Goal: Book appointment/travel/reservation

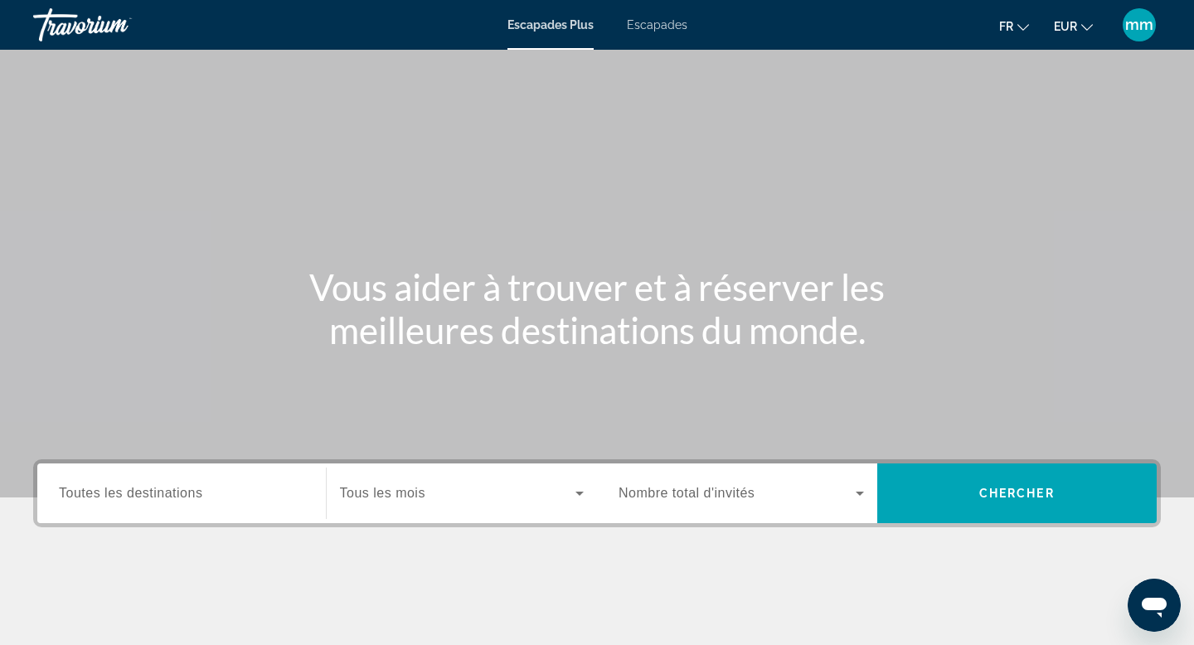
click at [657, 19] on font "Escapades" at bounding box center [657, 24] width 61 height 13
click at [129, 498] on span "Toutes les destinations" at bounding box center [130, 493] width 143 height 14
click at [129, 498] on input "Destination Toutes les destinations" at bounding box center [181, 494] width 245 height 20
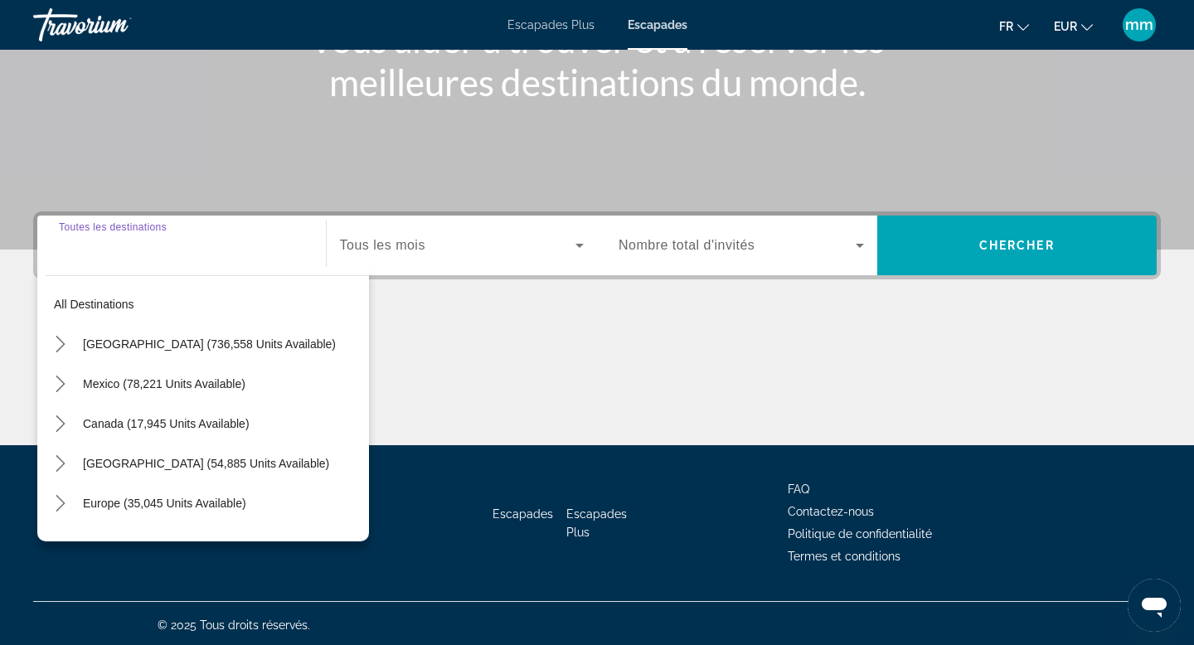
scroll to position [251, 0]
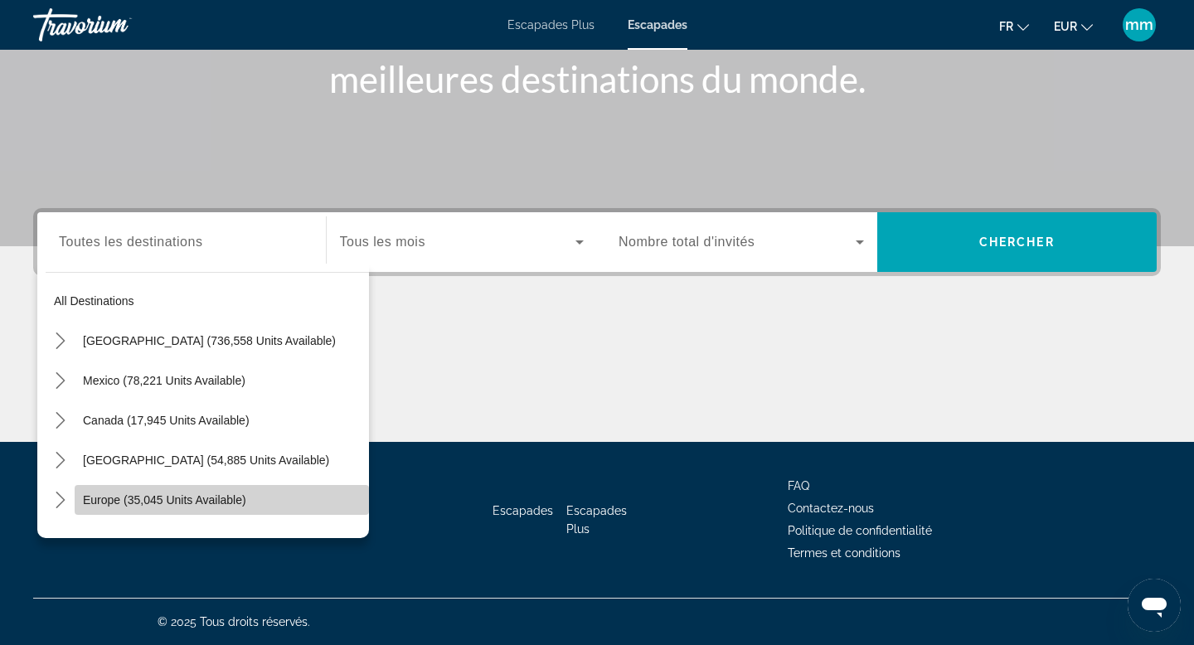
click at [123, 499] on span "Europe (35,045 units available)" at bounding box center [164, 499] width 163 height 13
type input "**********"
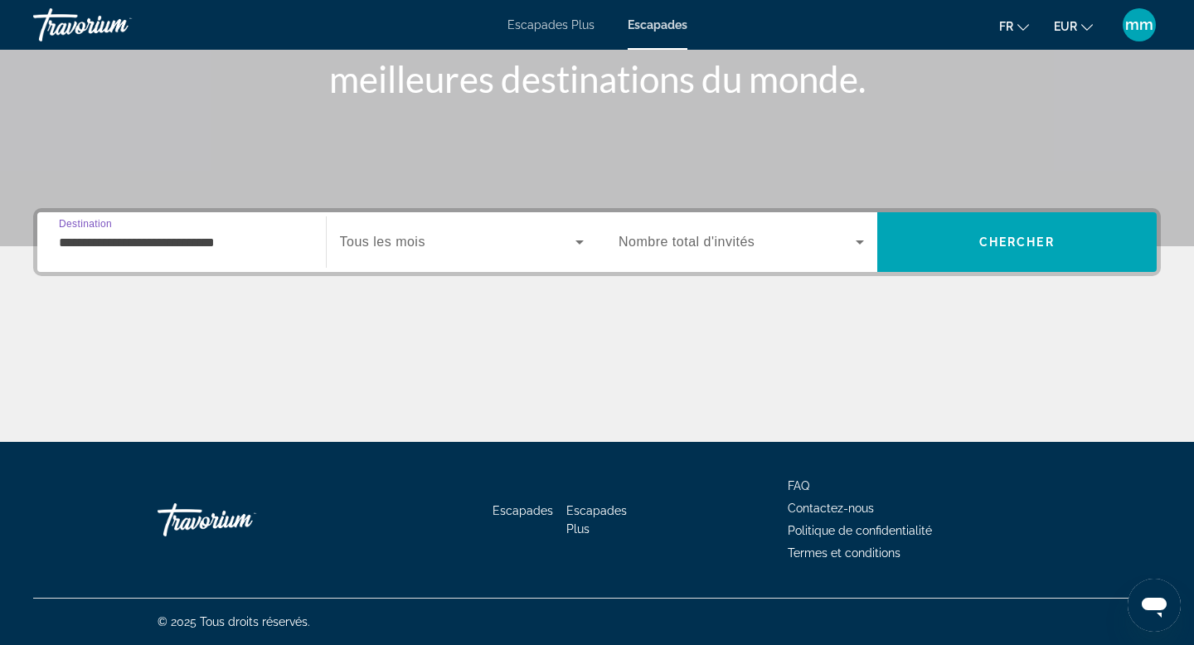
click at [404, 238] on span "Tous les mois" at bounding box center [382, 242] width 85 height 14
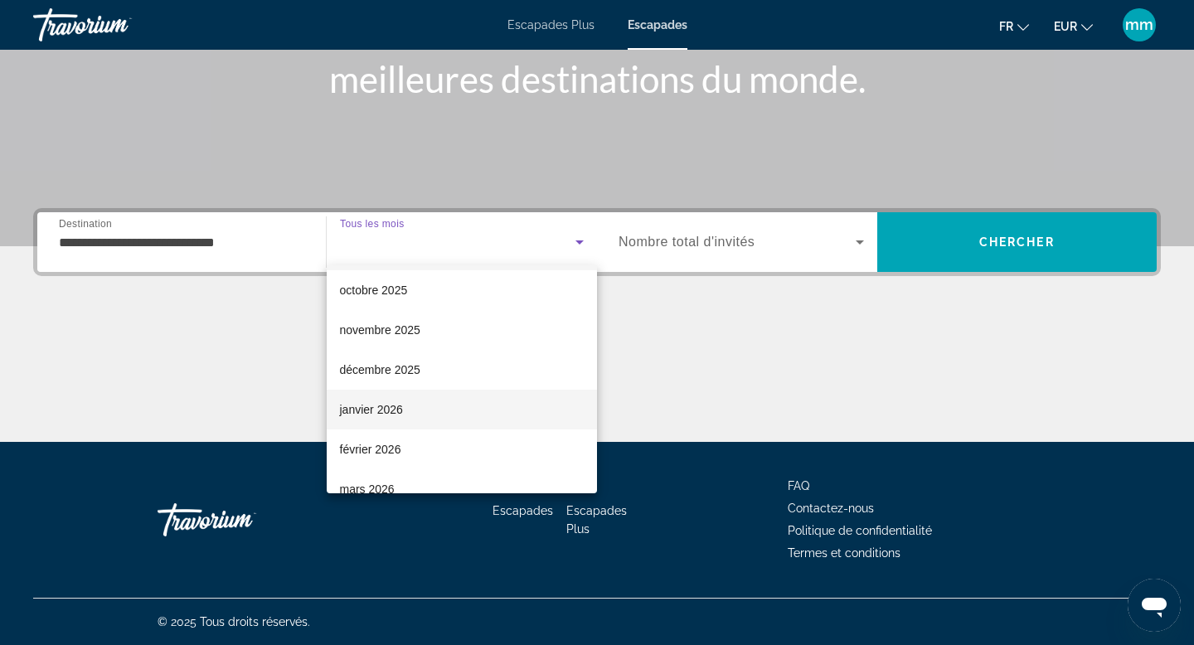
scroll to position [49, 0]
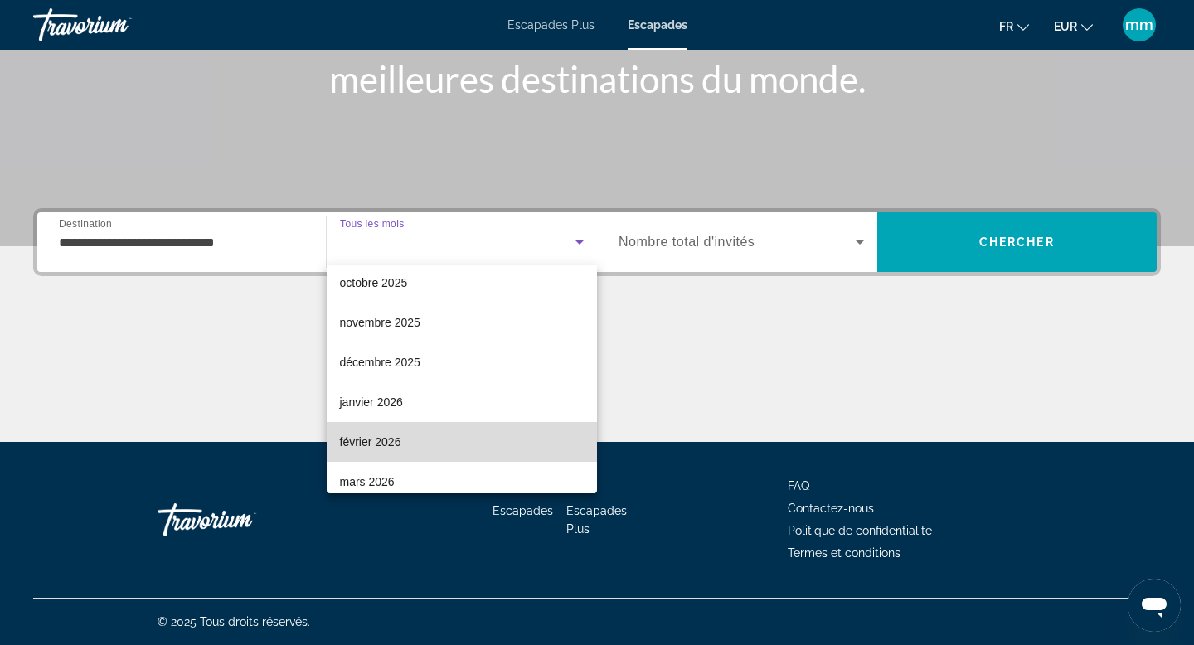
click at [433, 444] on mat-option "février 2026" at bounding box center [462, 442] width 271 height 40
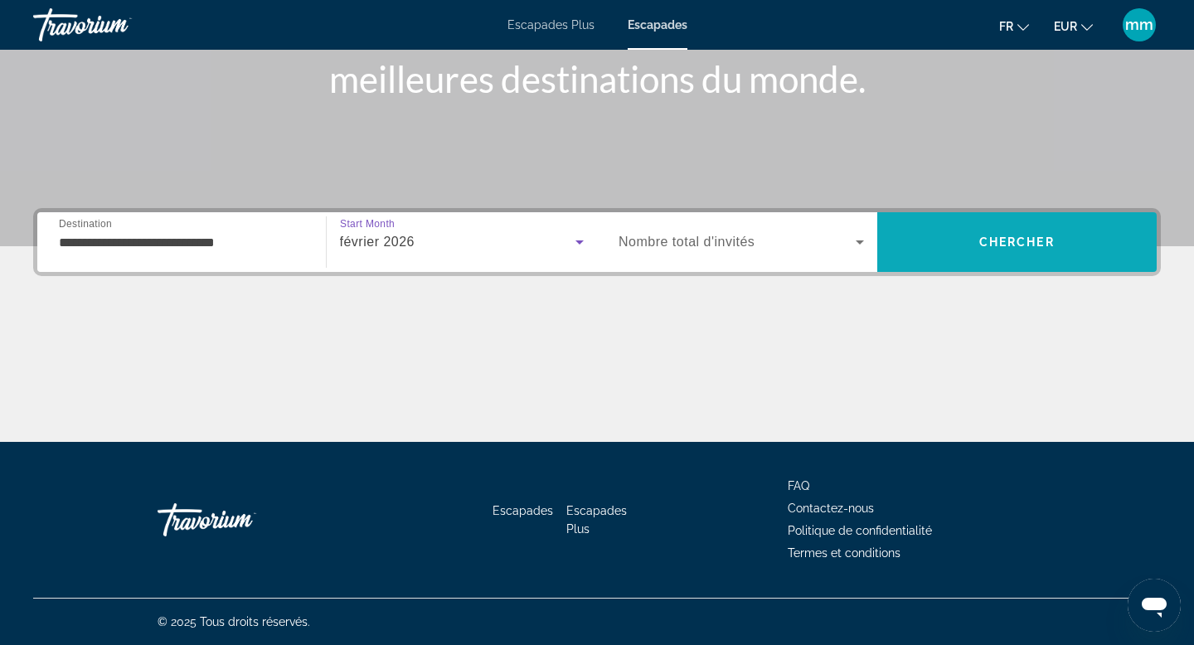
click at [968, 271] on span "Search" at bounding box center [1017, 242] width 280 height 60
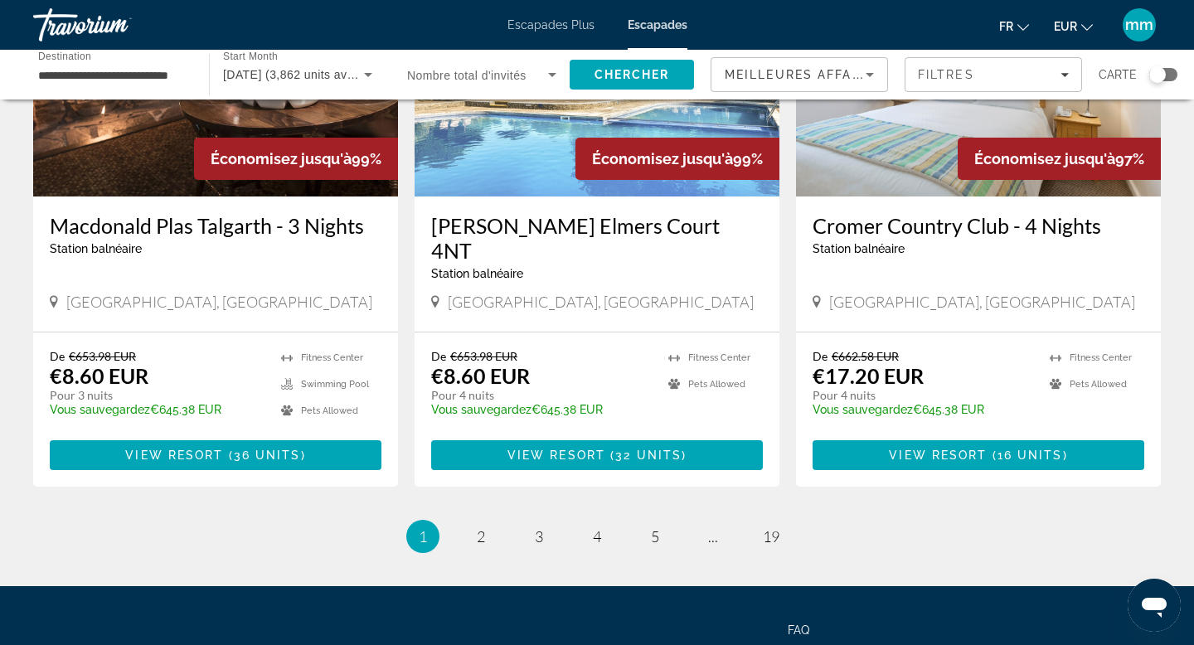
scroll to position [1941, 0]
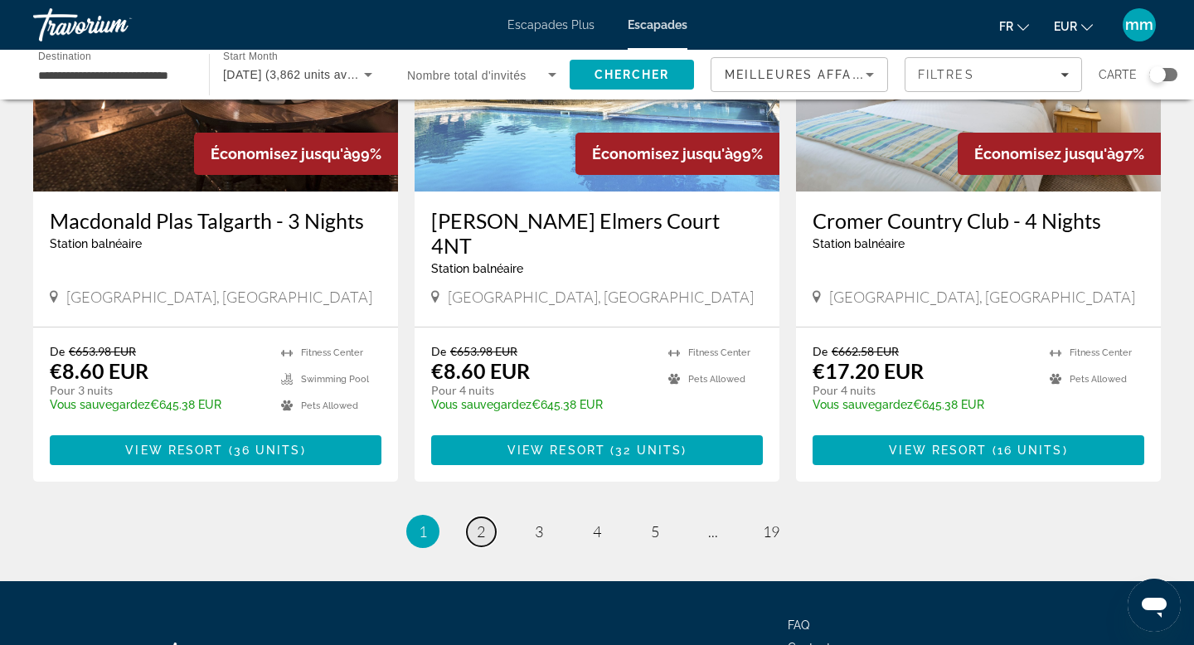
click at [480, 540] on span "2" at bounding box center [481, 531] width 8 height 18
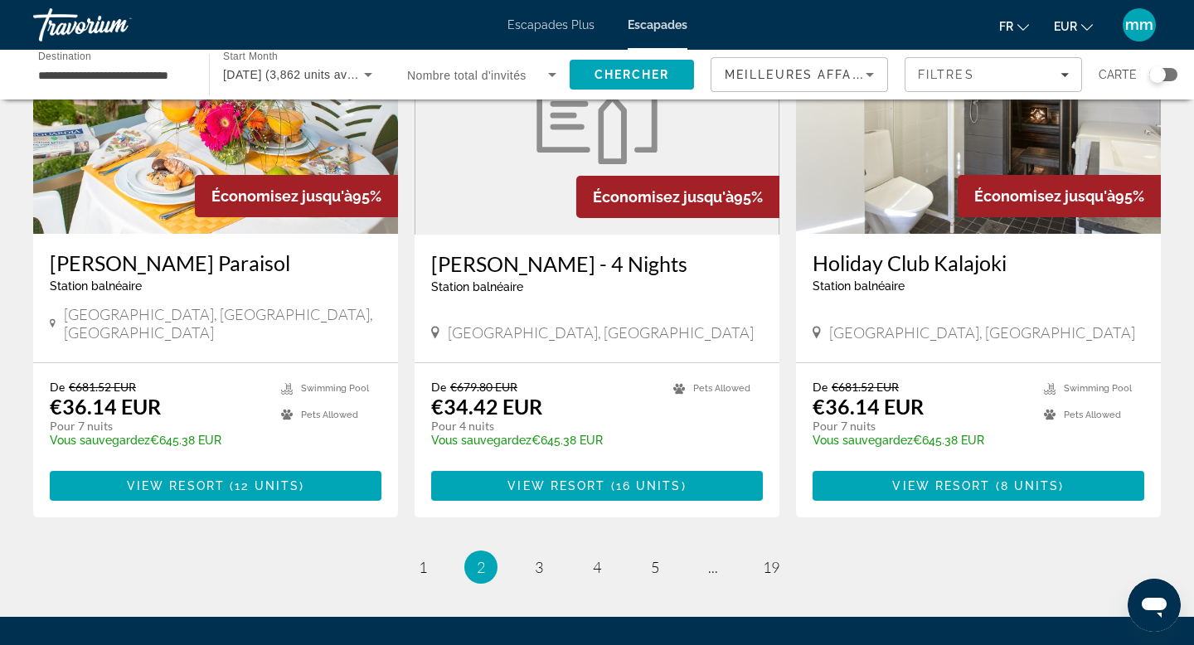
scroll to position [1906, 0]
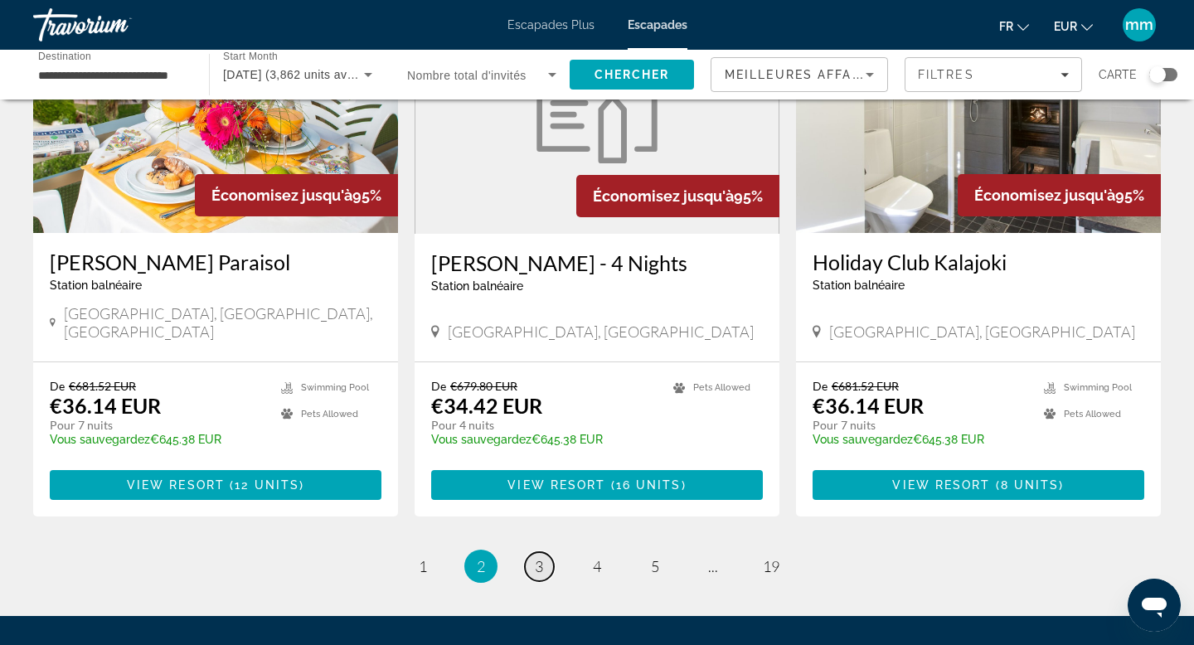
click at [541, 552] on link "page 3" at bounding box center [539, 566] width 29 height 29
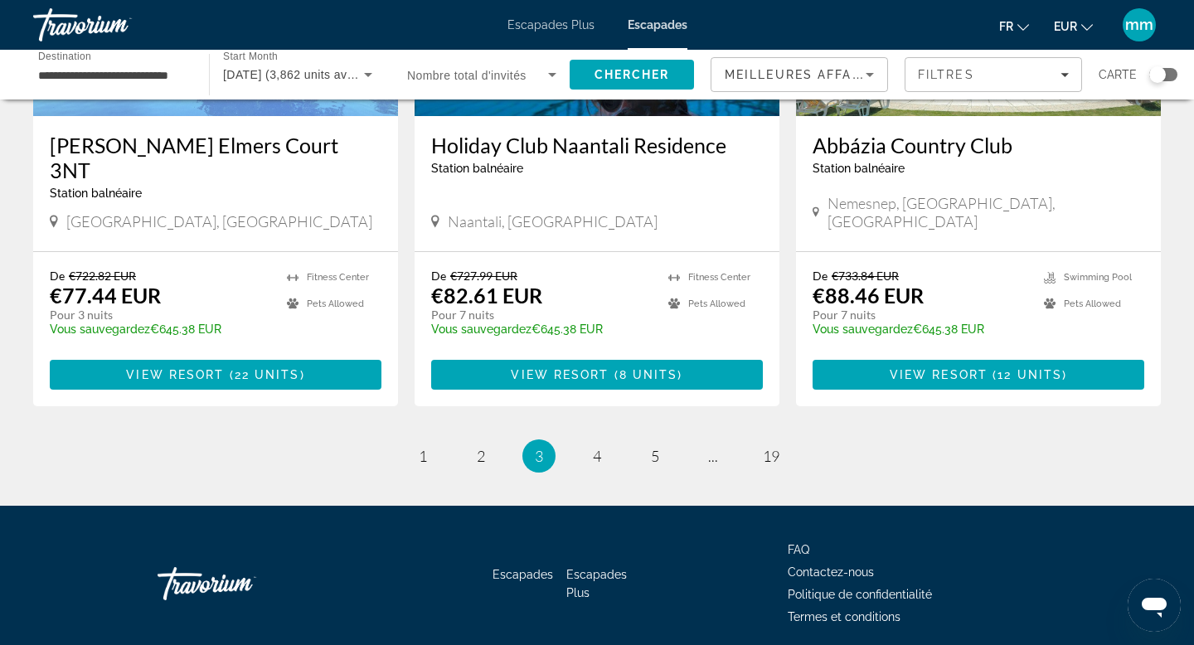
scroll to position [2062, 0]
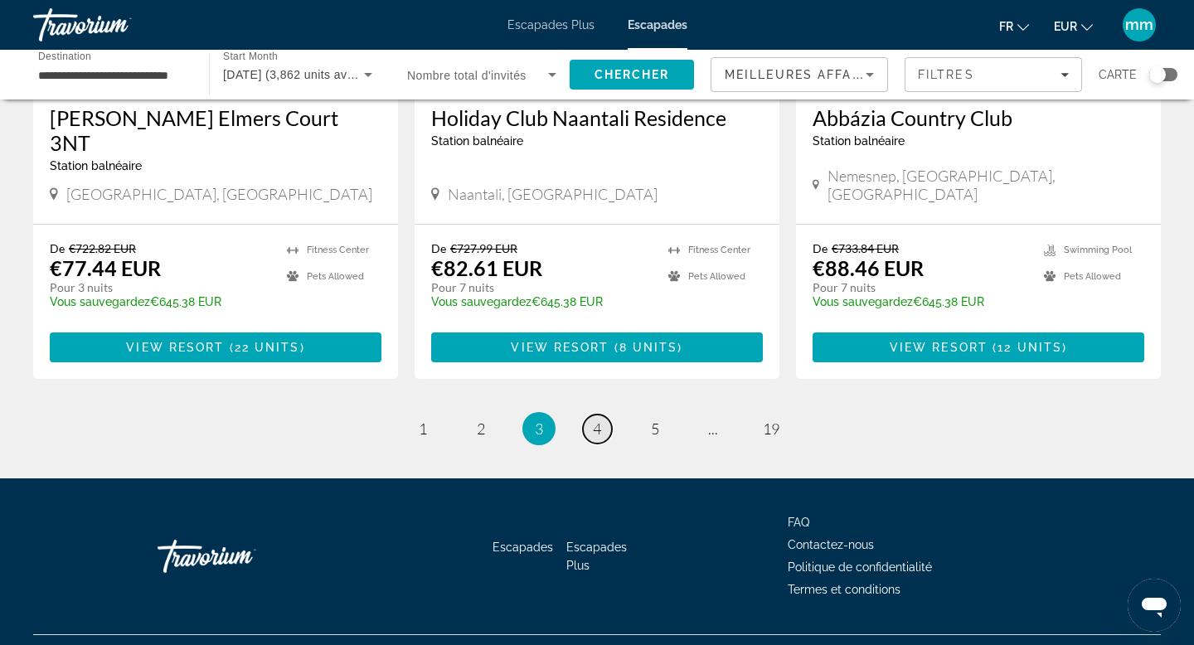
click at [590, 415] on link "page 4" at bounding box center [597, 429] width 29 height 29
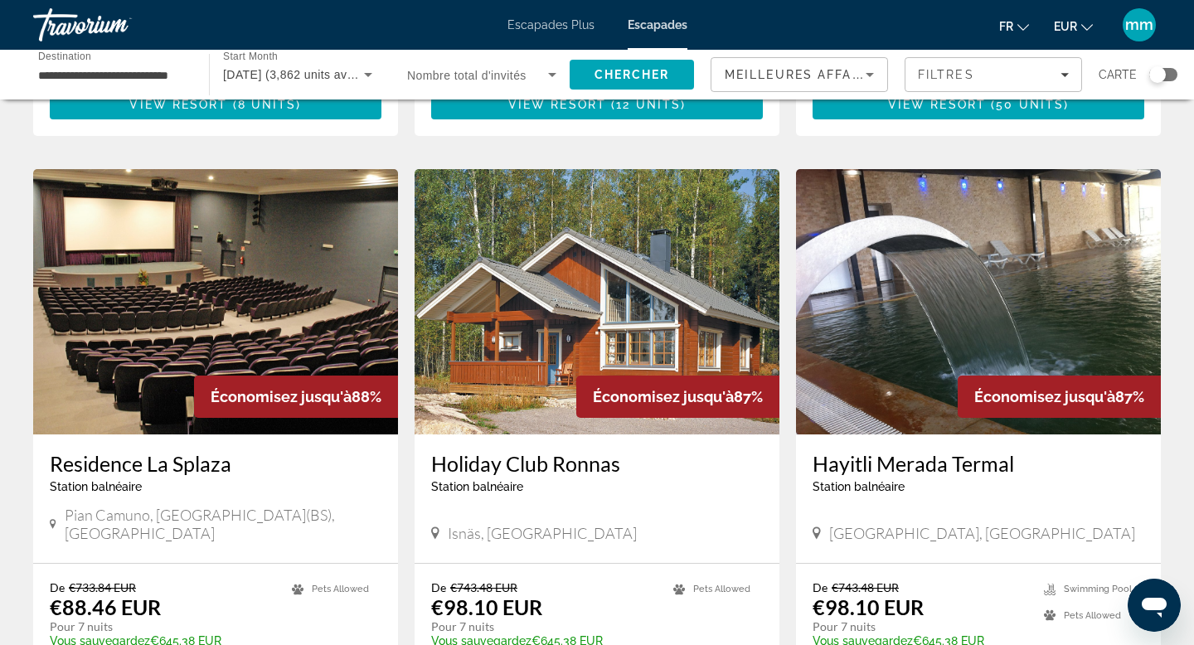
scroll to position [1159, 0]
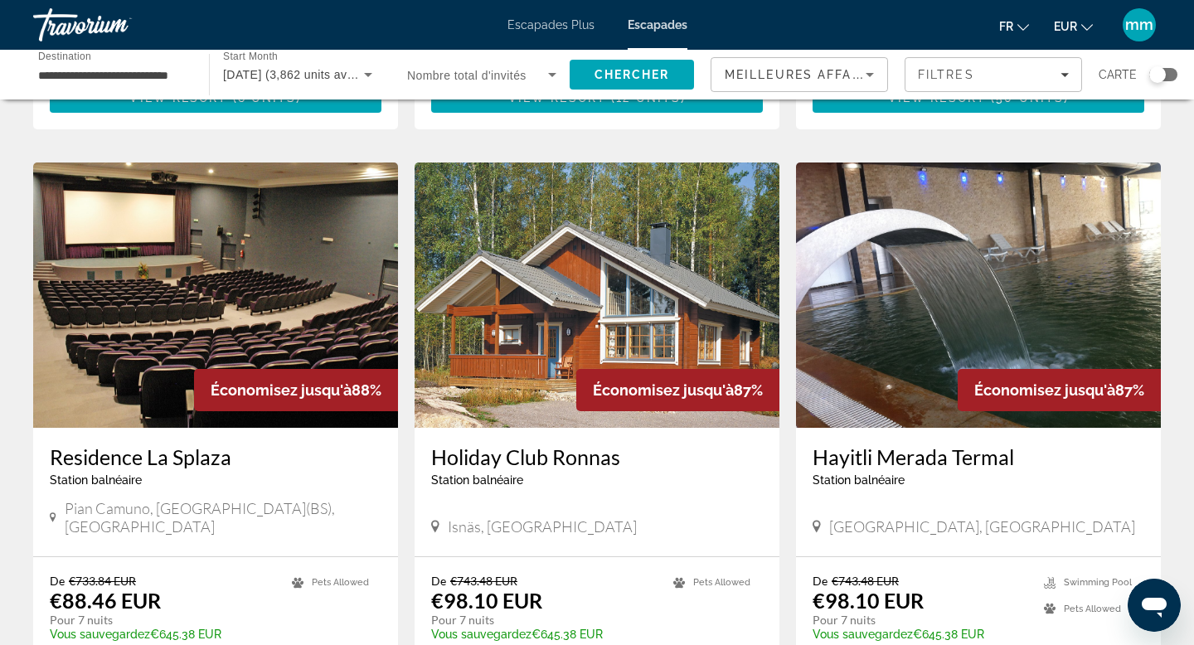
click at [216, 248] on img "Contenu principal" at bounding box center [215, 295] width 365 height 265
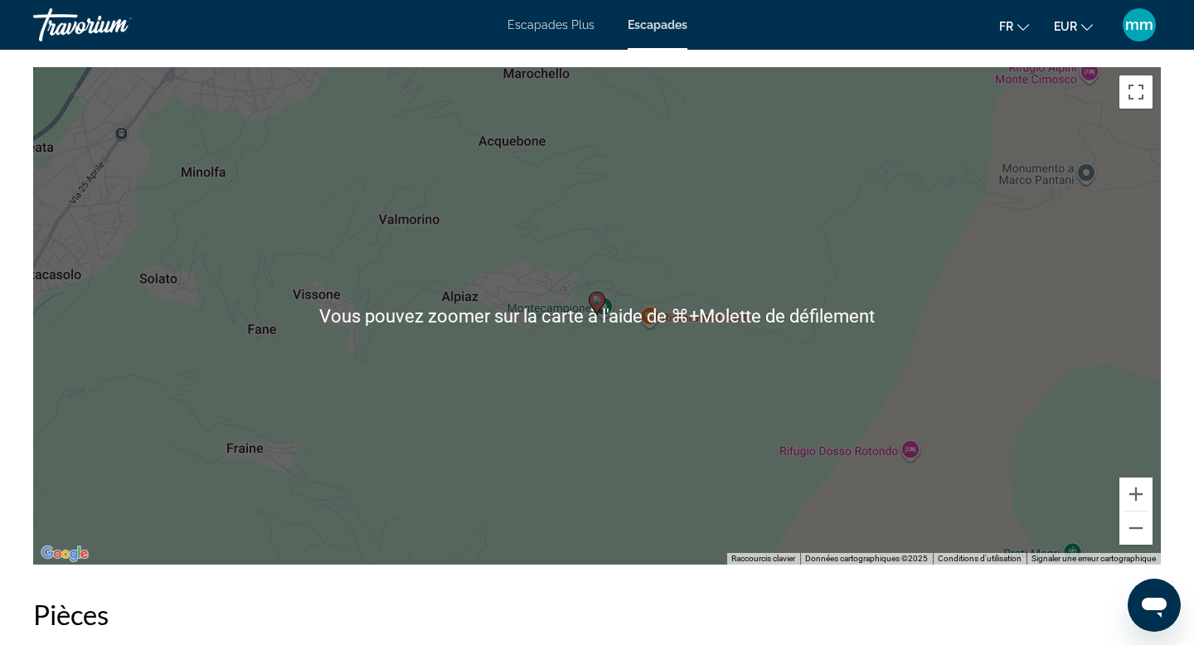
scroll to position [2346, 0]
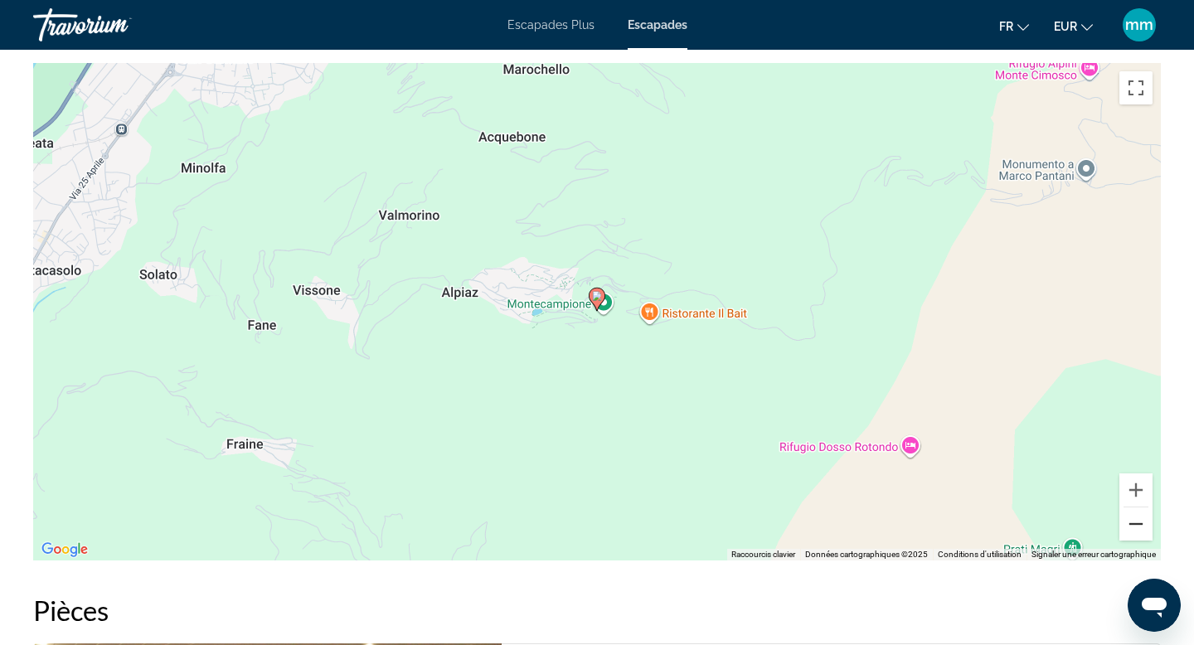
click at [1136, 522] on button "Zoom arrière" at bounding box center [1135, 523] width 33 height 33
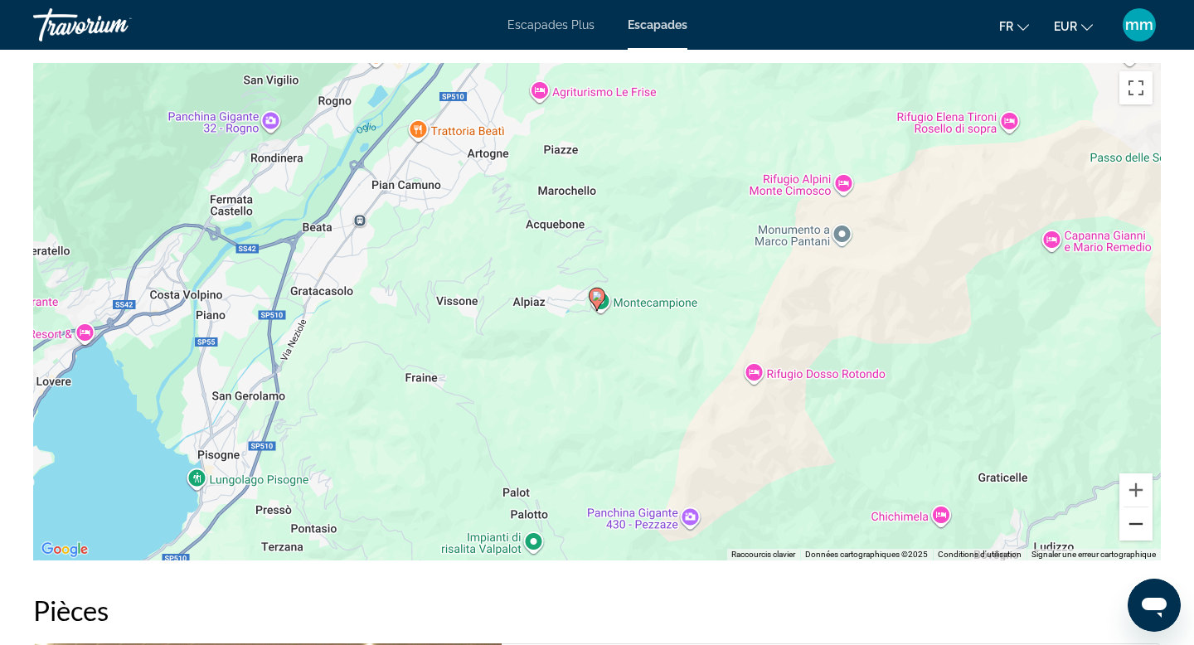
click at [1136, 522] on button "Zoom arrière" at bounding box center [1135, 523] width 33 height 33
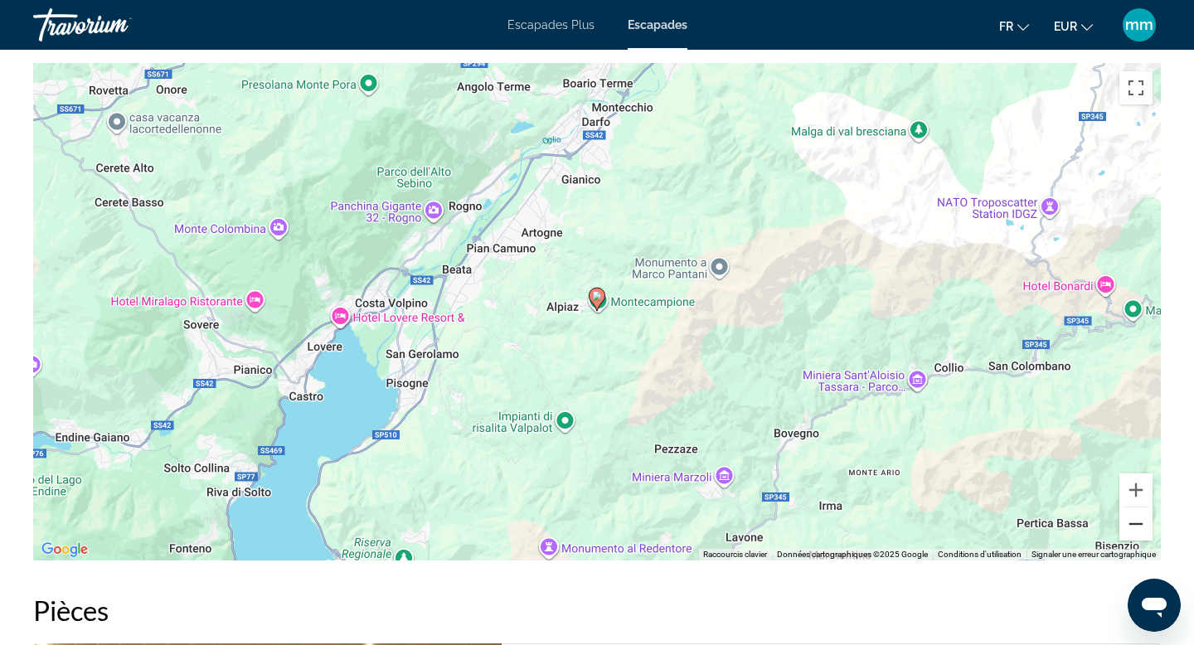
click at [1136, 522] on button "Zoom arrière" at bounding box center [1135, 523] width 33 height 33
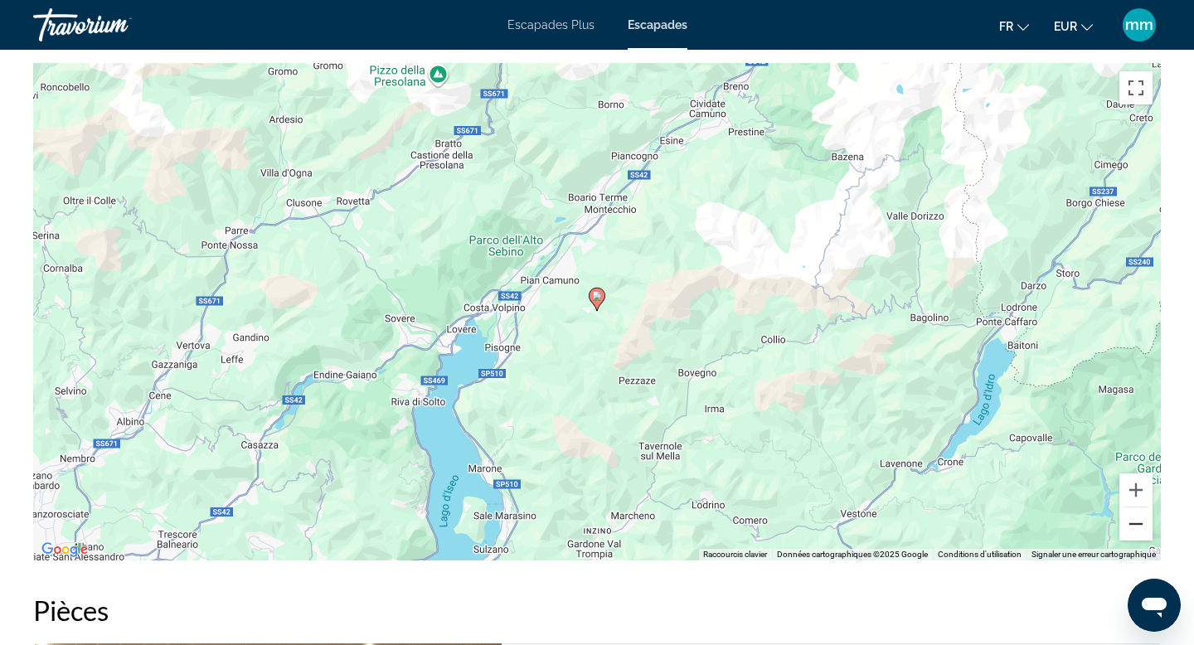
click at [1136, 522] on button "Zoom arrière" at bounding box center [1135, 523] width 33 height 33
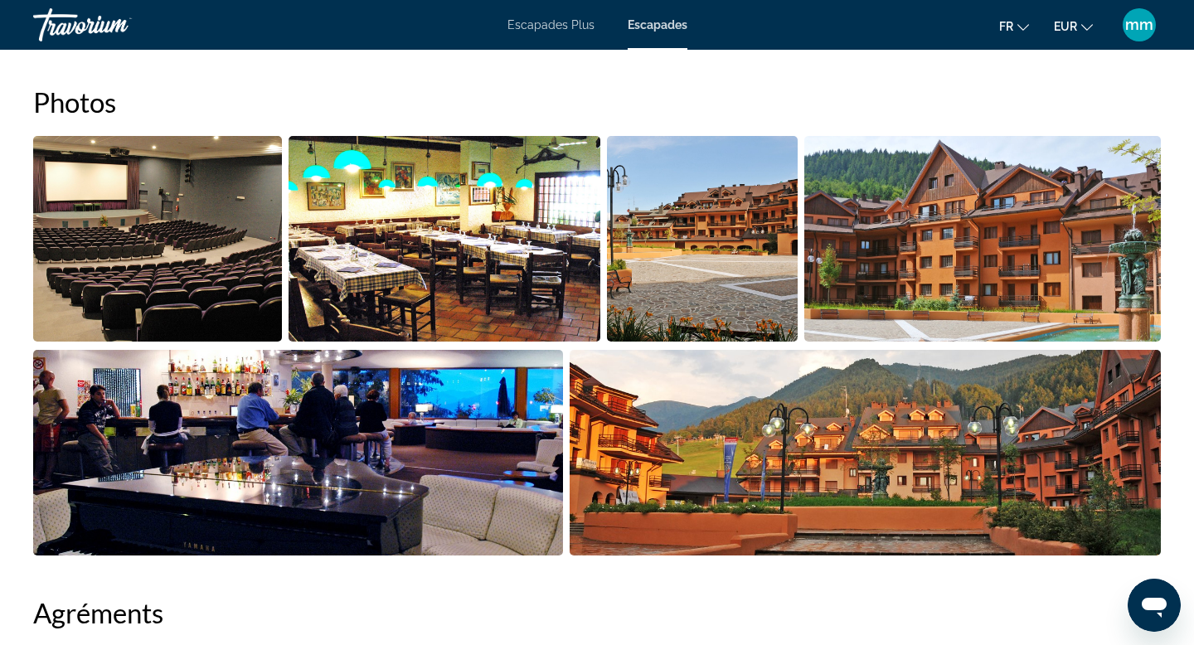
scroll to position [740, 0]
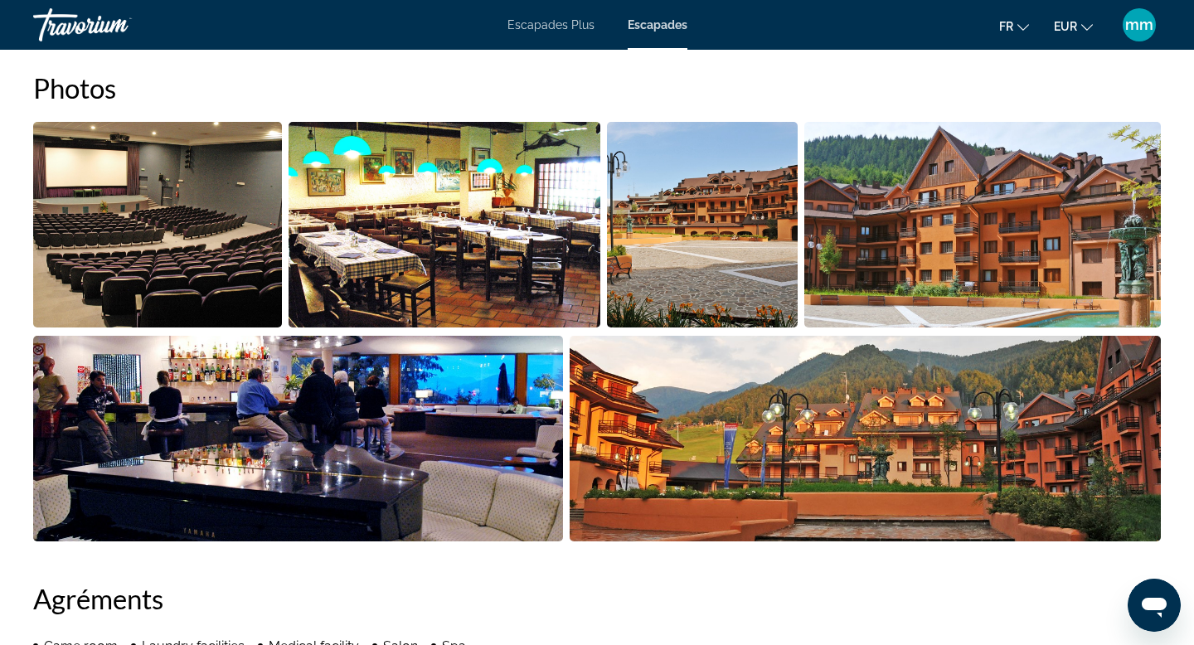
click at [119, 248] on img "Open full-screen image slider" at bounding box center [157, 225] width 249 height 206
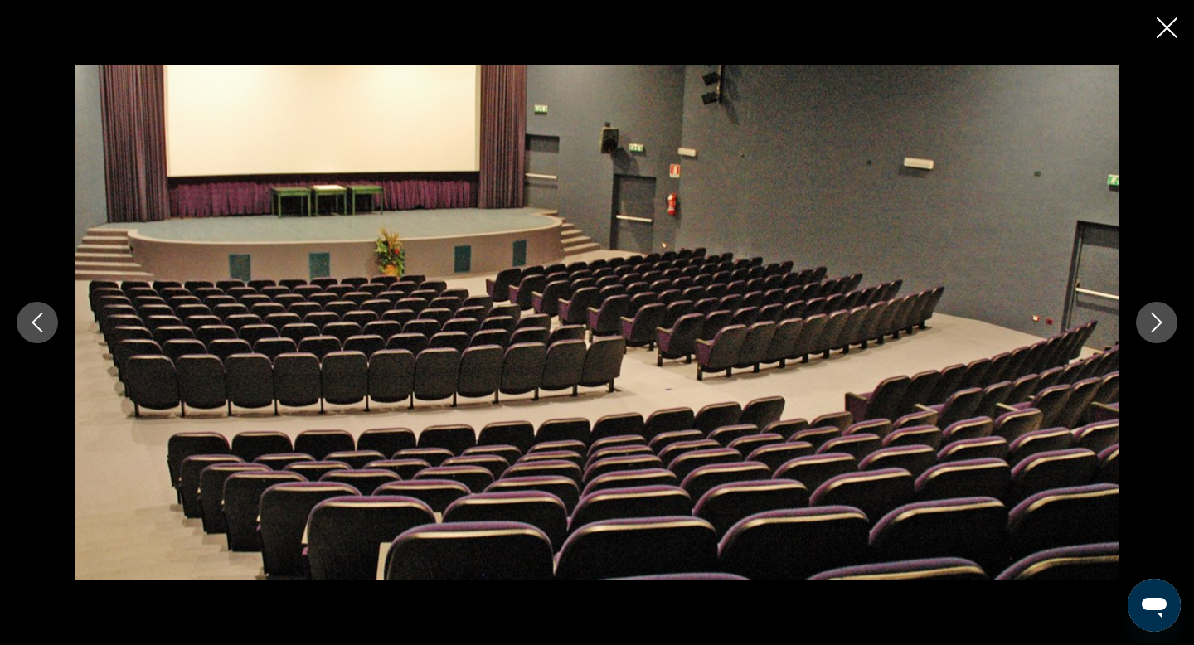
click at [1150, 327] on icon "Next image" at bounding box center [1157, 323] width 20 height 20
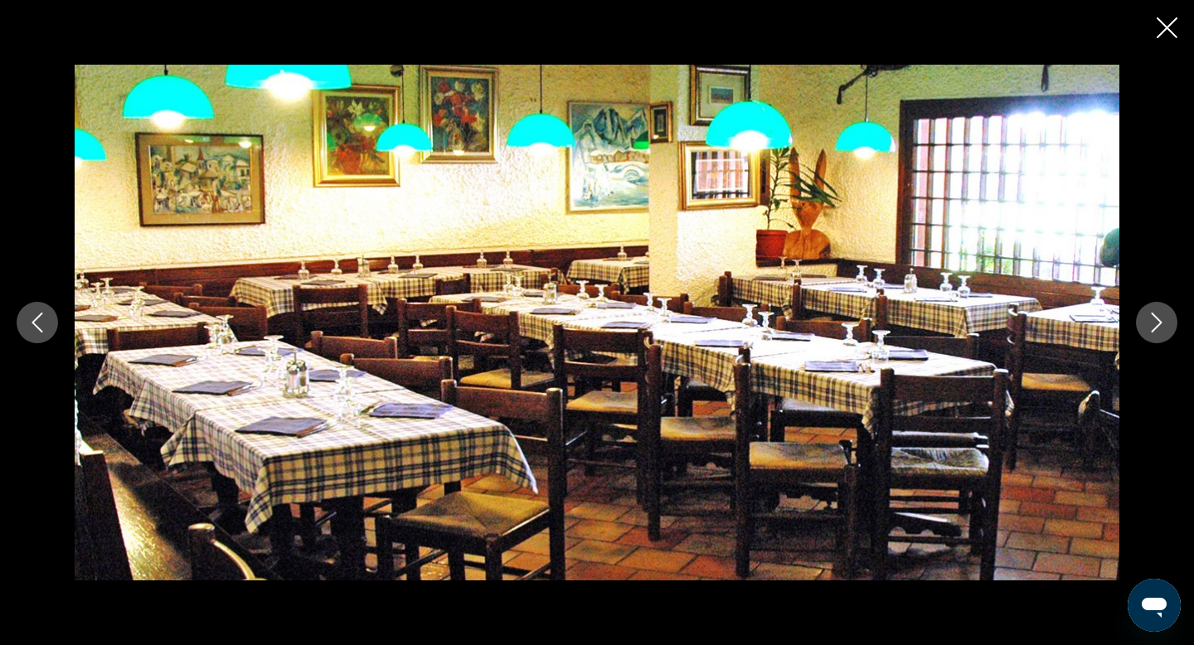
click at [1150, 327] on icon "Next image" at bounding box center [1157, 323] width 20 height 20
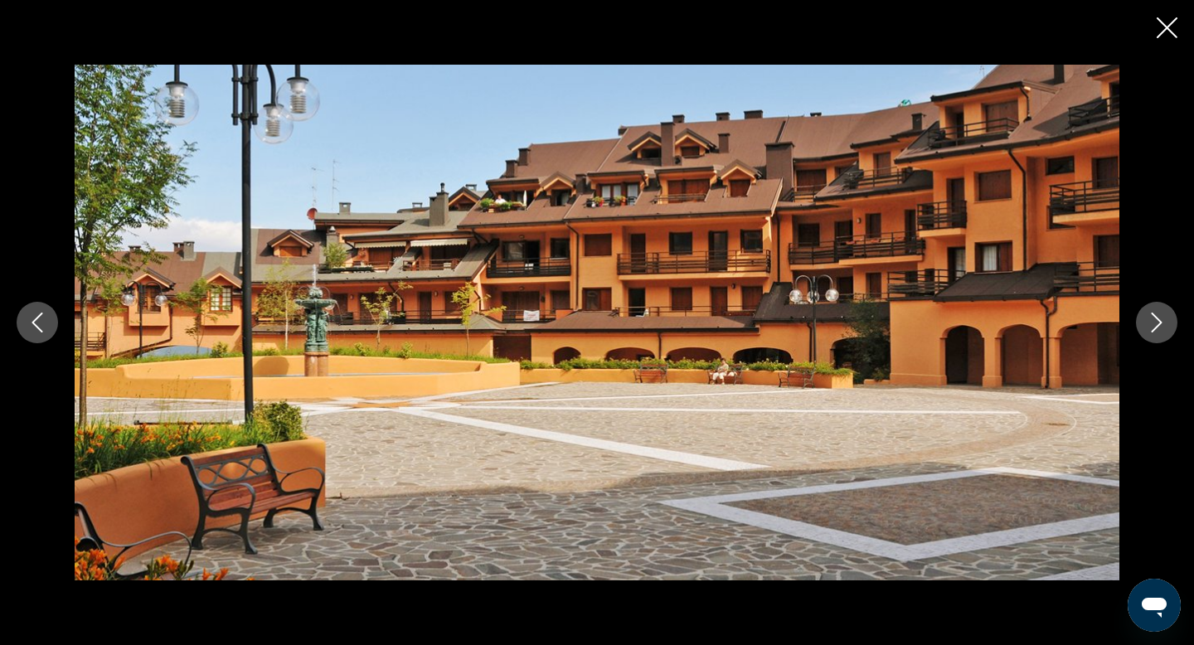
click at [1150, 327] on icon "Next image" at bounding box center [1157, 323] width 20 height 20
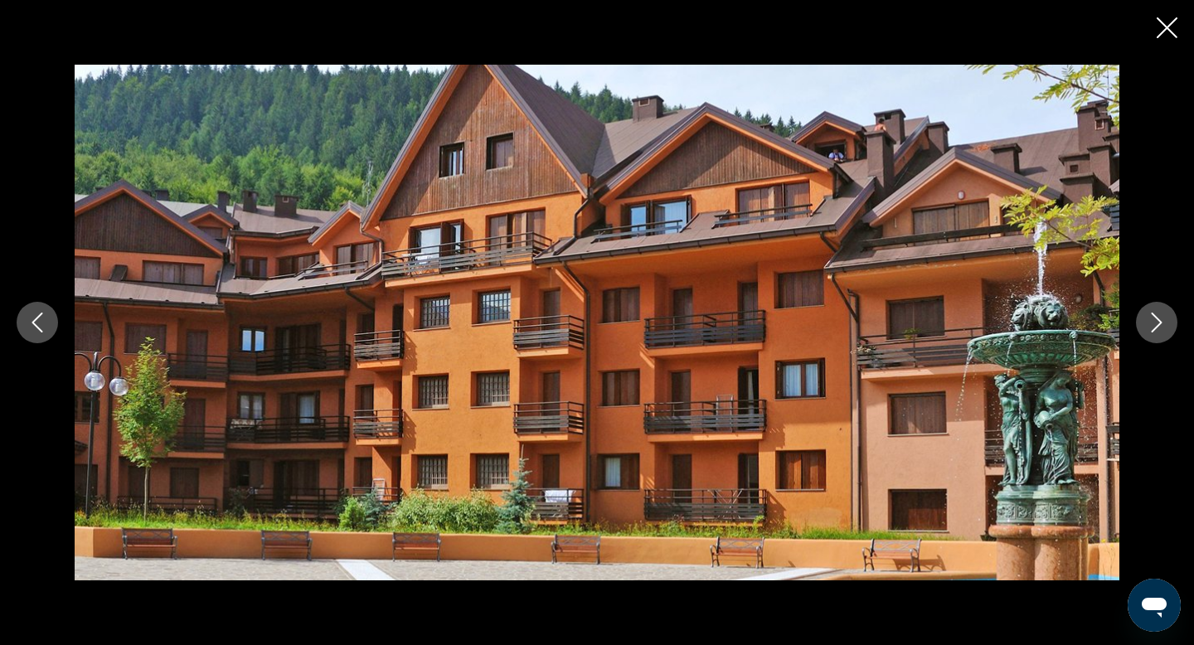
click at [1150, 327] on icon "Next image" at bounding box center [1157, 323] width 20 height 20
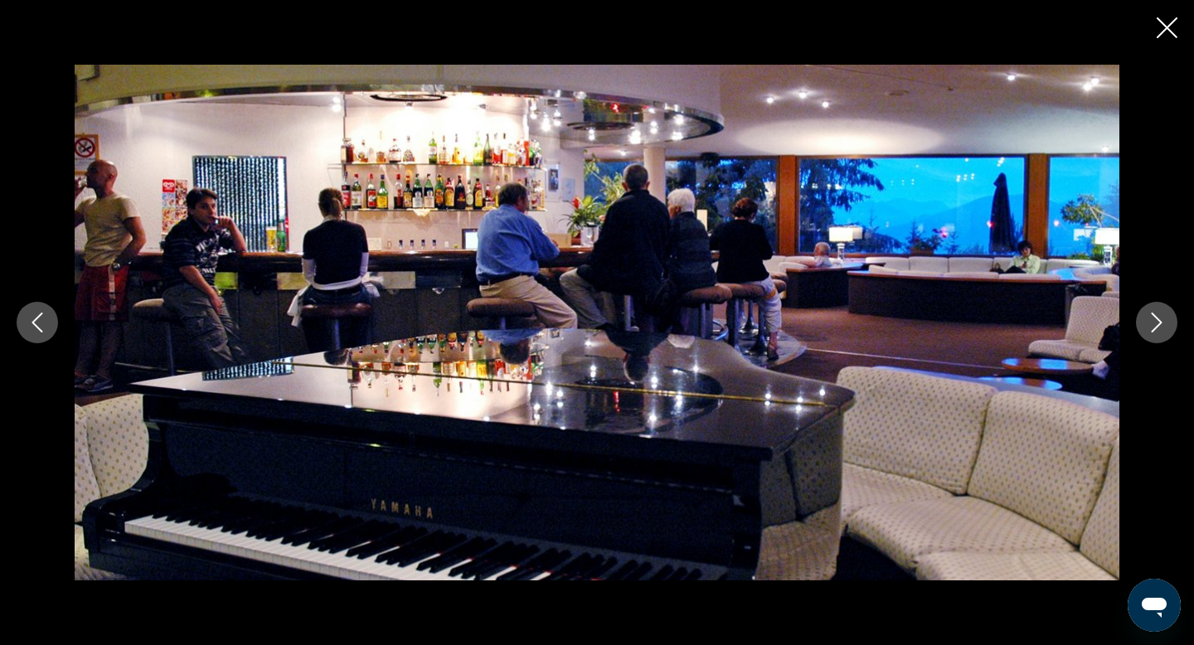
click at [1150, 327] on icon "Next image" at bounding box center [1157, 323] width 20 height 20
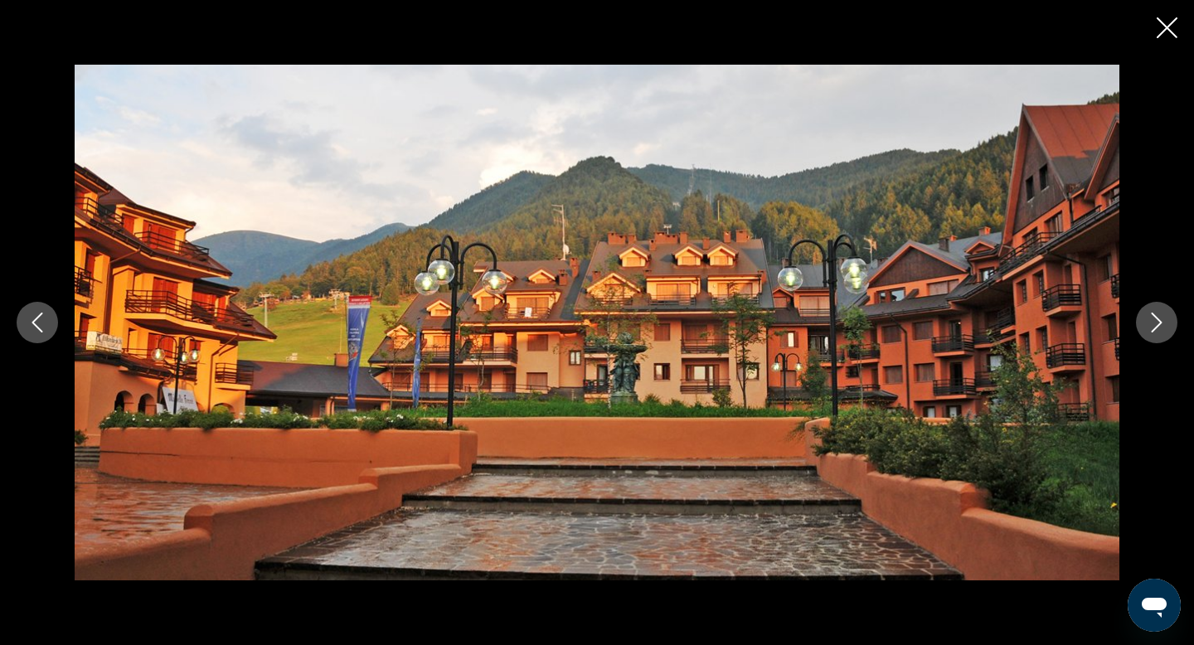
click at [1150, 327] on icon "Next image" at bounding box center [1157, 323] width 20 height 20
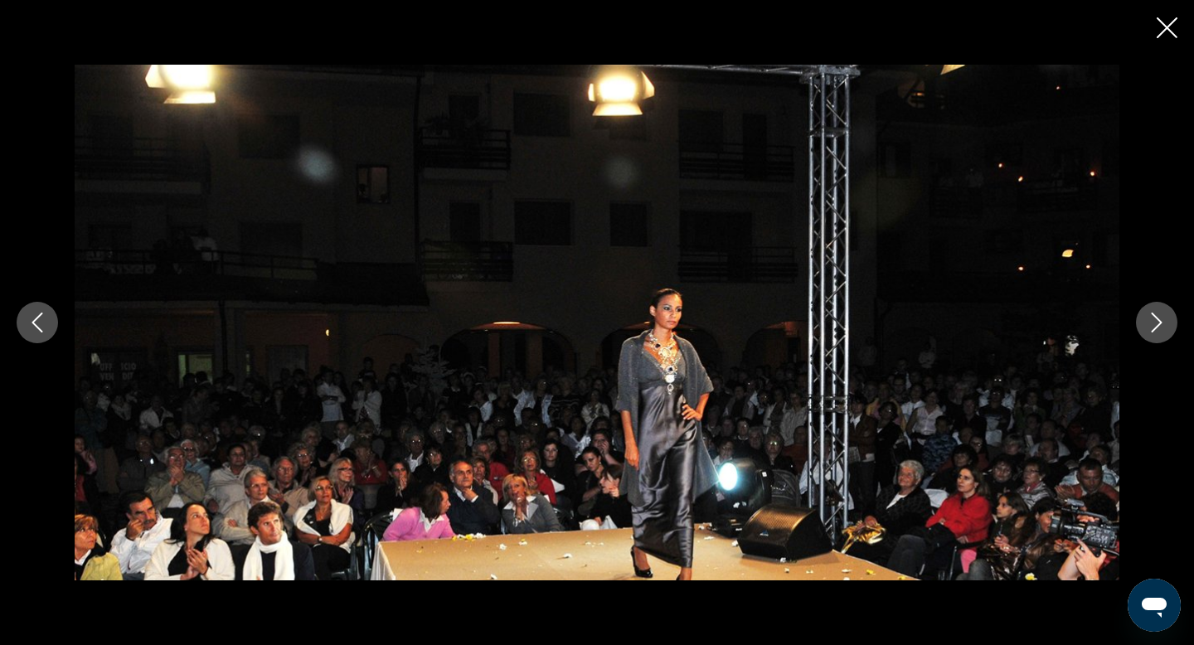
click at [1150, 327] on icon "Next image" at bounding box center [1157, 323] width 20 height 20
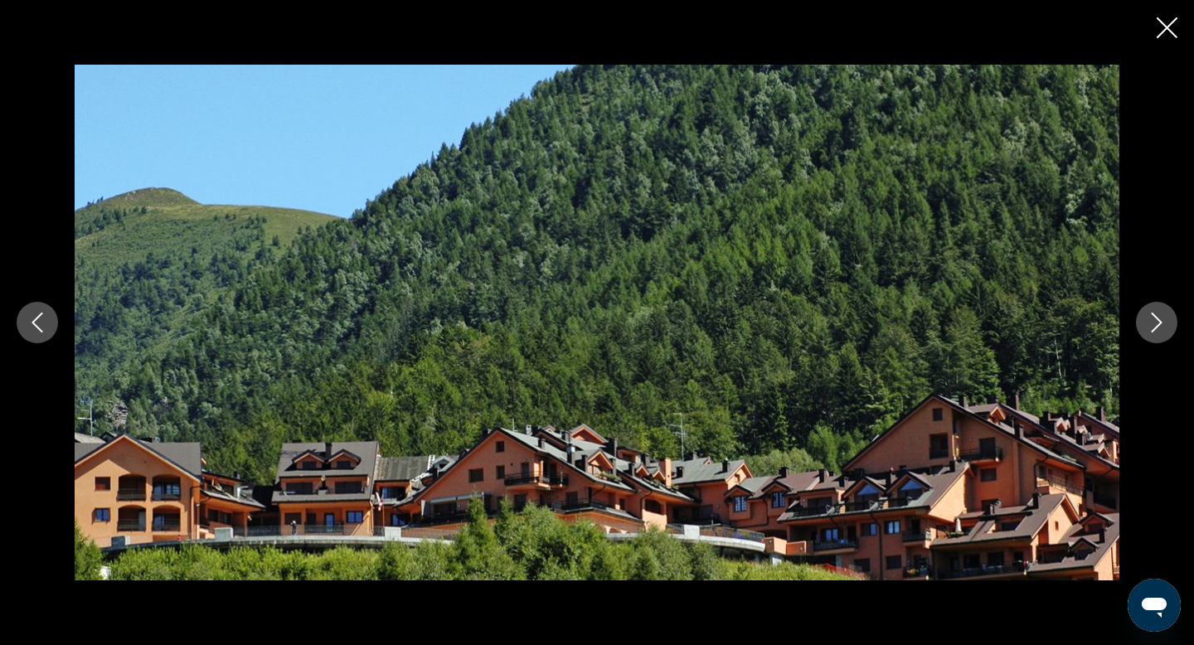
click at [1150, 327] on icon "Next image" at bounding box center [1157, 323] width 20 height 20
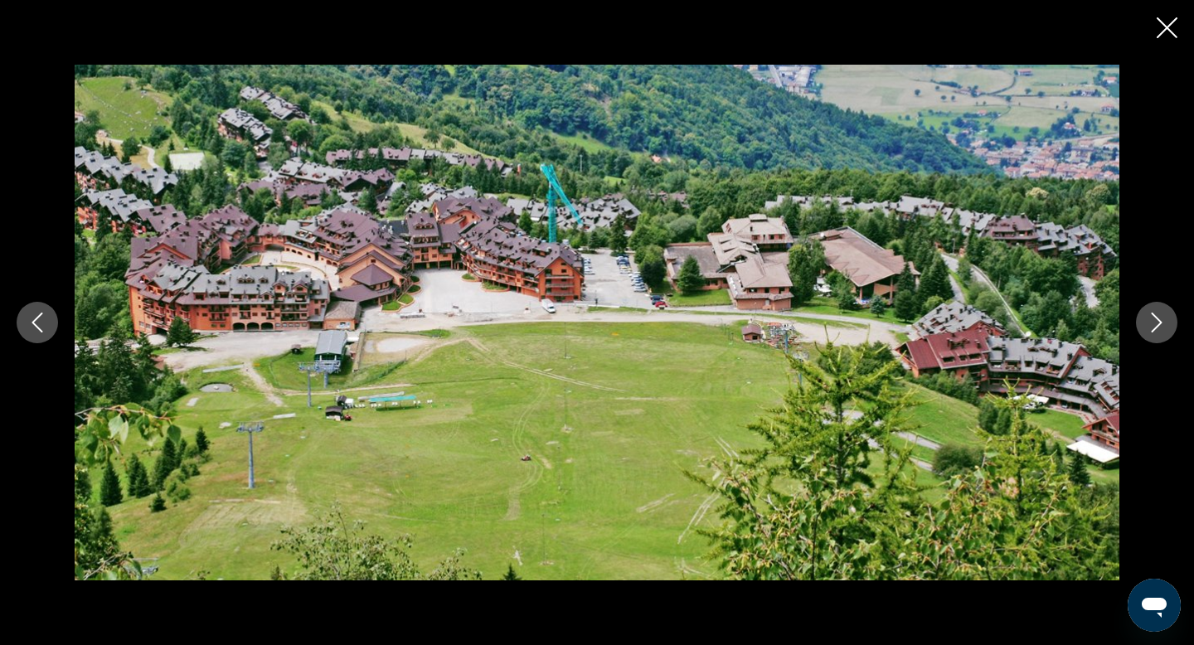
click at [1150, 327] on icon "Next image" at bounding box center [1157, 323] width 20 height 20
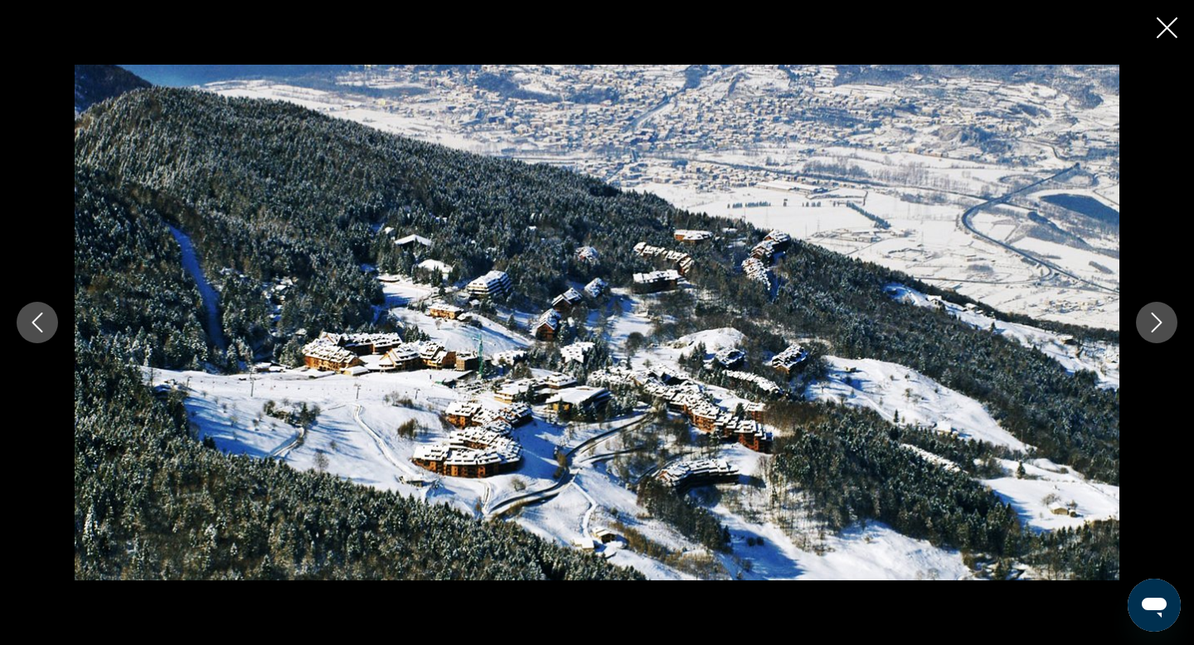
click at [1150, 327] on icon "Next image" at bounding box center [1157, 323] width 20 height 20
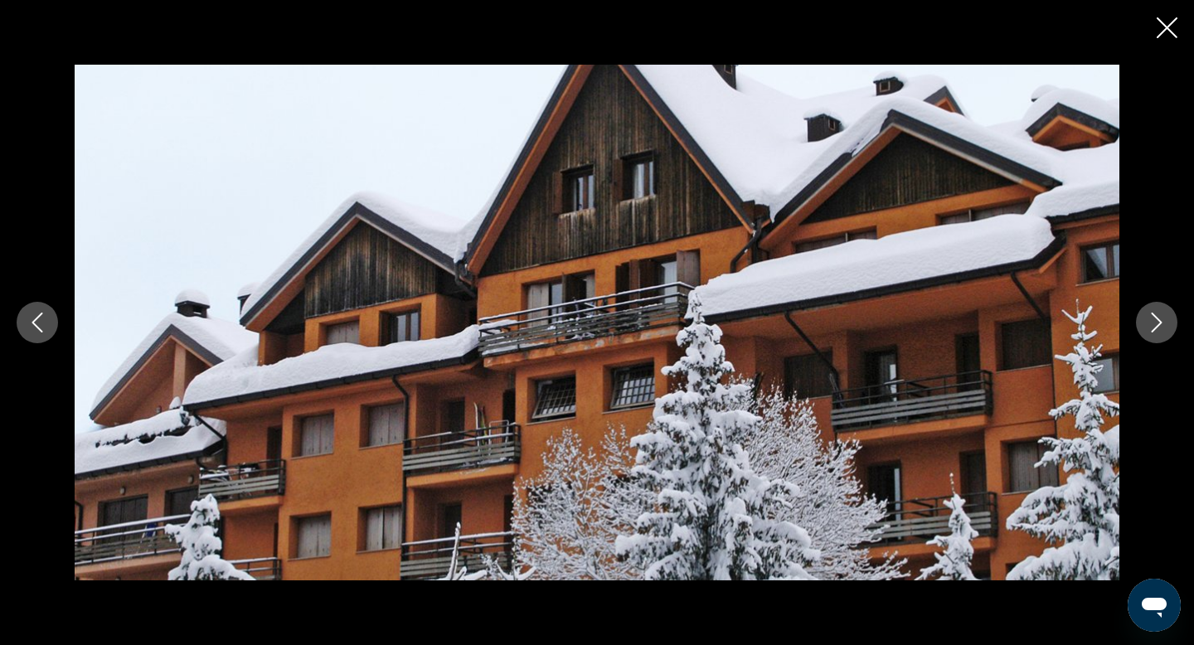
click at [1150, 327] on icon "Next image" at bounding box center [1157, 323] width 20 height 20
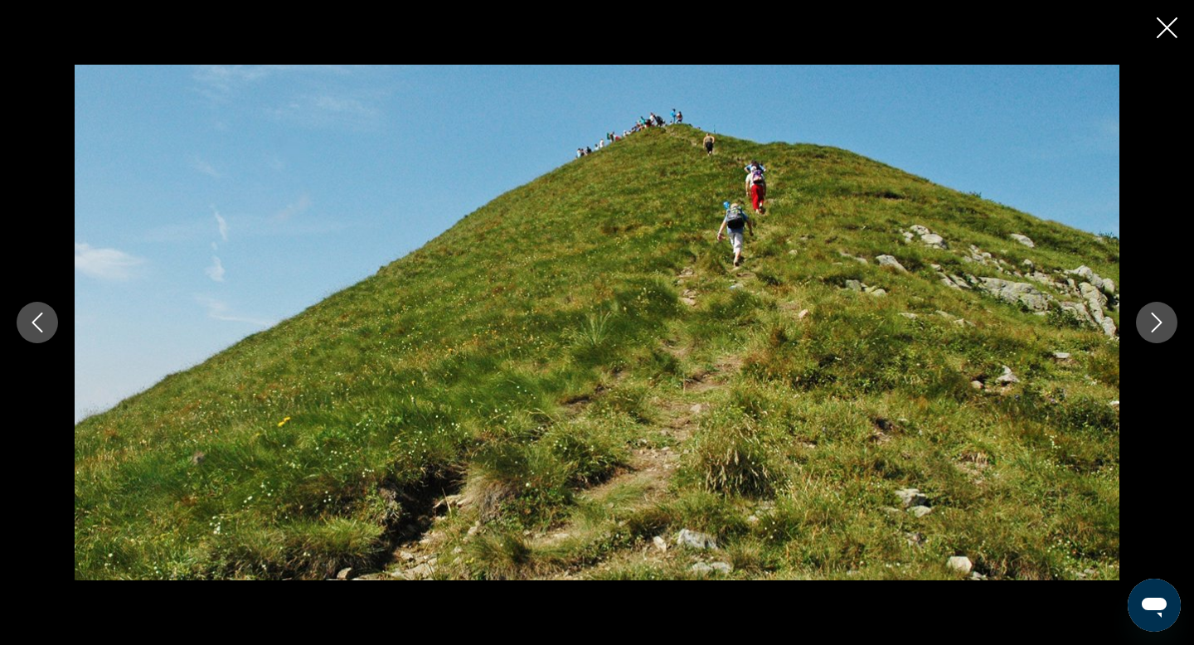
click at [1150, 327] on icon "Next image" at bounding box center [1157, 323] width 20 height 20
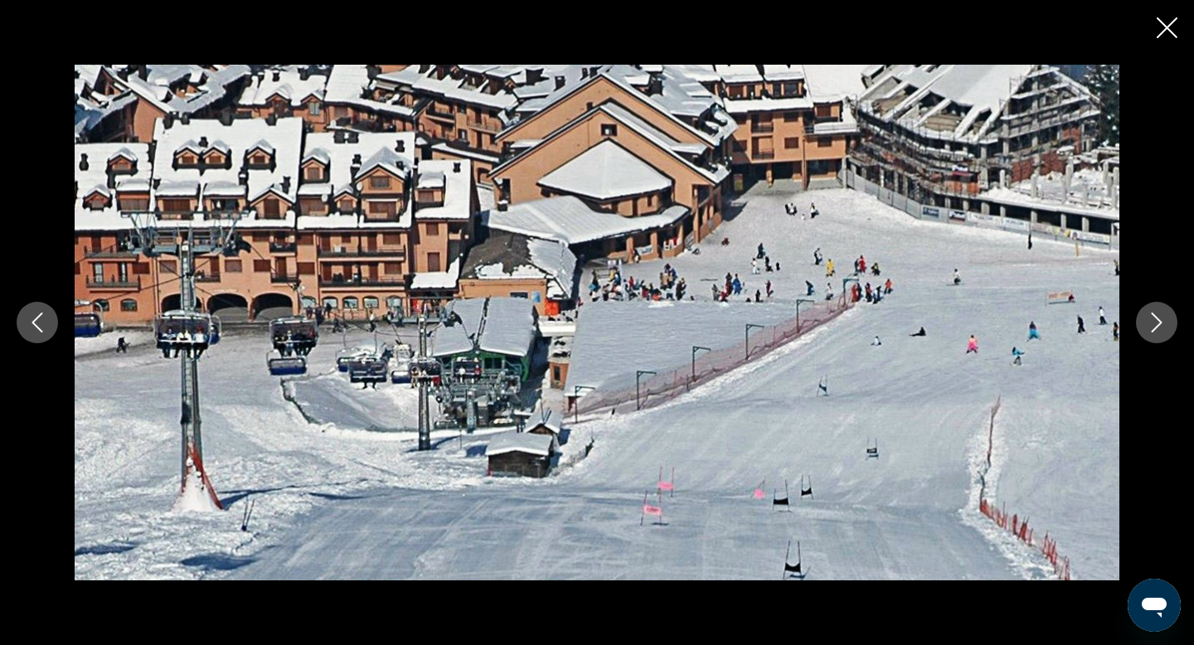
click at [1150, 327] on icon "Next image" at bounding box center [1157, 323] width 20 height 20
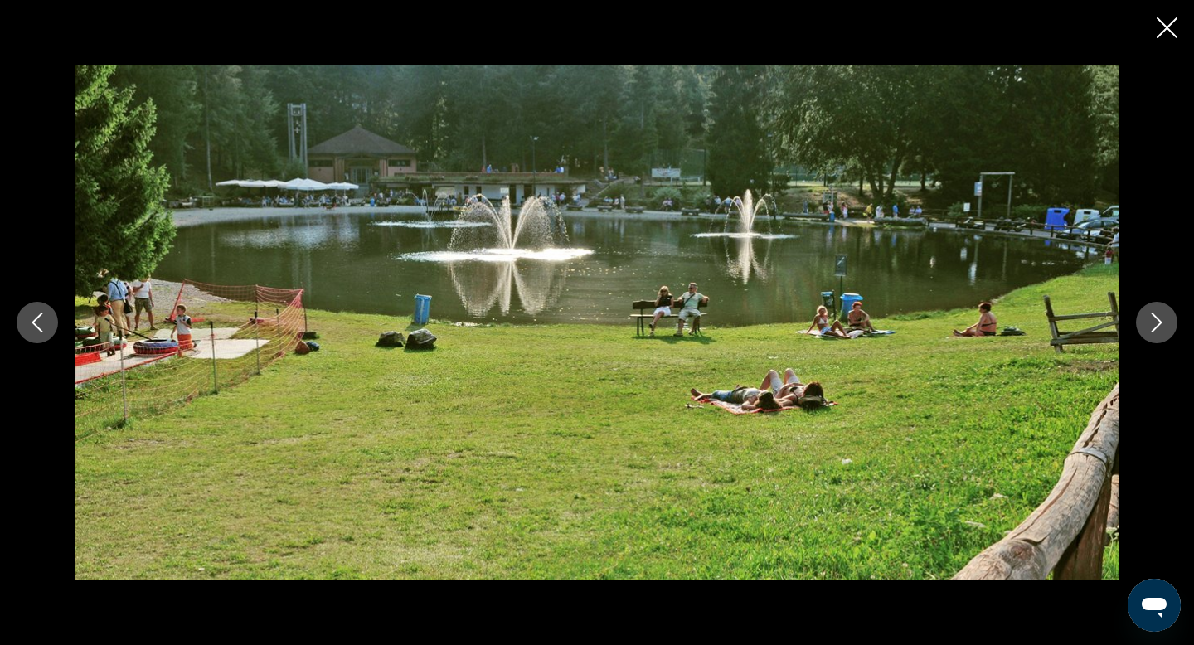
click at [1150, 328] on icon "Next image" at bounding box center [1157, 323] width 20 height 20
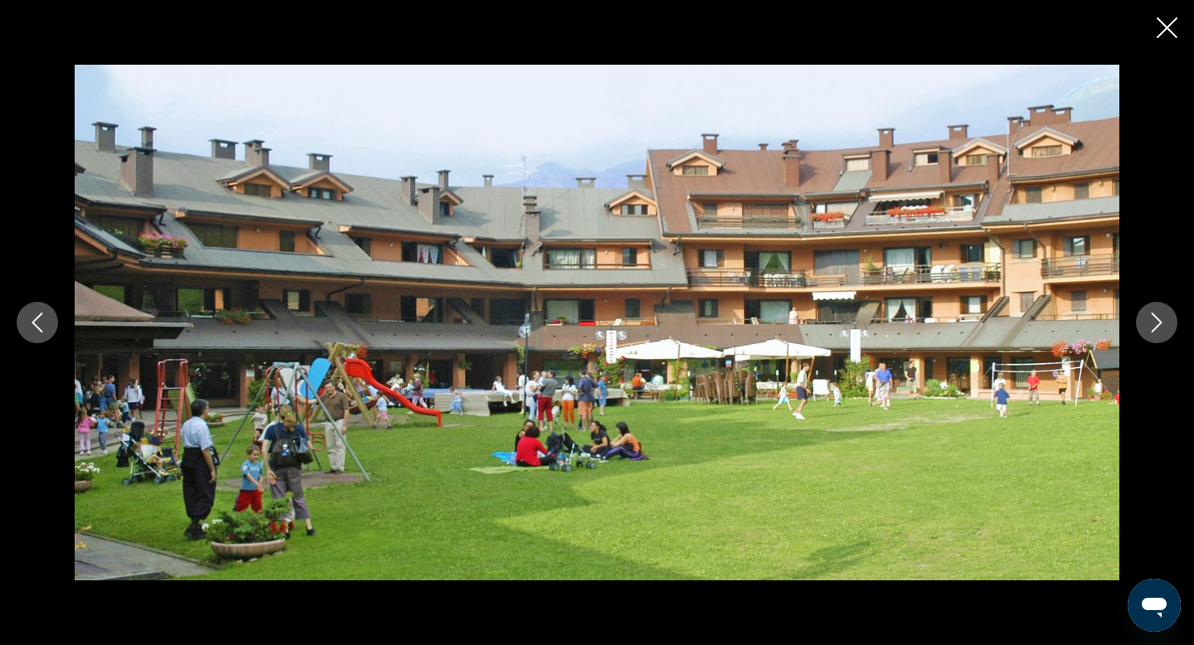
click at [1150, 328] on icon "Next image" at bounding box center [1157, 323] width 20 height 20
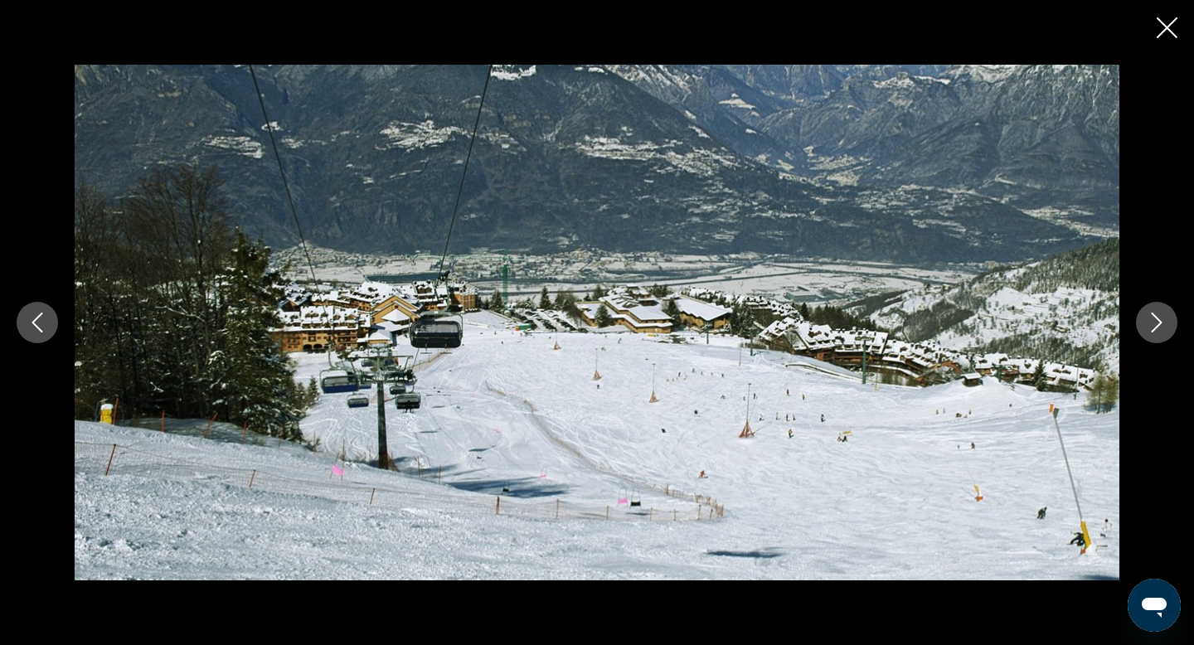
click at [1167, 30] on icon "Close slideshow" at bounding box center [1167, 27] width 21 height 21
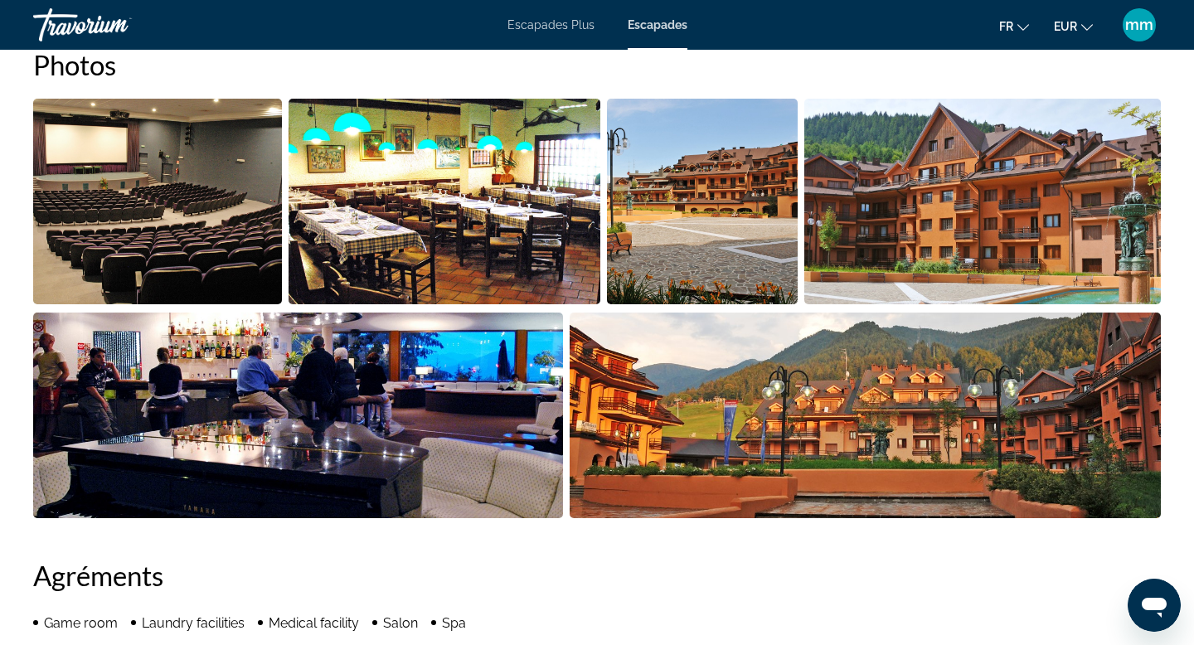
scroll to position [760, 0]
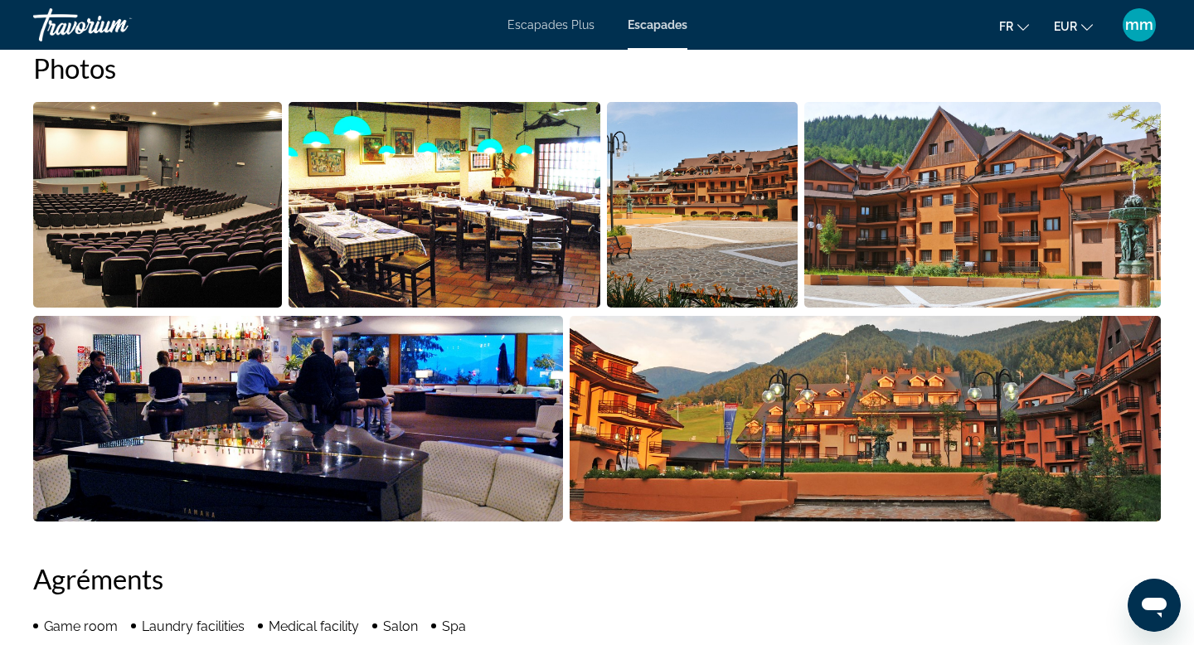
click at [743, 369] on img "Open full-screen image slider" at bounding box center [866, 419] width 592 height 206
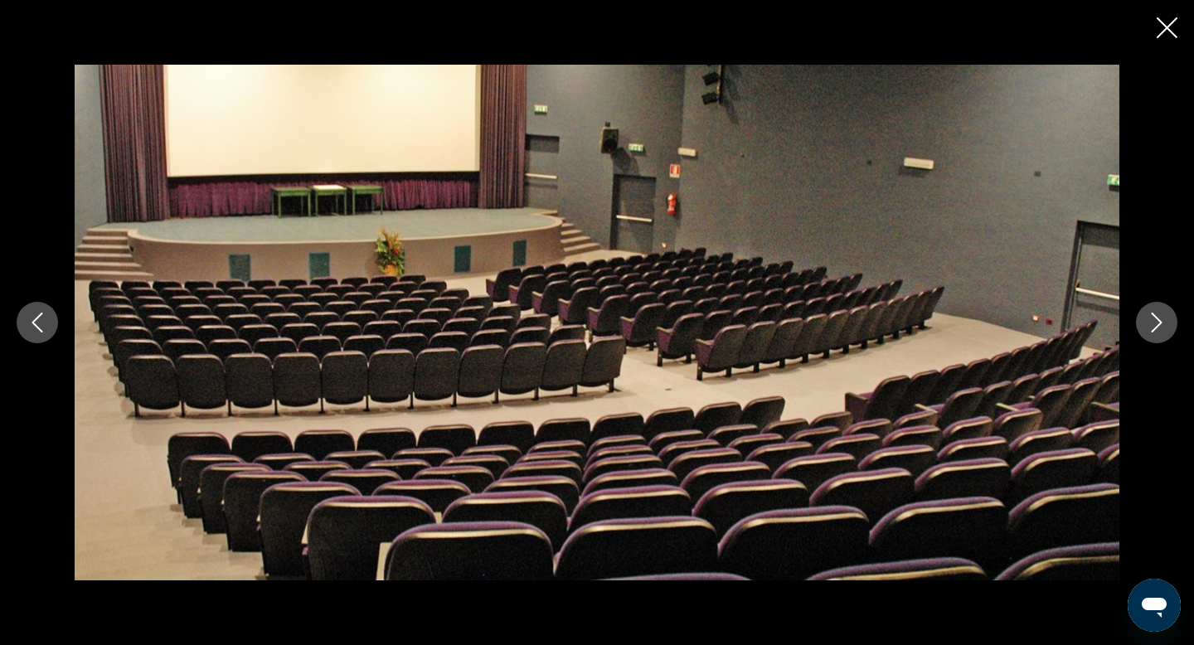
click at [1138, 332] on button "Next image" at bounding box center [1156, 322] width 41 height 41
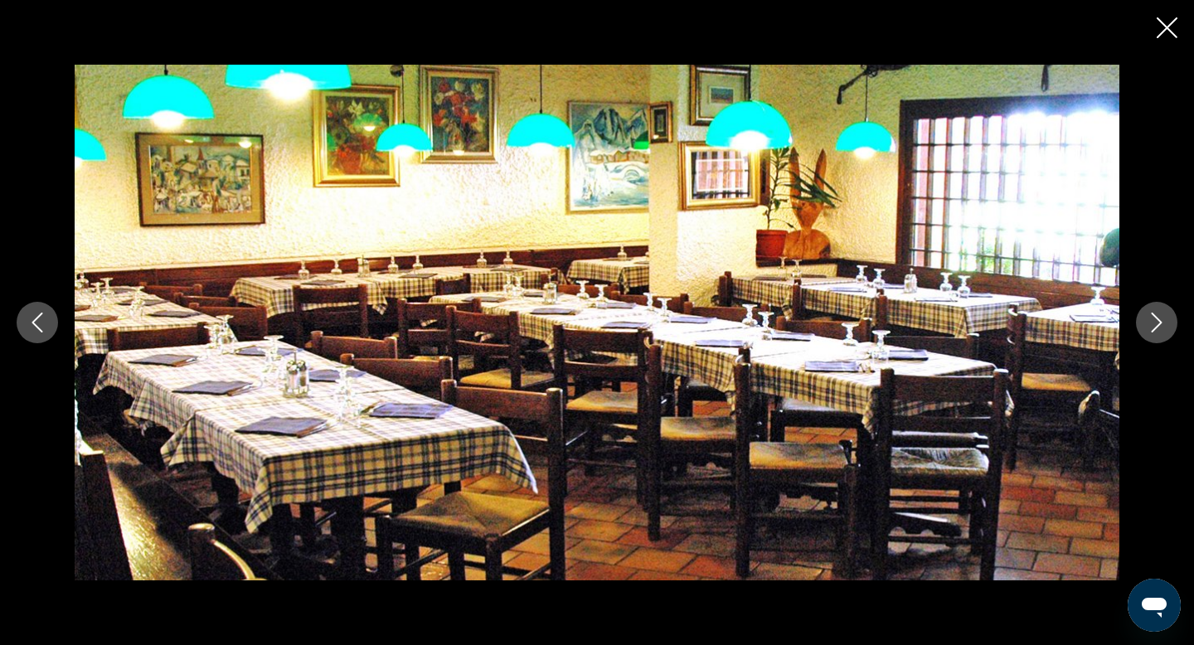
click at [1138, 332] on button "Next image" at bounding box center [1156, 322] width 41 height 41
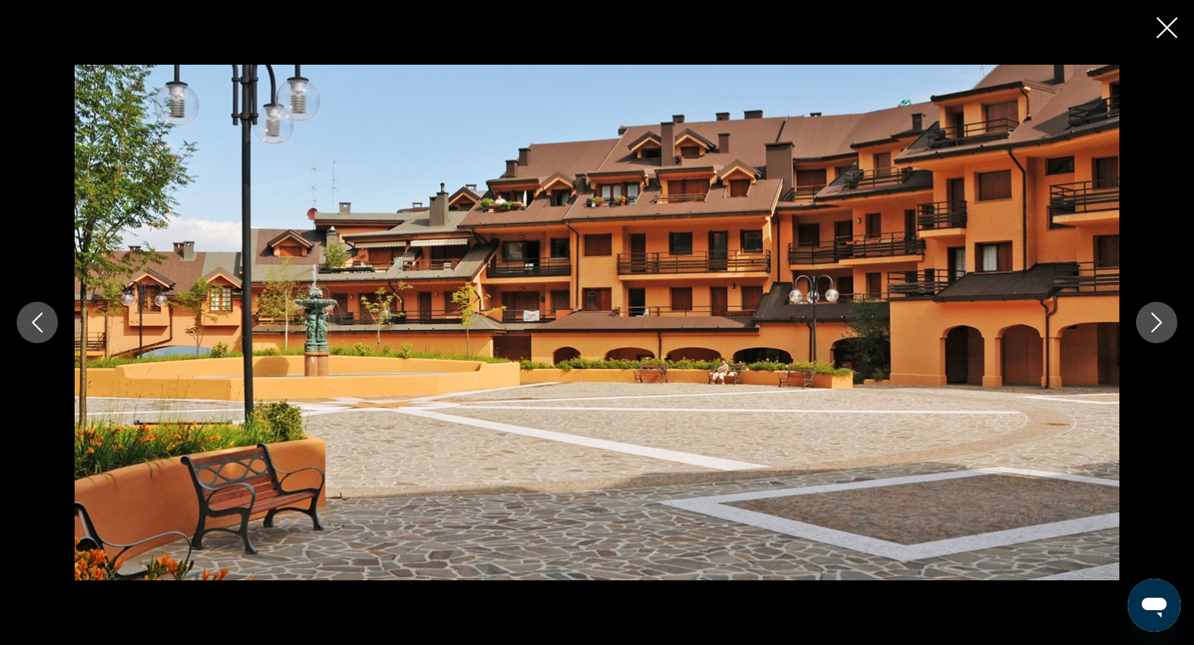
click at [1138, 332] on button "Next image" at bounding box center [1156, 322] width 41 height 41
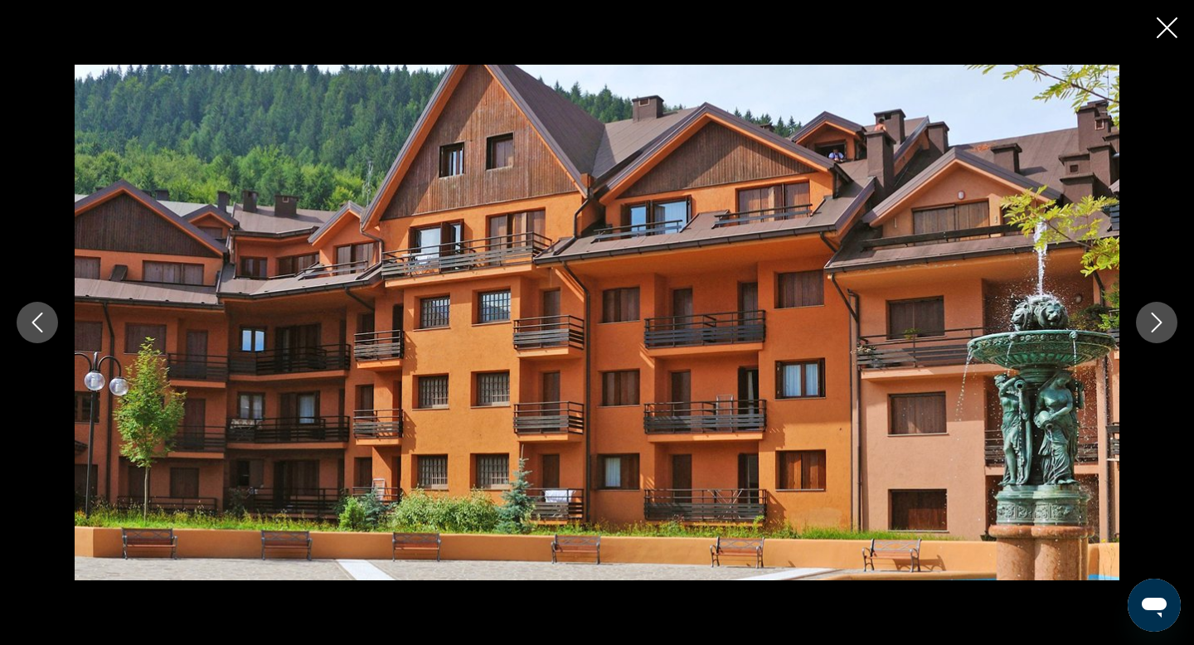
click at [1138, 332] on button "Next image" at bounding box center [1156, 322] width 41 height 41
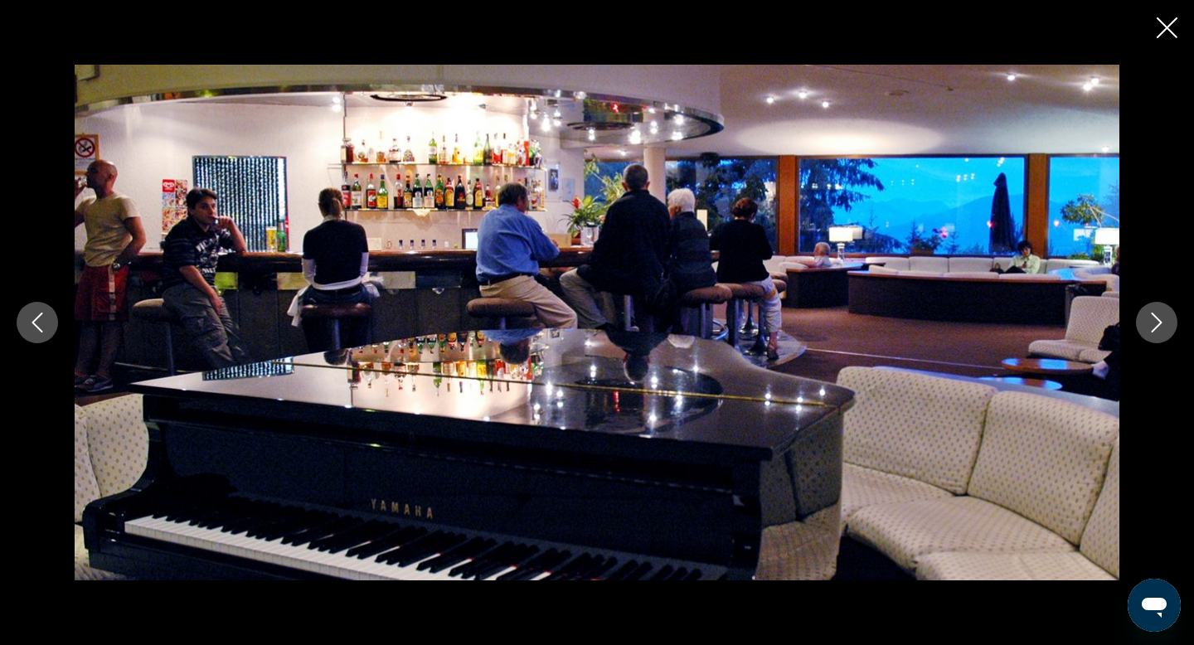
click at [1138, 332] on button "Next image" at bounding box center [1156, 322] width 41 height 41
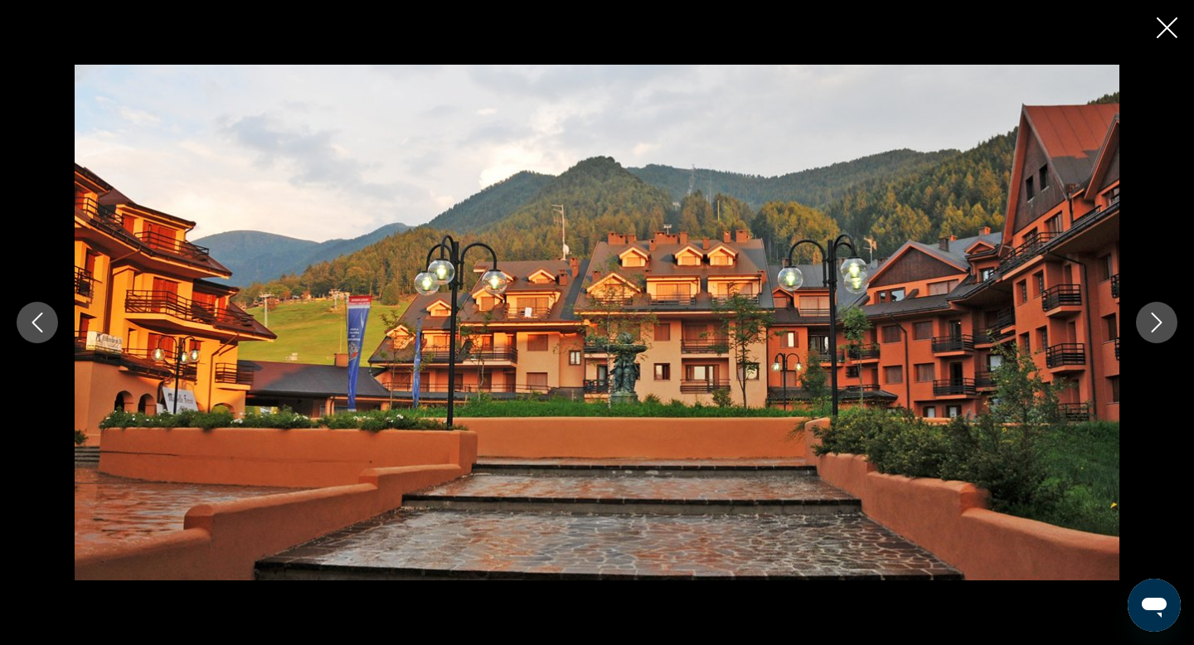
click at [1138, 332] on button "Next image" at bounding box center [1156, 322] width 41 height 41
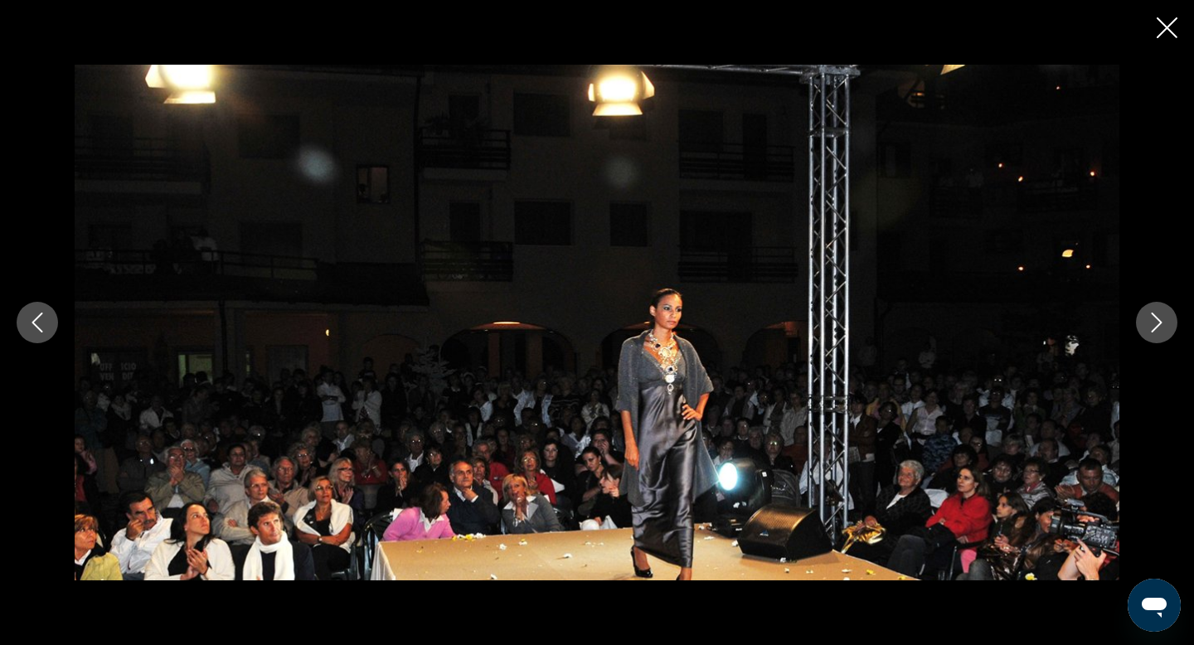
click at [1138, 332] on button "Next image" at bounding box center [1156, 322] width 41 height 41
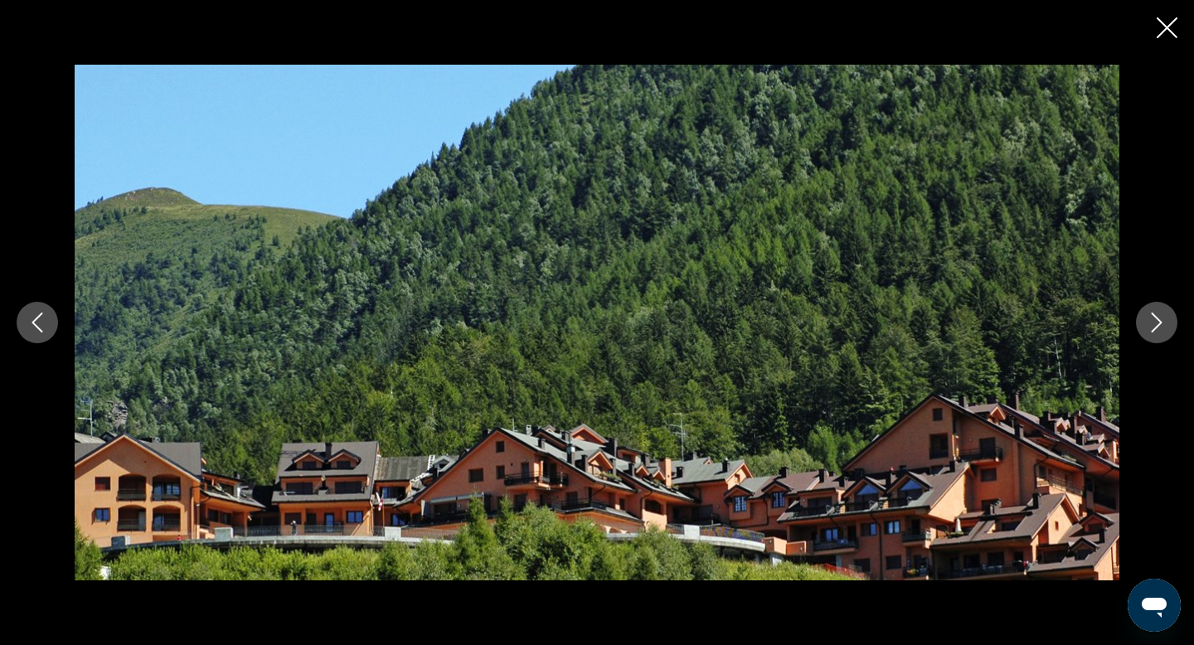
click at [1138, 332] on button "Next image" at bounding box center [1156, 322] width 41 height 41
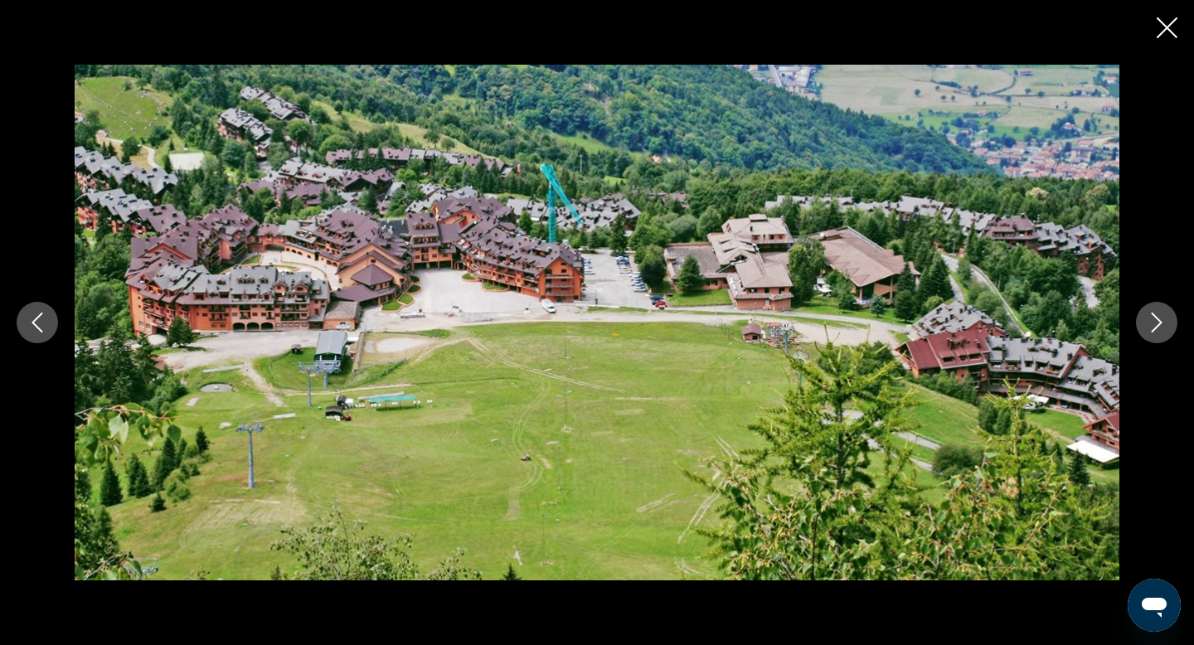
click at [1138, 332] on button "Next image" at bounding box center [1156, 322] width 41 height 41
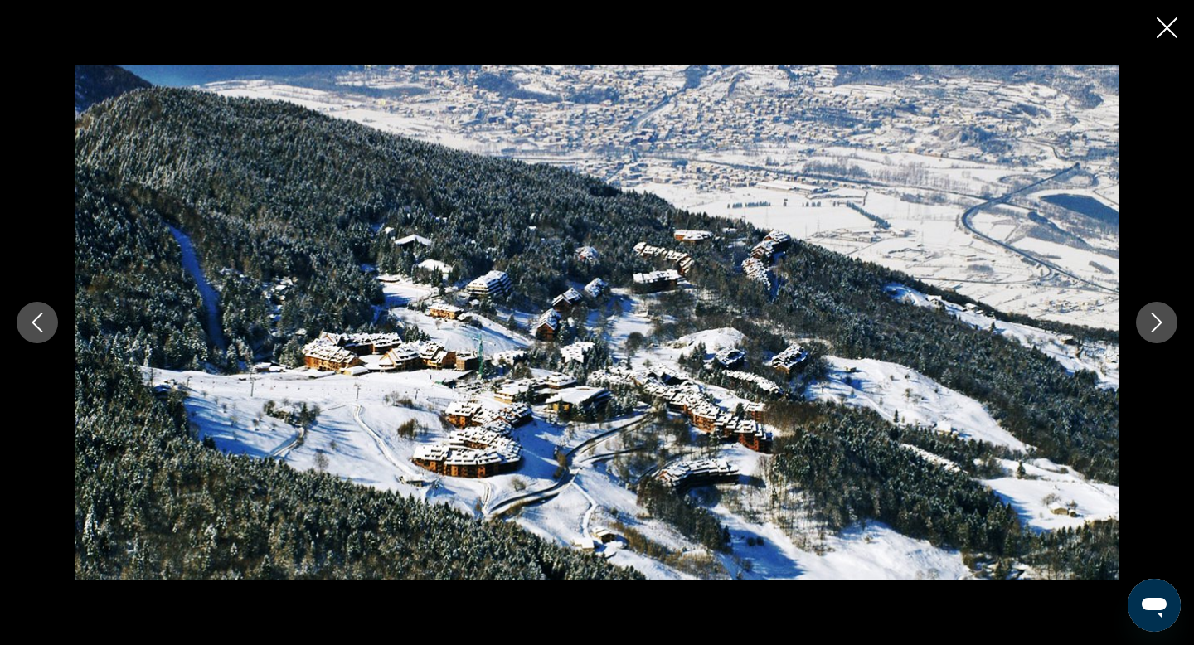
click at [1138, 332] on button "Next image" at bounding box center [1156, 322] width 41 height 41
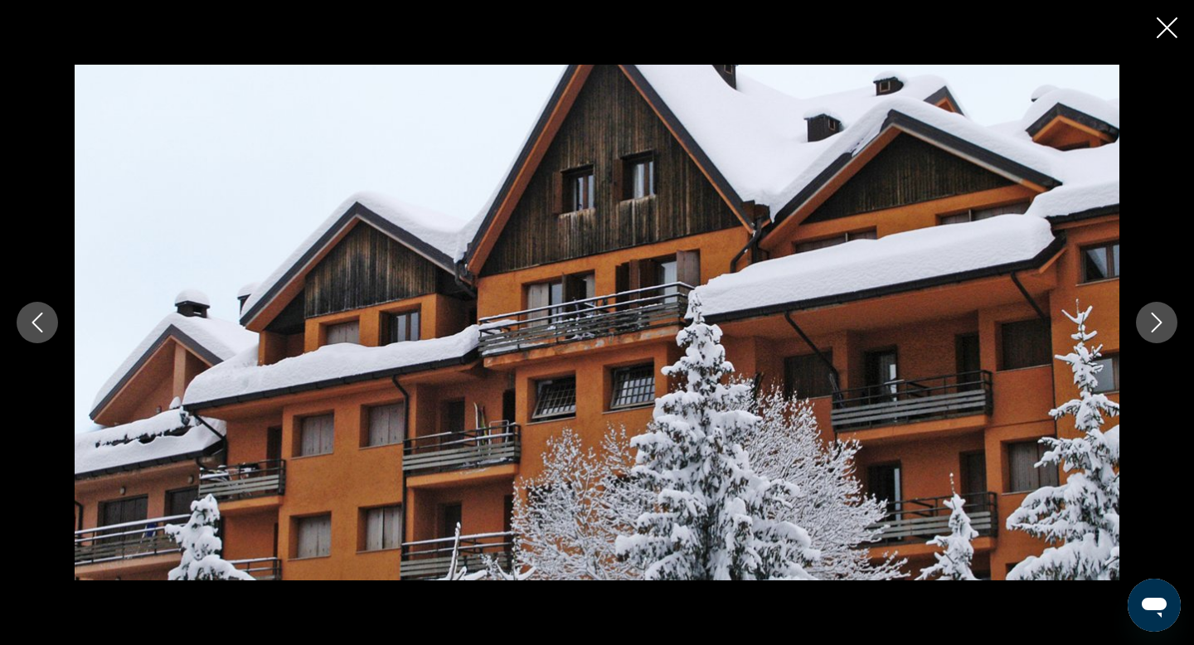
click at [1138, 332] on button "Next image" at bounding box center [1156, 322] width 41 height 41
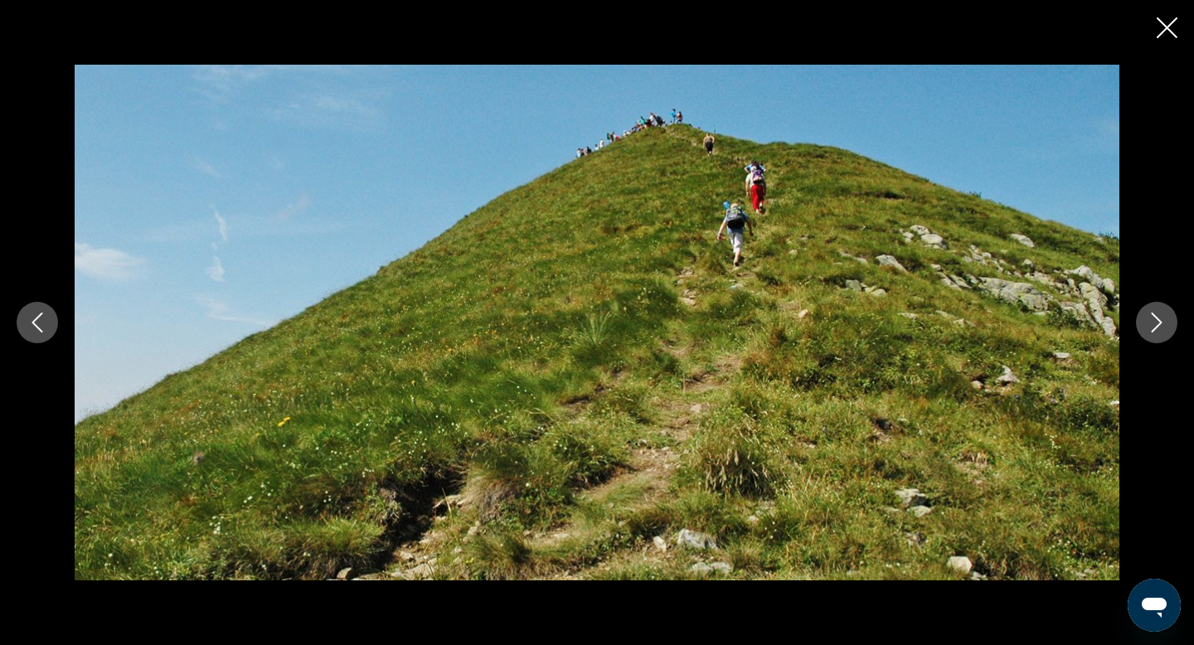
click at [1138, 332] on button "Next image" at bounding box center [1156, 322] width 41 height 41
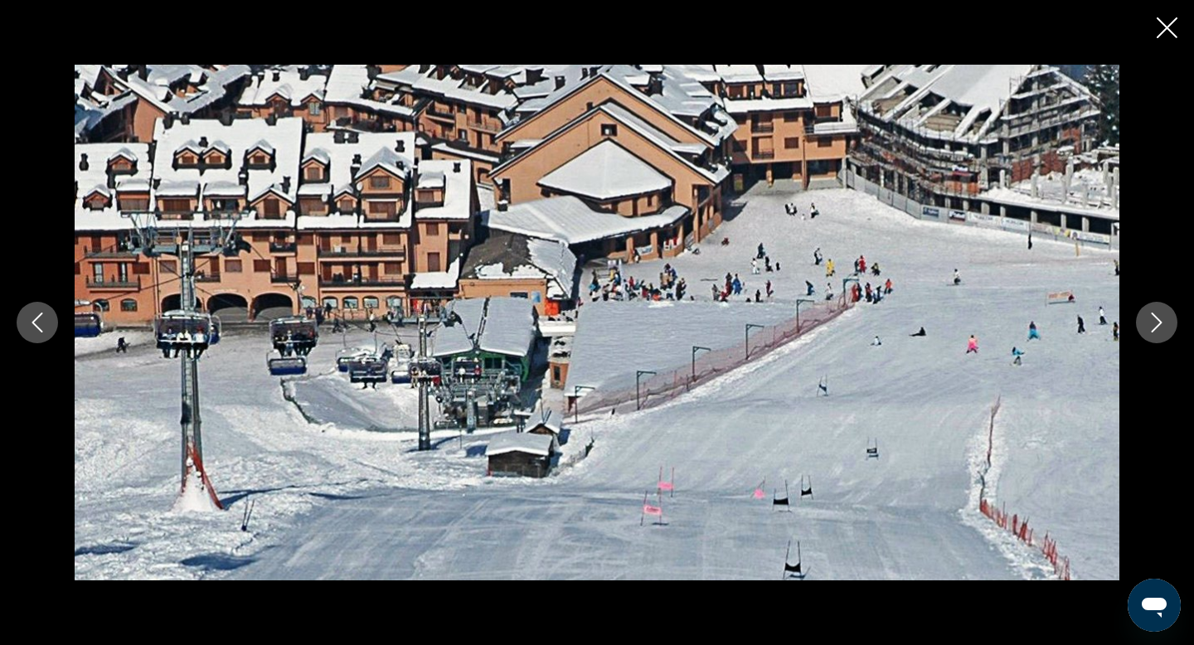
click at [1138, 332] on button "Next image" at bounding box center [1156, 322] width 41 height 41
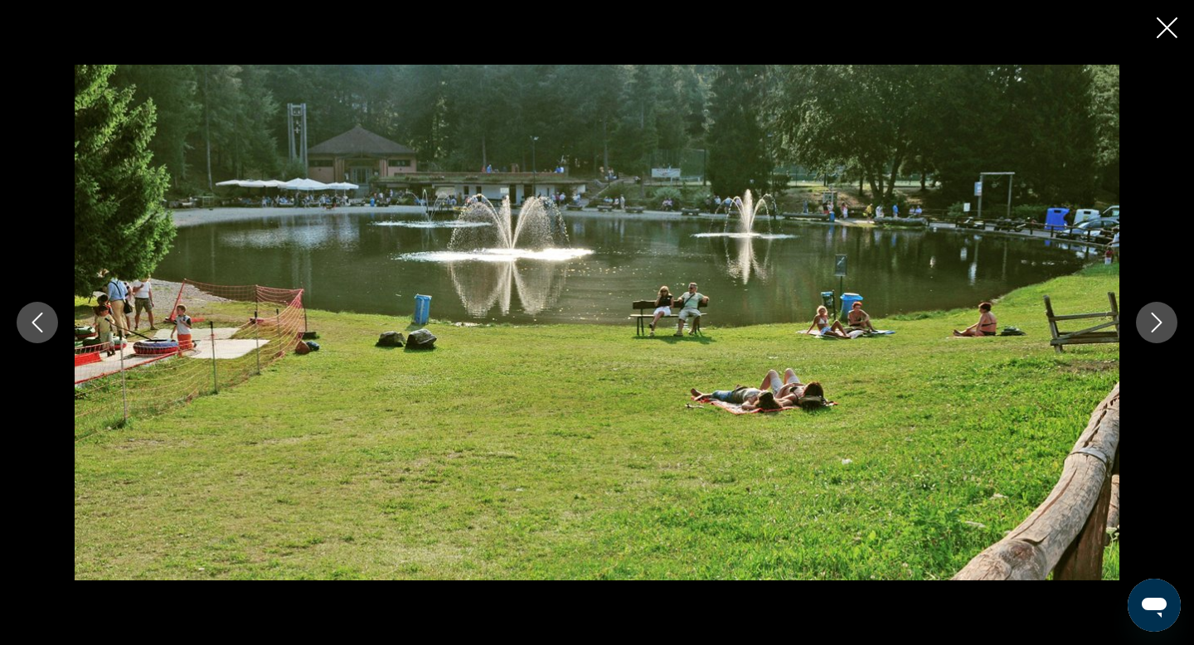
click at [1138, 332] on button "Next image" at bounding box center [1156, 322] width 41 height 41
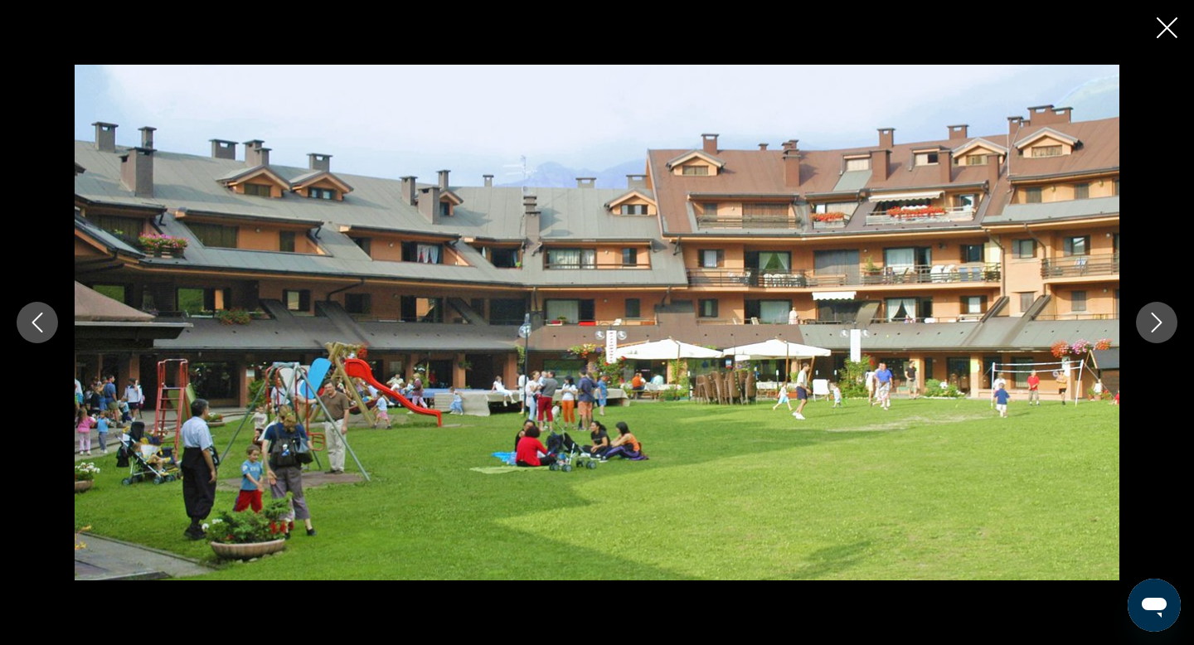
click at [1138, 332] on button "Next image" at bounding box center [1156, 322] width 41 height 41
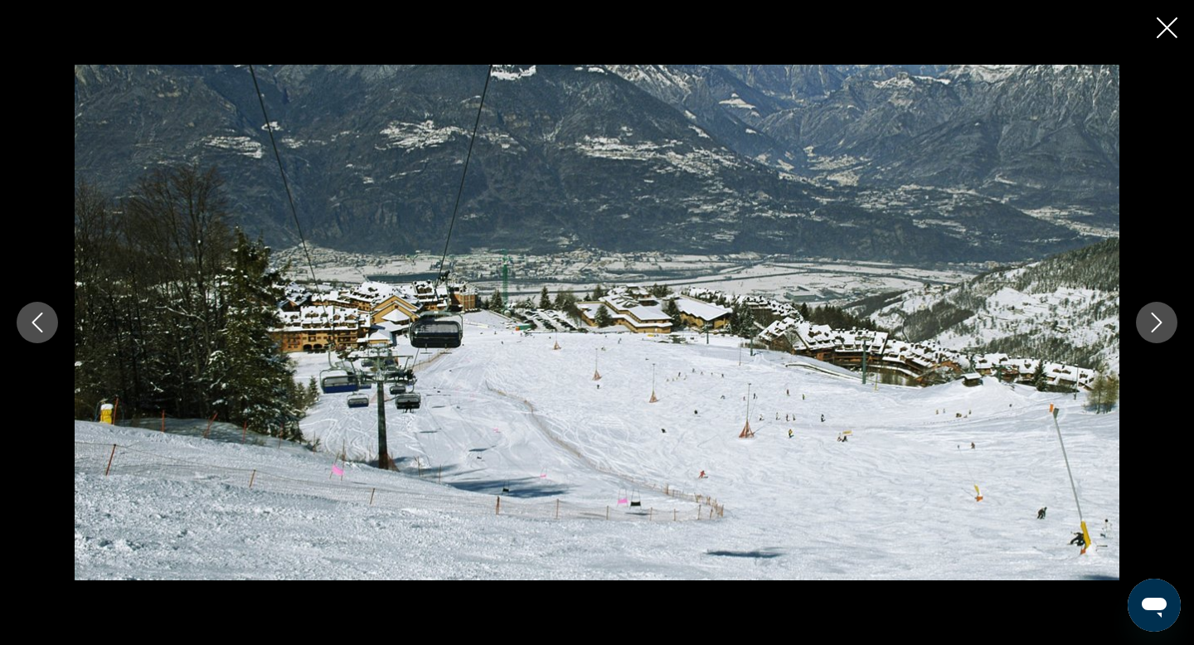
click at [1138, 332] on button "Next image" at bounding box center [1156, 322] width 41 height 41
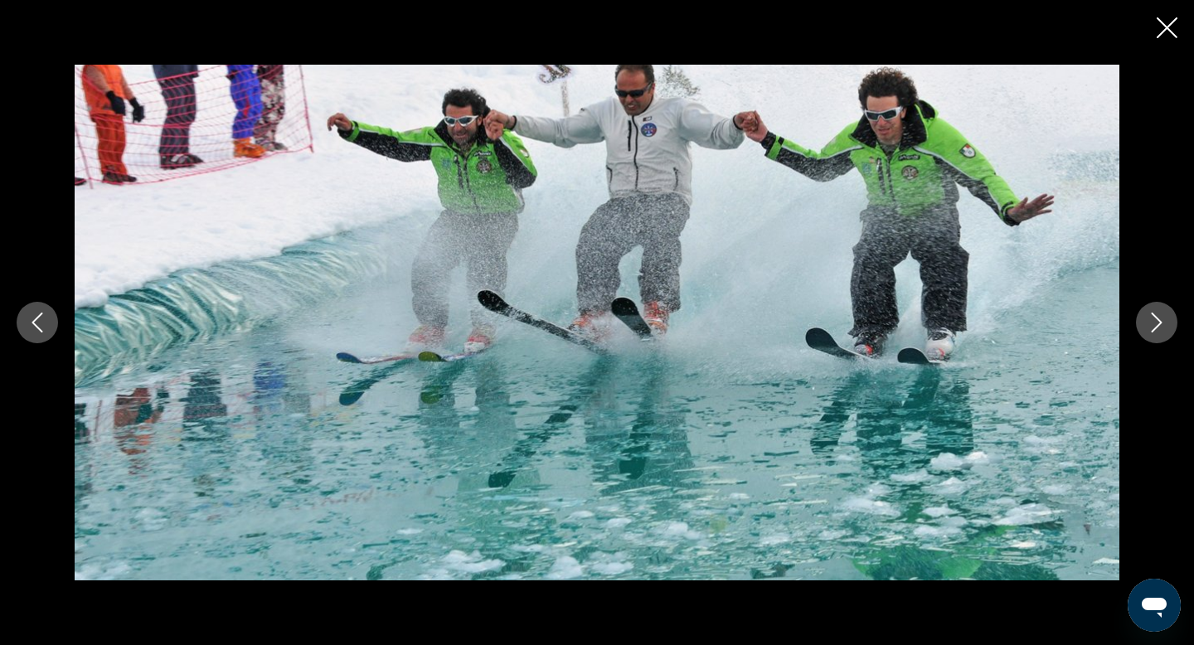
click at [1138, 332] on button "Next image" at bounding box center [1156, 322] width 41 height 41
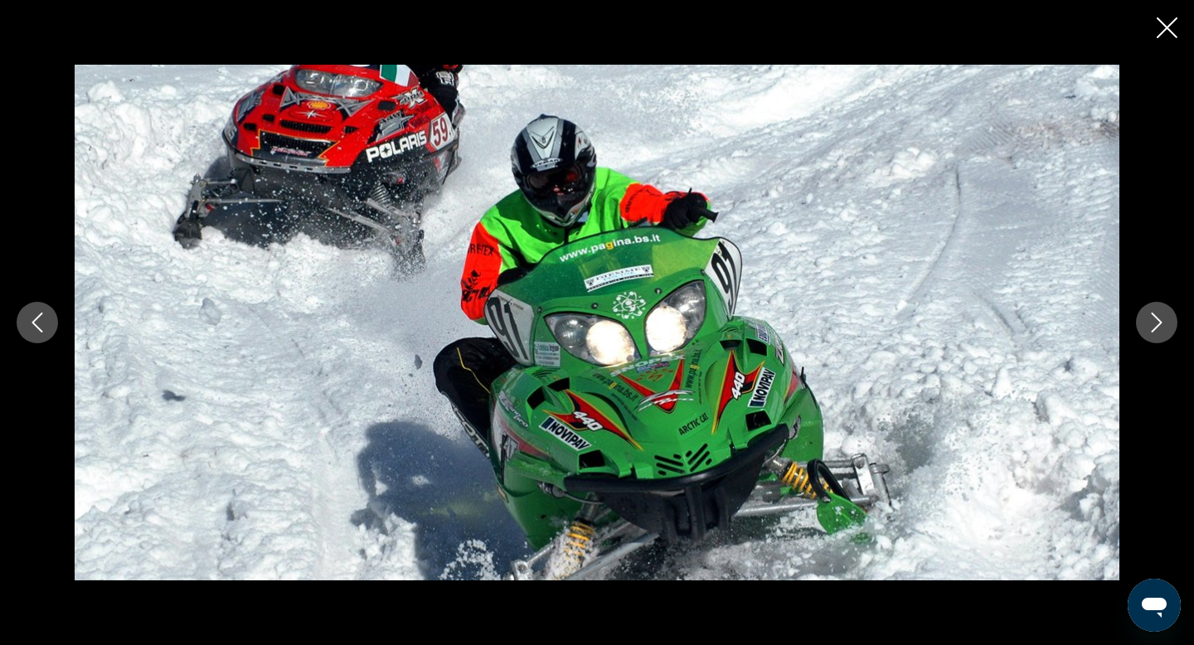
click at [1138, 332] on button "Next image" at bounding box center [1156, 322] width 41 height 41
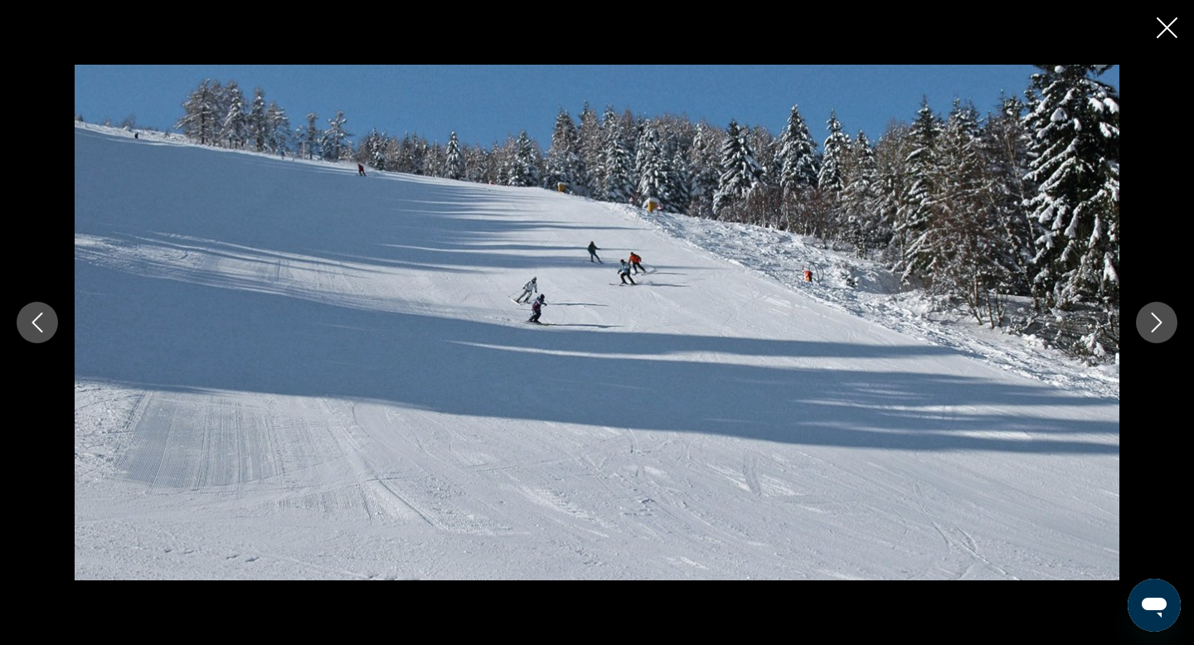
click at [1138, 332] on button "Next image" at bounding box center [1156, 322] width 41 height 41
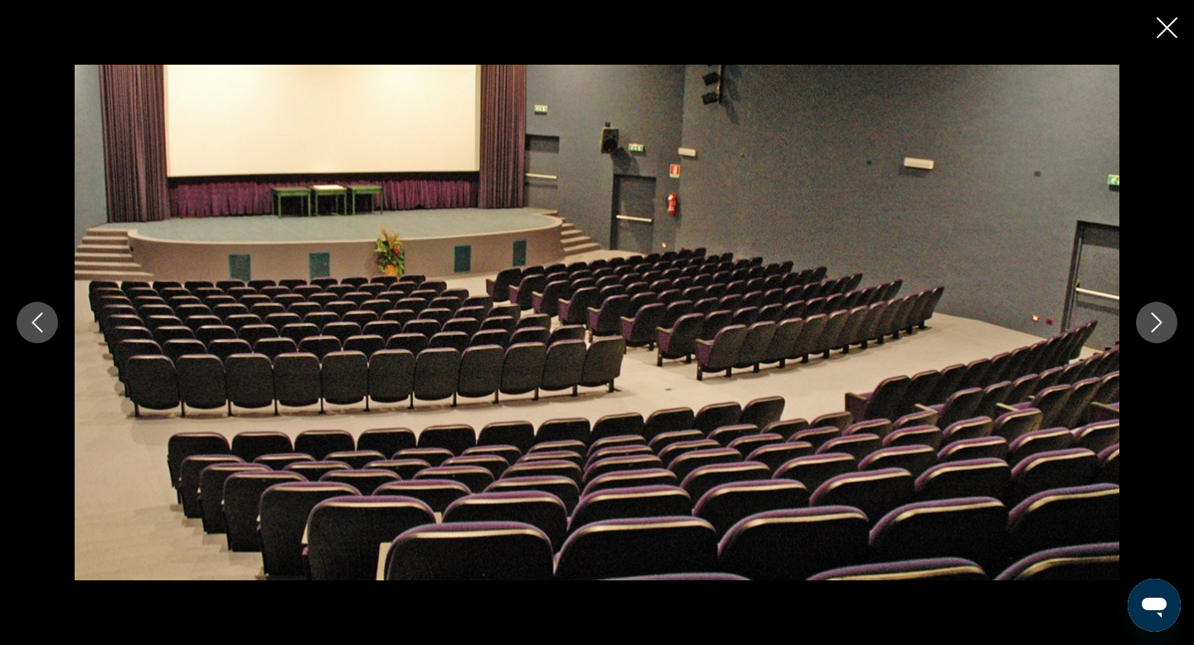
click at [1138, 332] on button "Next image" at bounding box center [1156, 322] width 41 height 41
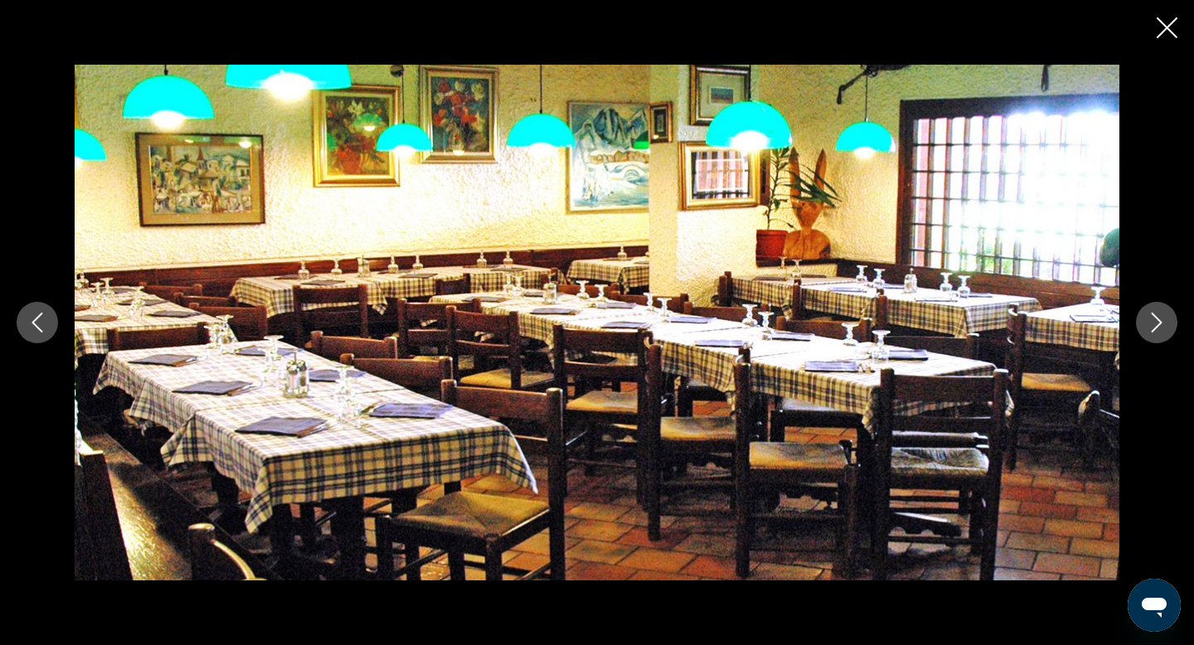
click at [1165, 27] on icon "Close slideshow" at bounding box center [1167, 27] width 21 height 21
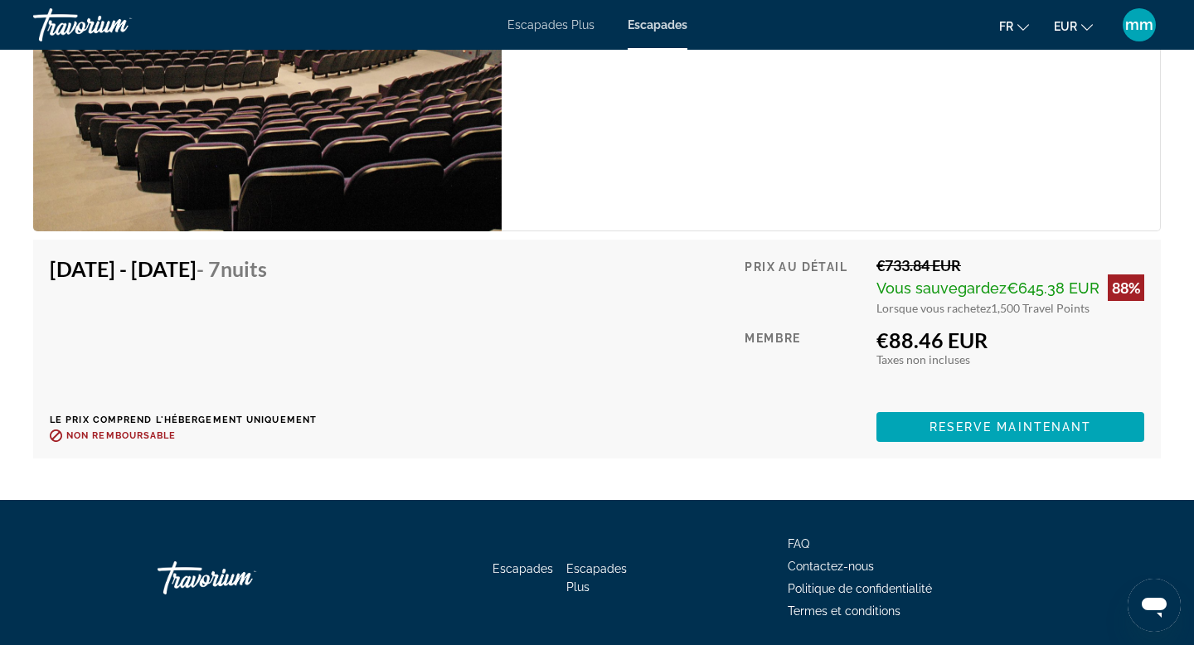
scroll to position [3172, 0]
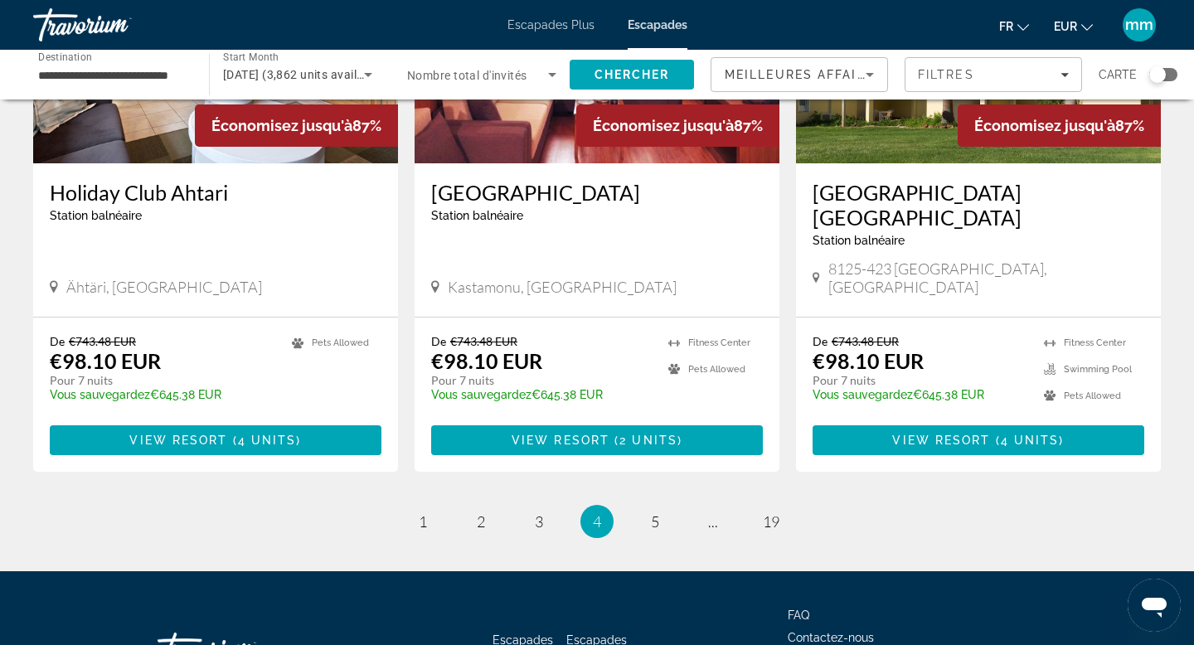
scroll to position [2037, 0]
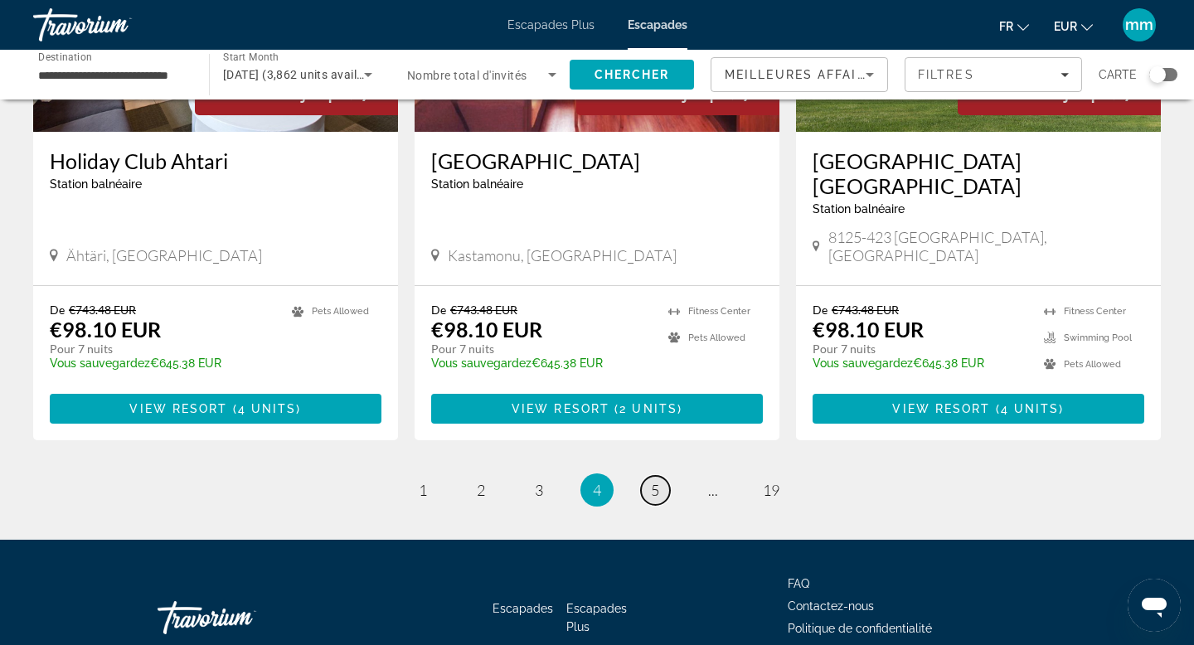
click at [654, 481] on span "5" at bounding box center [655, 490] width 8 height 18
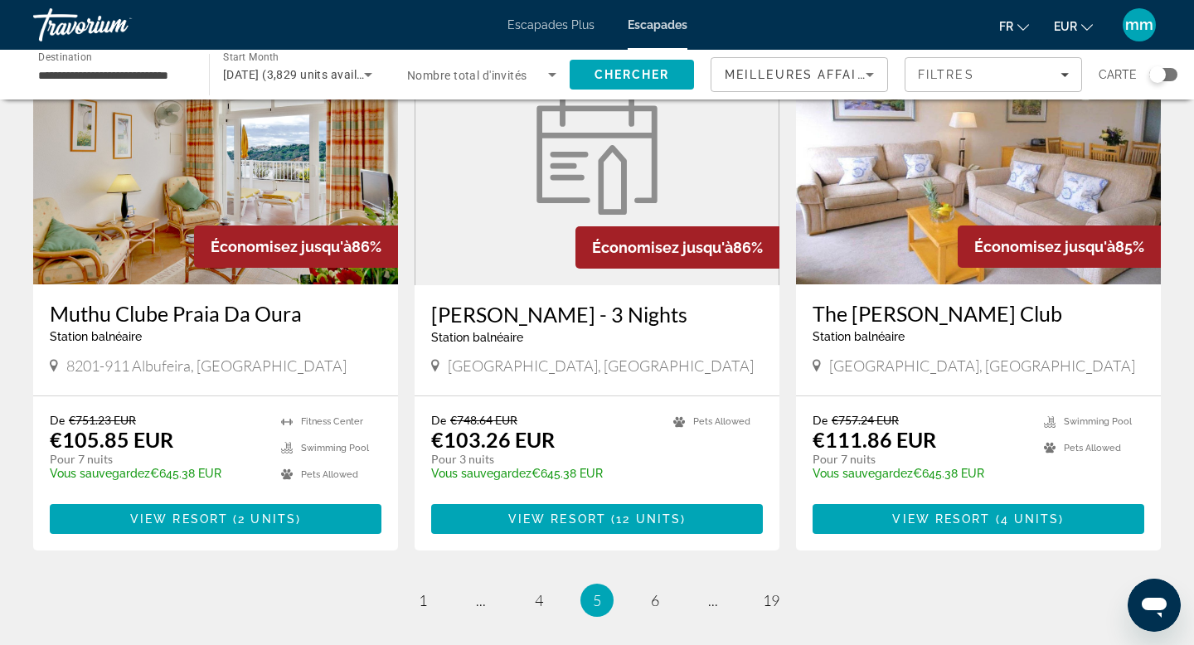
scroll to position [1881, 0]
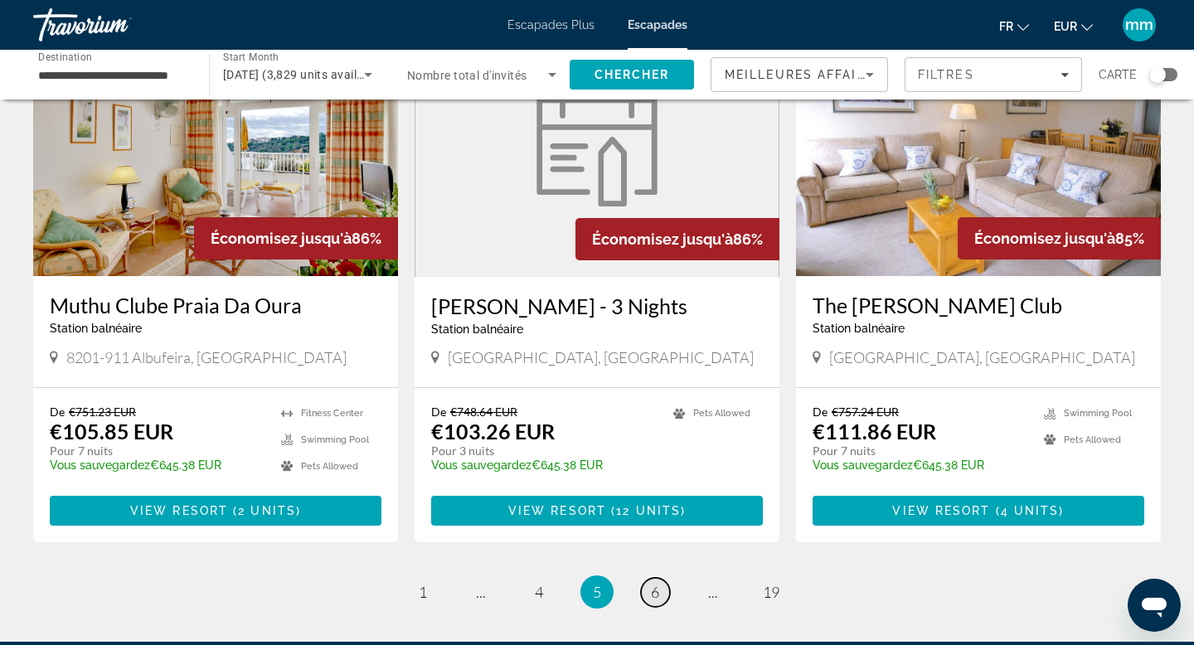
click at [658, 583] on span "6" at bounding box center [655, 592] width 8 height 18
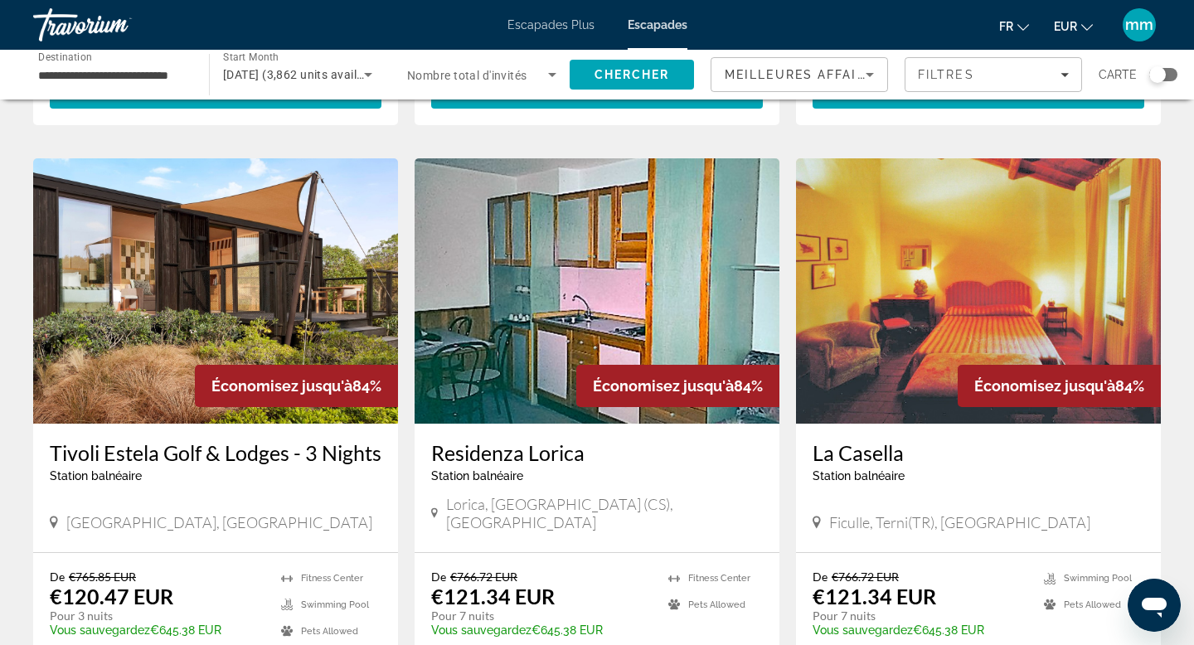
scroll to position [585, 0]
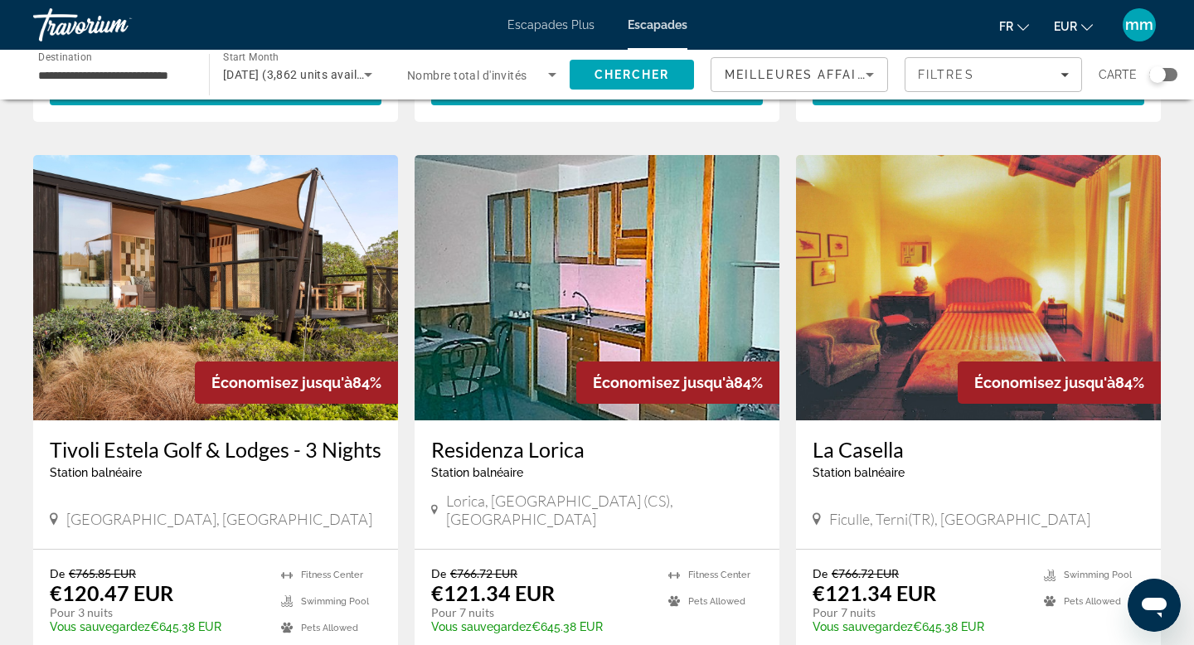
click at [267, 232] on img "Contenu principal" at bounding box center [215, 287] width 365 height 265
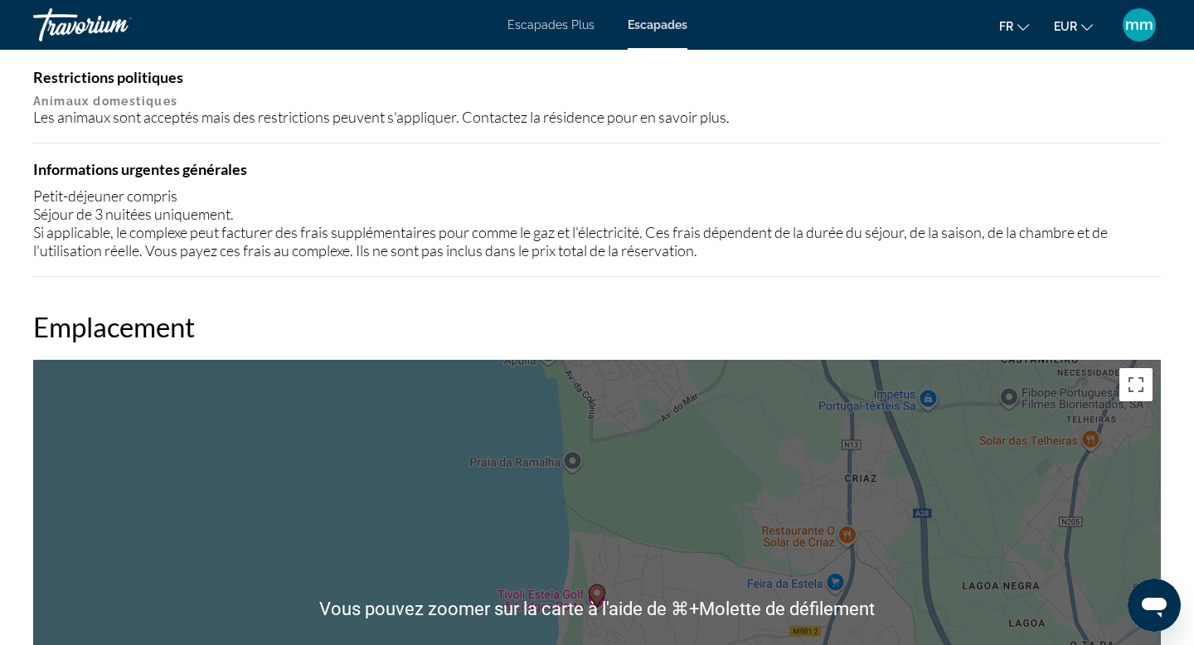
scroll to position [1646, 0]
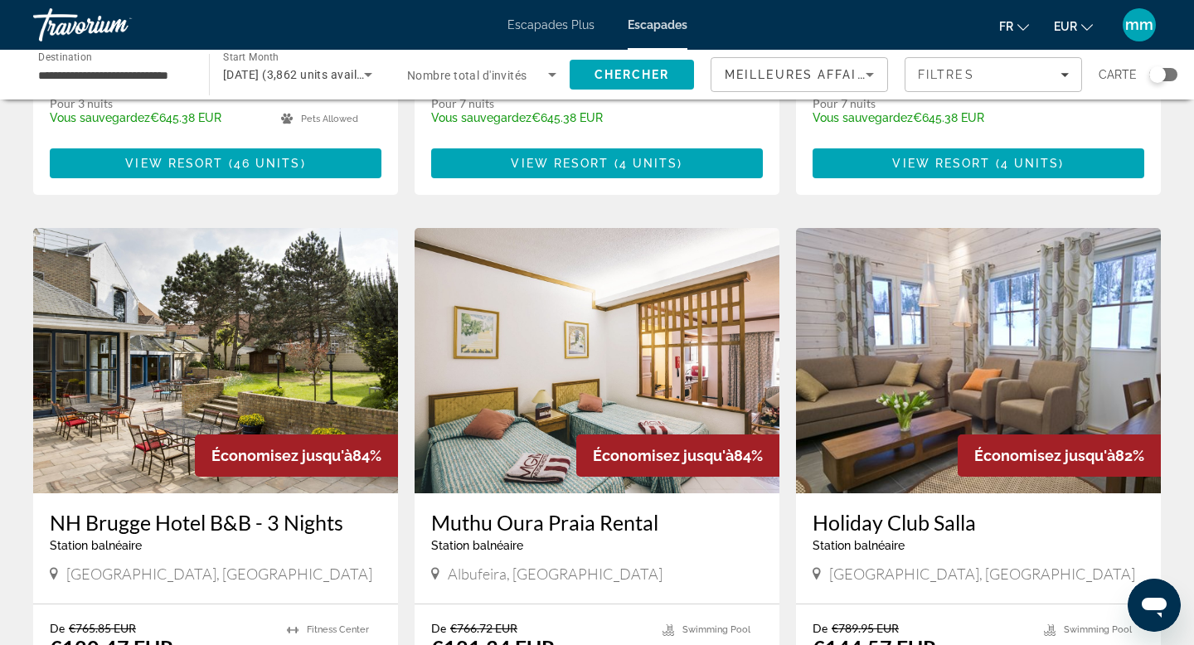
scroll to position [1102, 0]
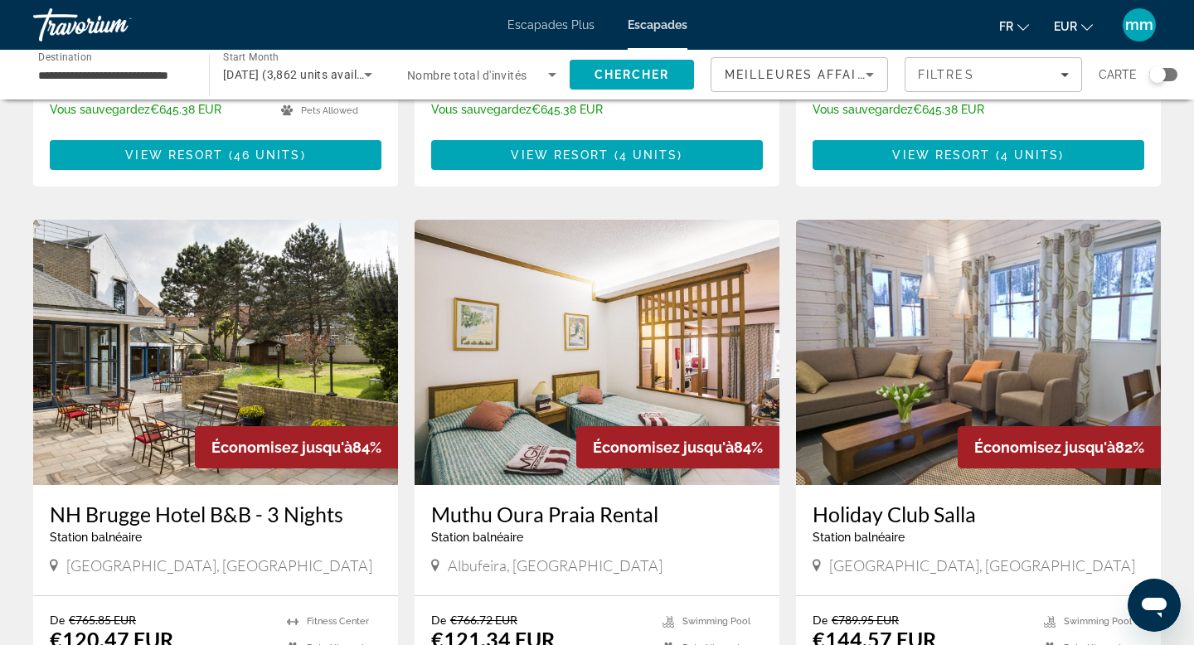
click at [182, 266] on img "Contenu principal" at bounding box center [215, 352] width 365 height 265
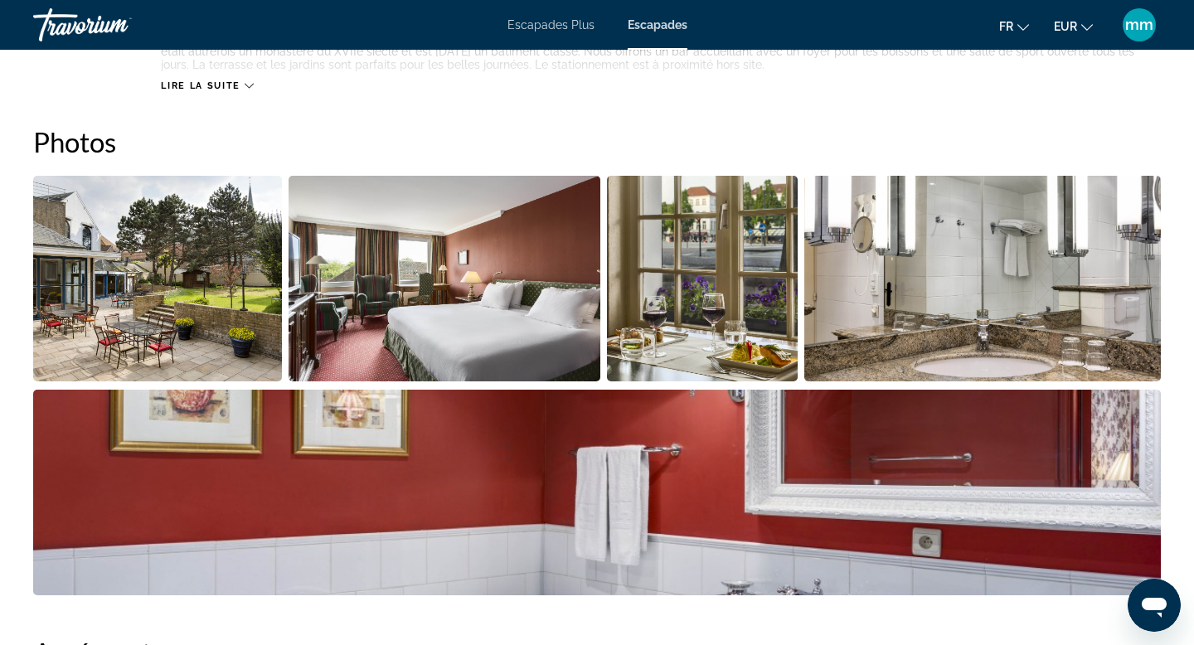
scroll to position [693, 0]
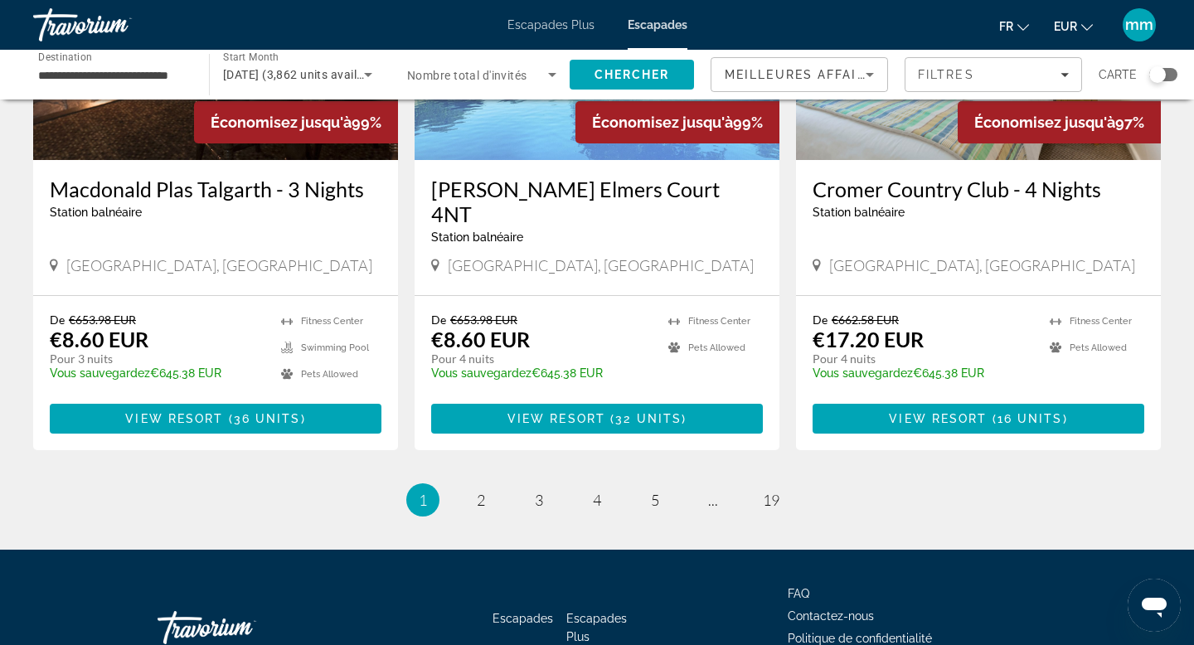
scroll to position [2007, 0]
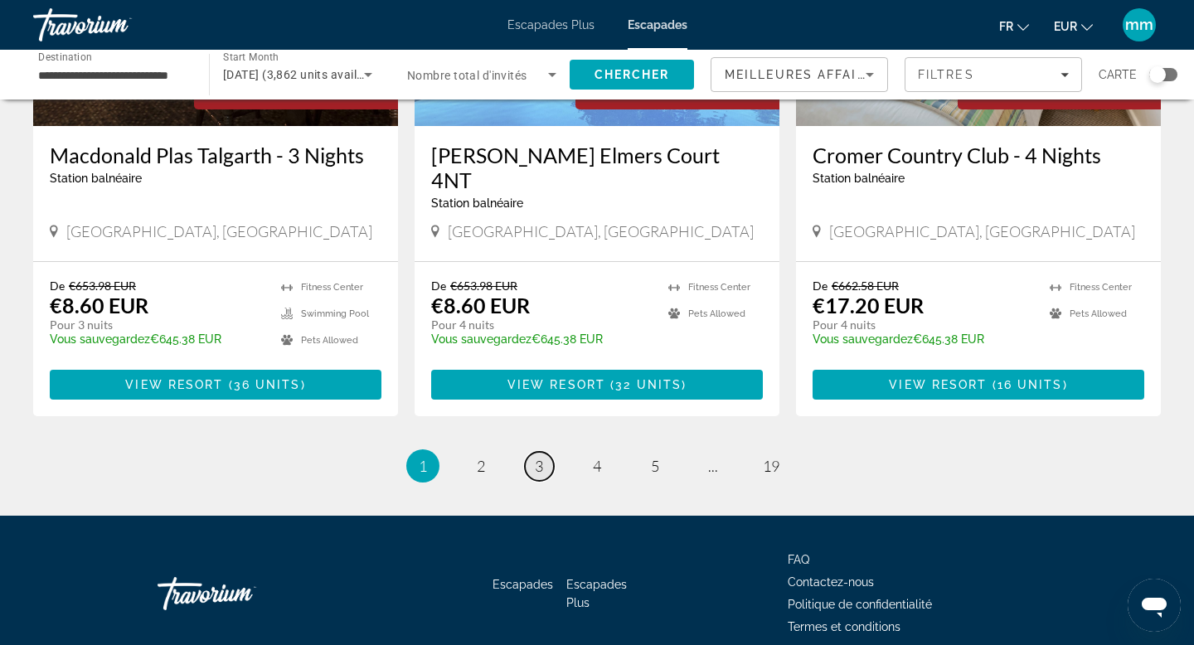
click at [533, 469] on link "page 3" at bounding box center [539, 466] width 29 height 29
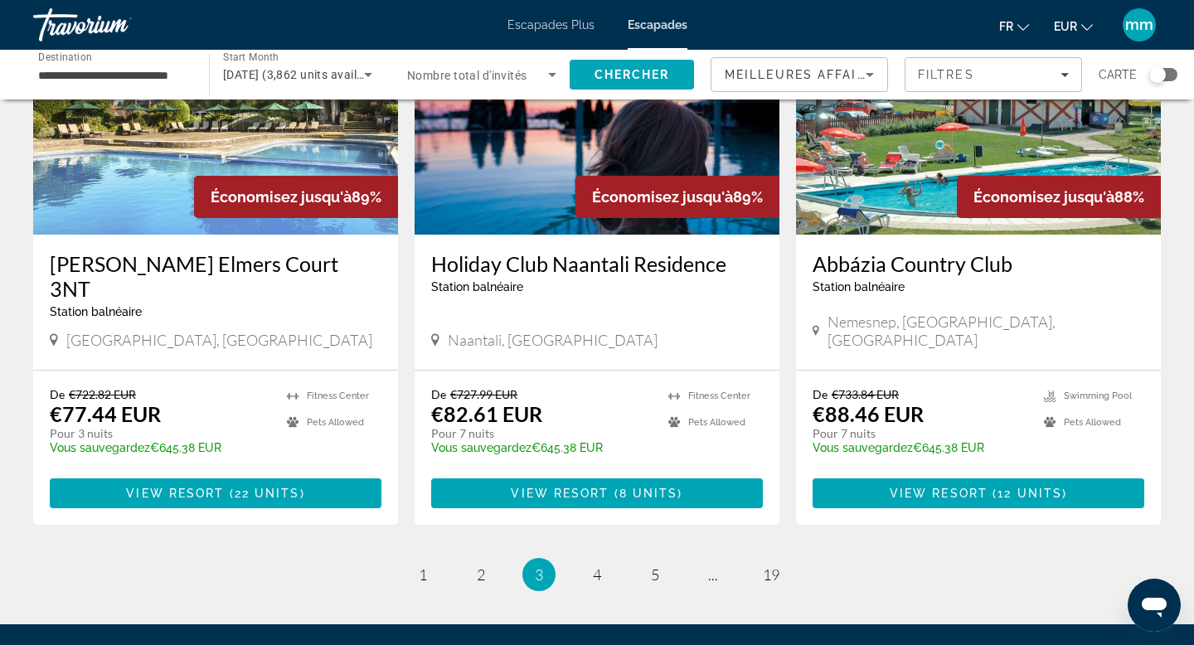
scroll to position [1920, 0]
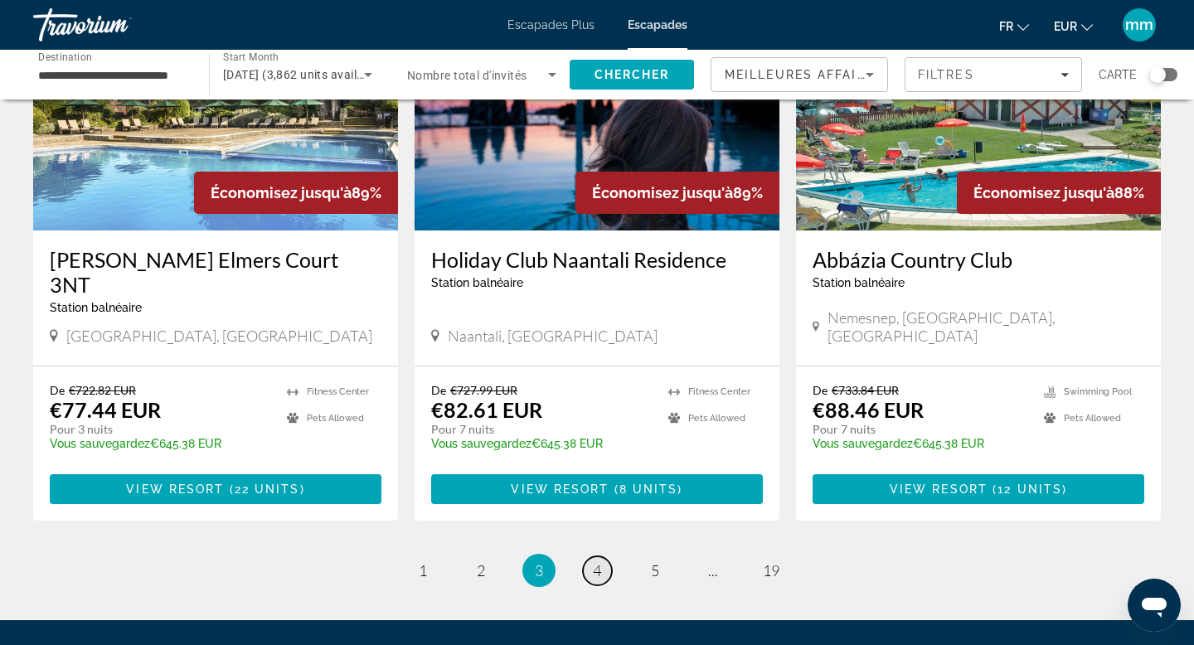
click at [590, 556] on link "page 4" at bounding box center [597, 570] width 29 height 29
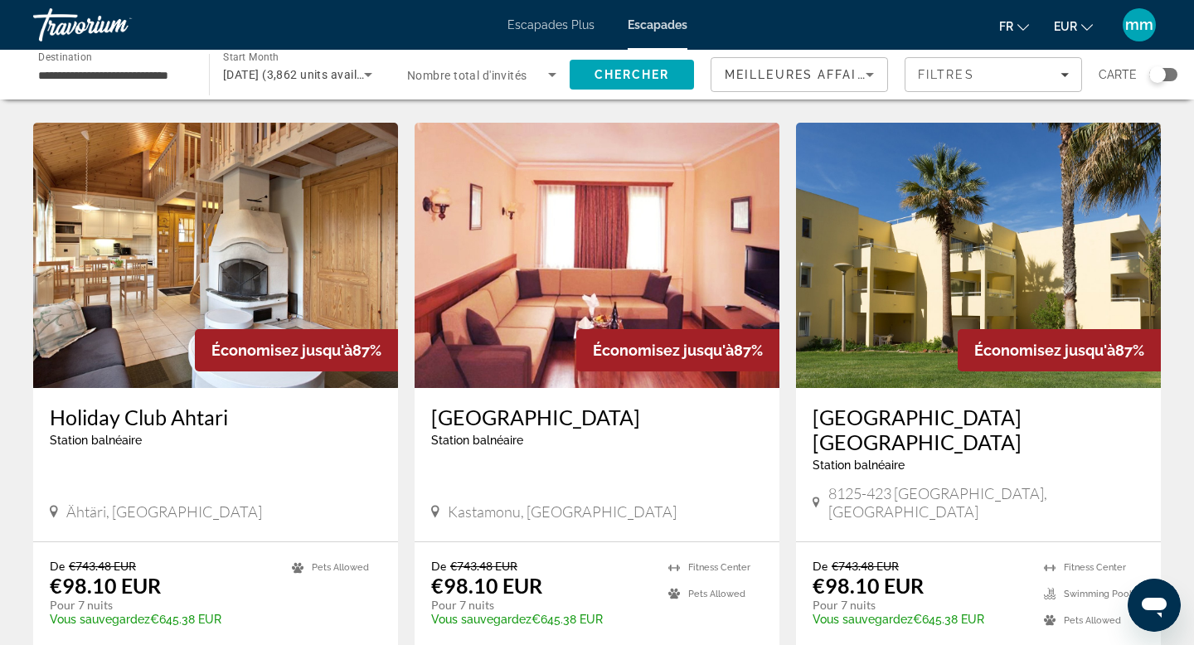
scroll to position [1783, 0]
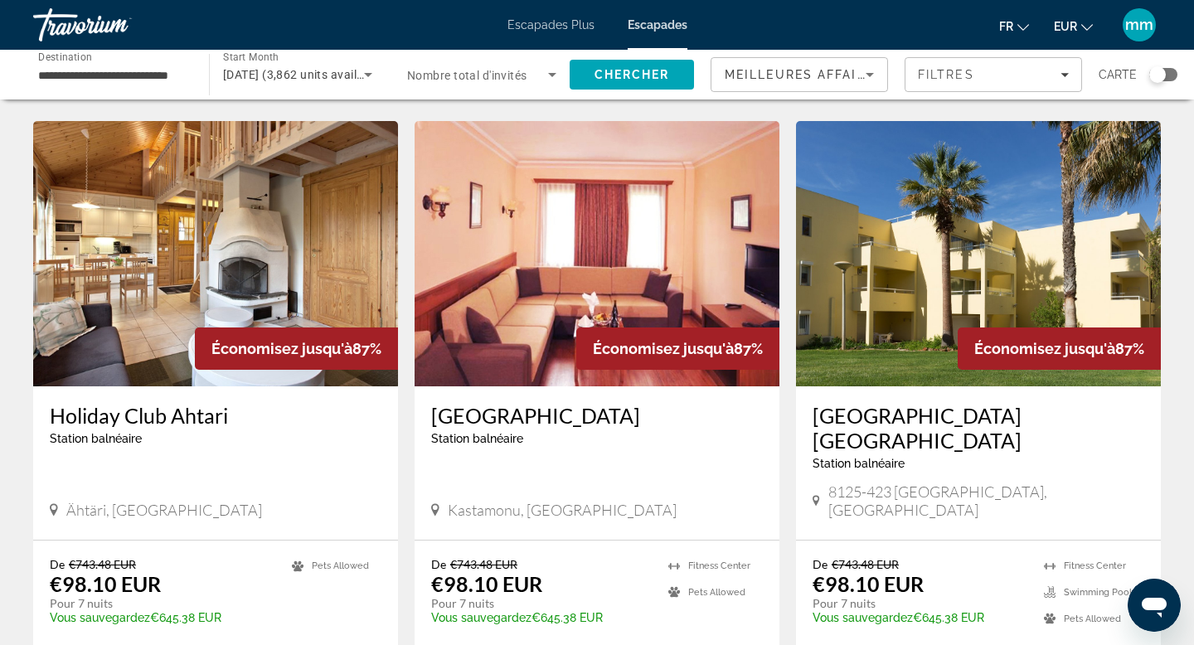
click at [910, 250] on img "Contenu principal" at bounding box center [978, 253] width 365 height 265
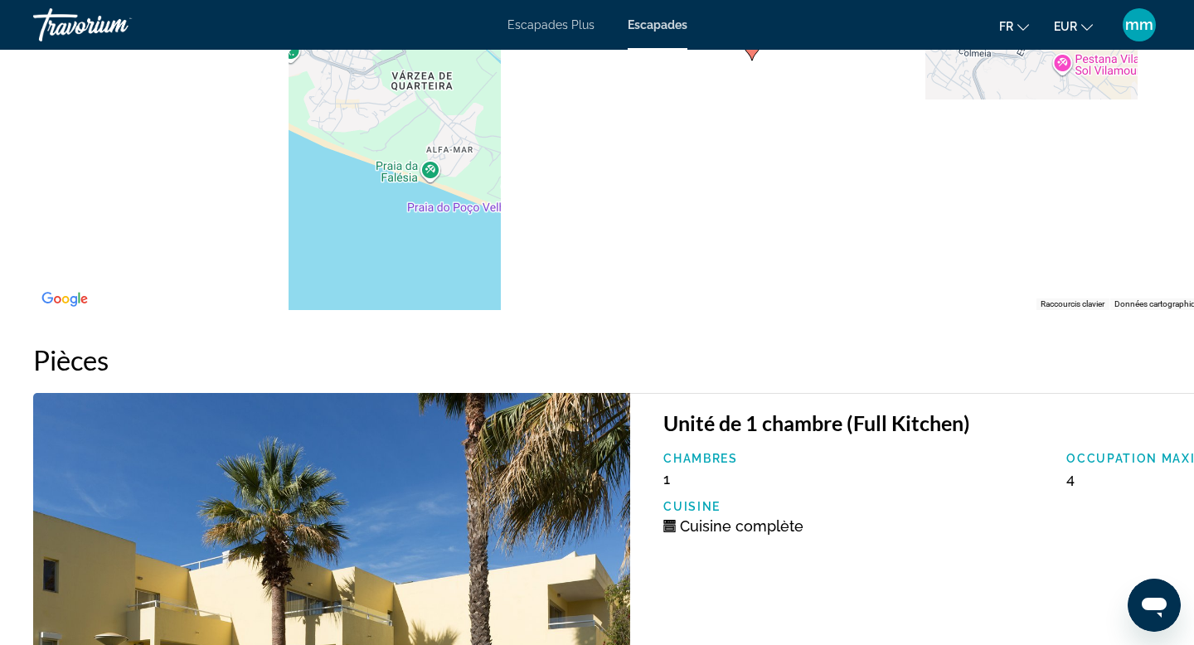
scroll to position [2784, 9]
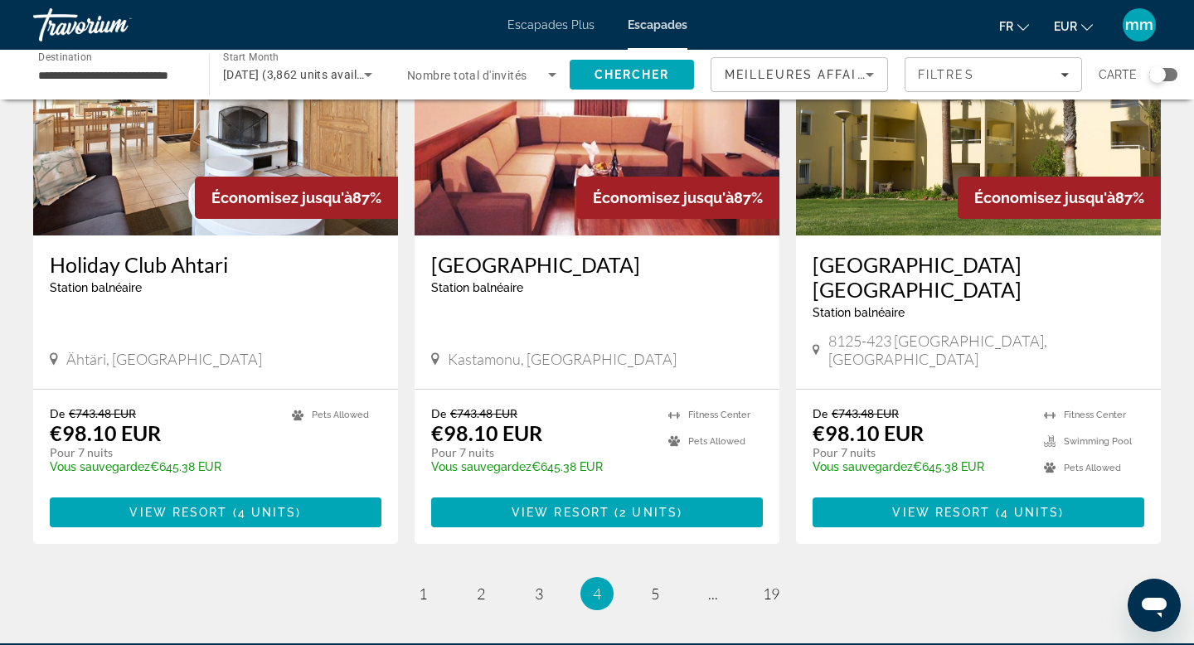
scroll to position [1945, 0]
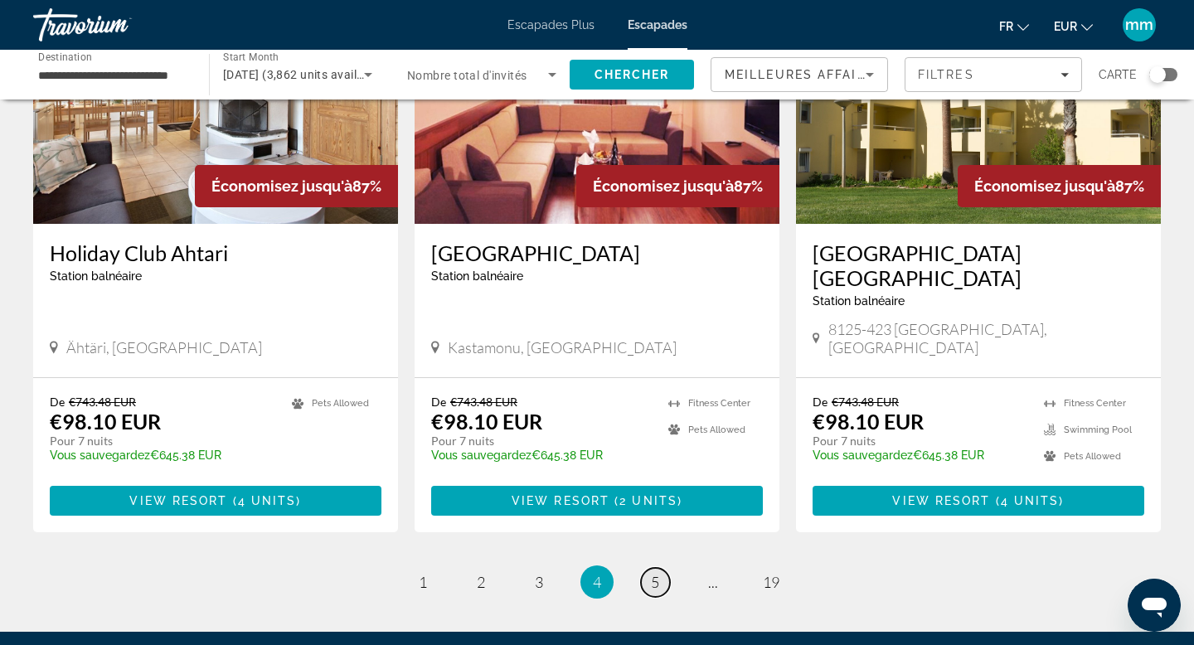
click at [659, 568] on link "page 5" at bounding box center [655, 582] width 29 height 29
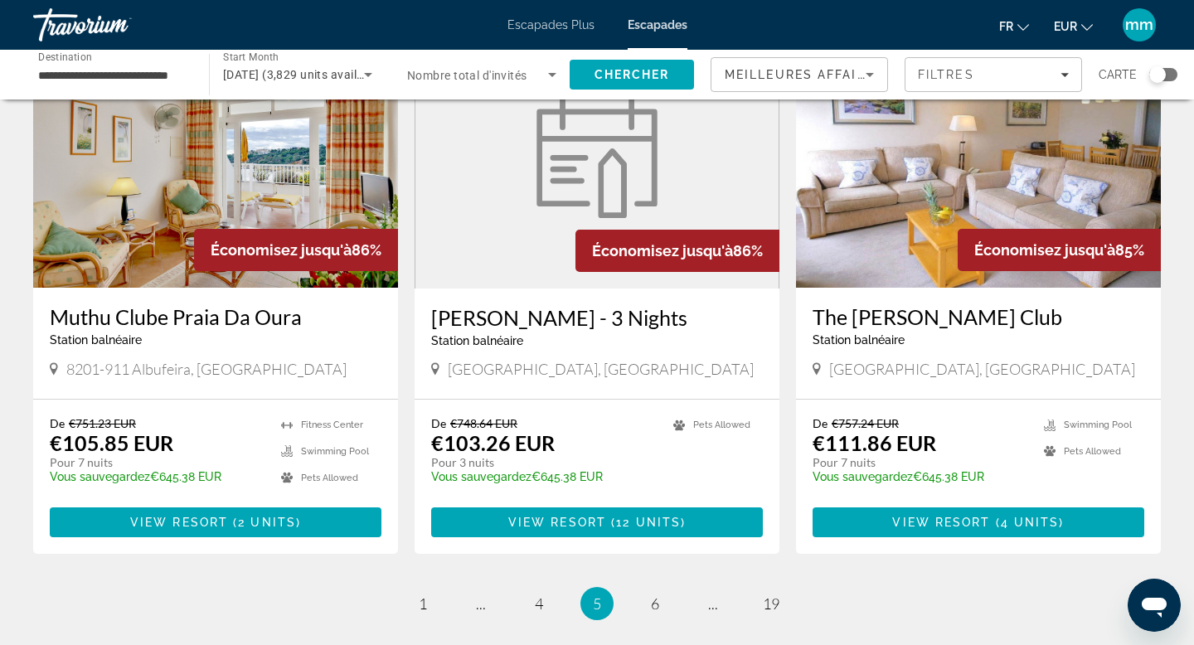
scroll to position [1871, 0]
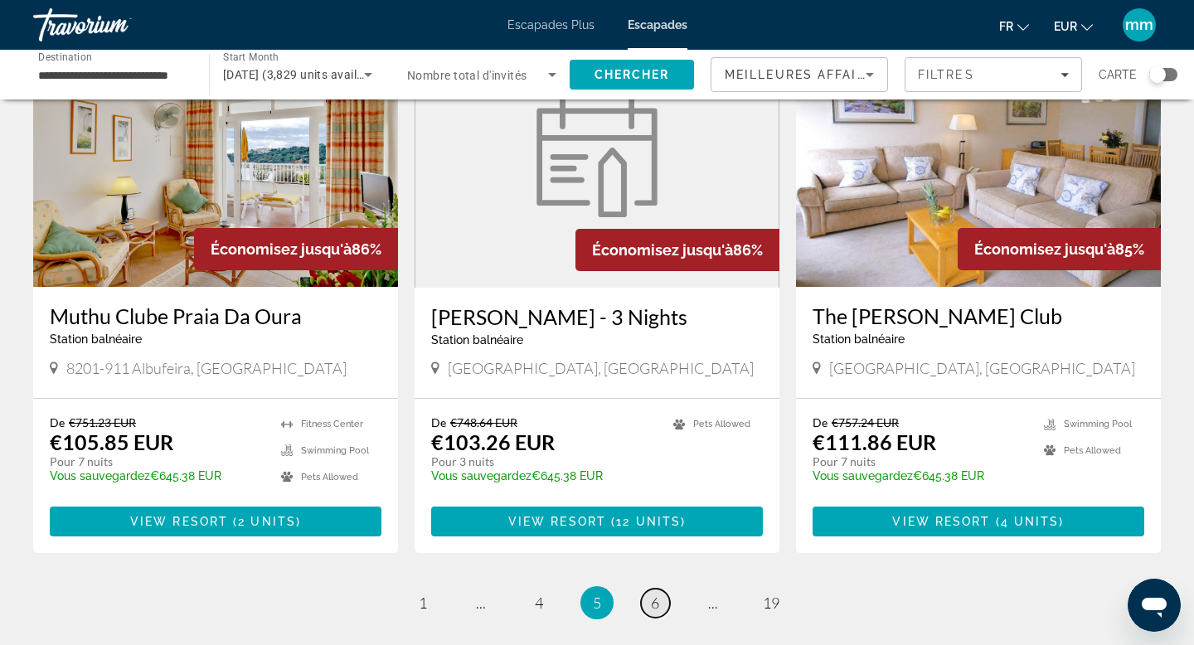
click at [650, 589] on link "page 6" at bounding box center [655, 603] width 29 height 29
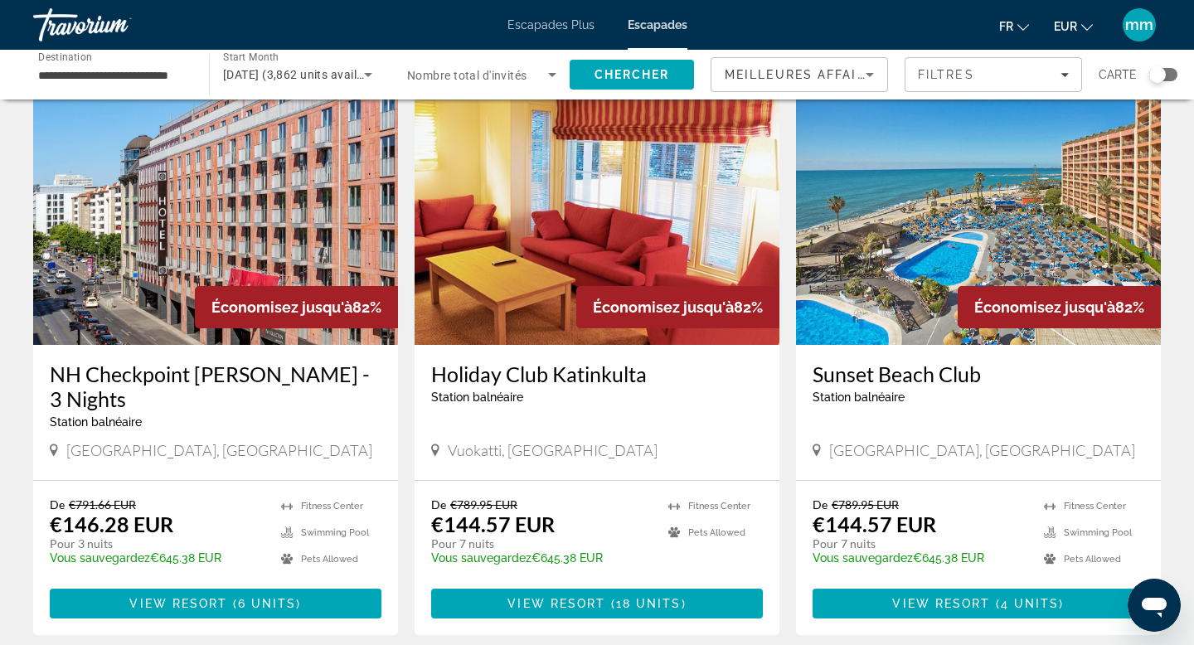
scroll to position [1808, 0]
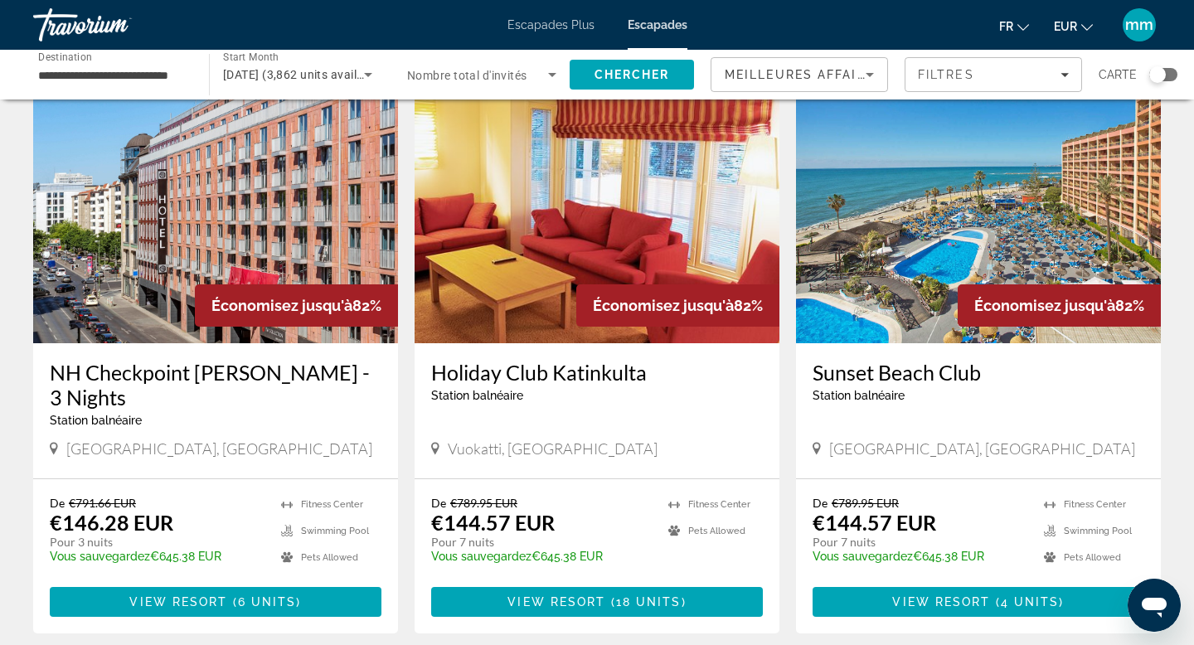
click at [882, 219] on img "Contenu principal" at bounding box center [978, 210] width 365 height 265
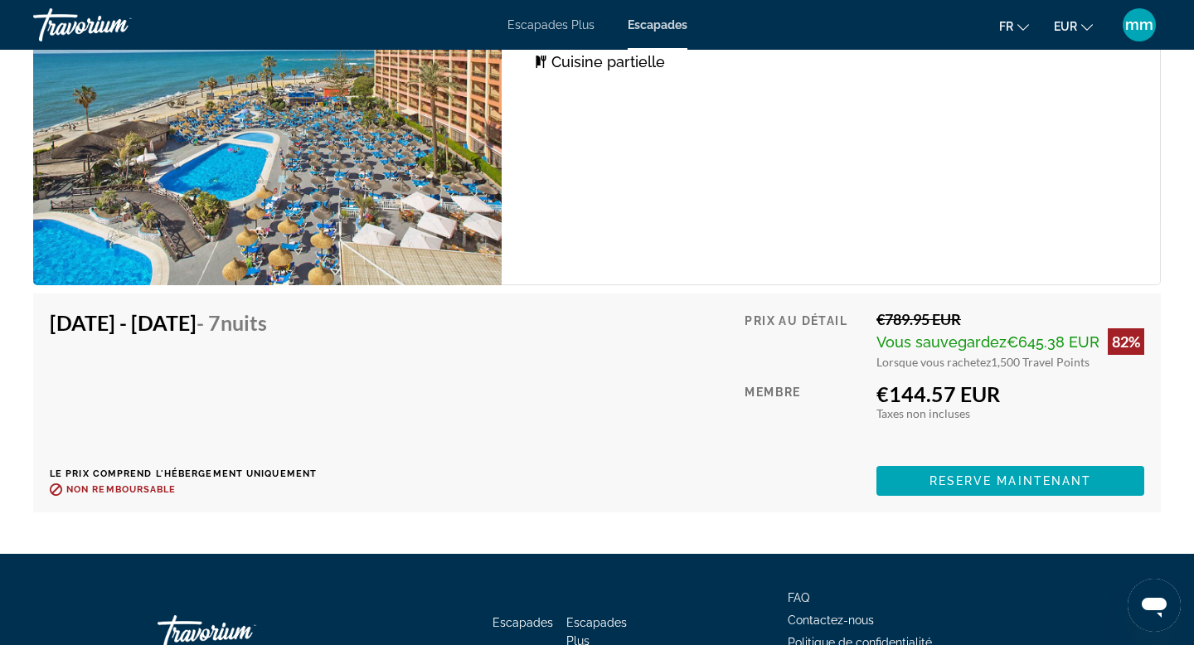
scroll to position [3163, 0]
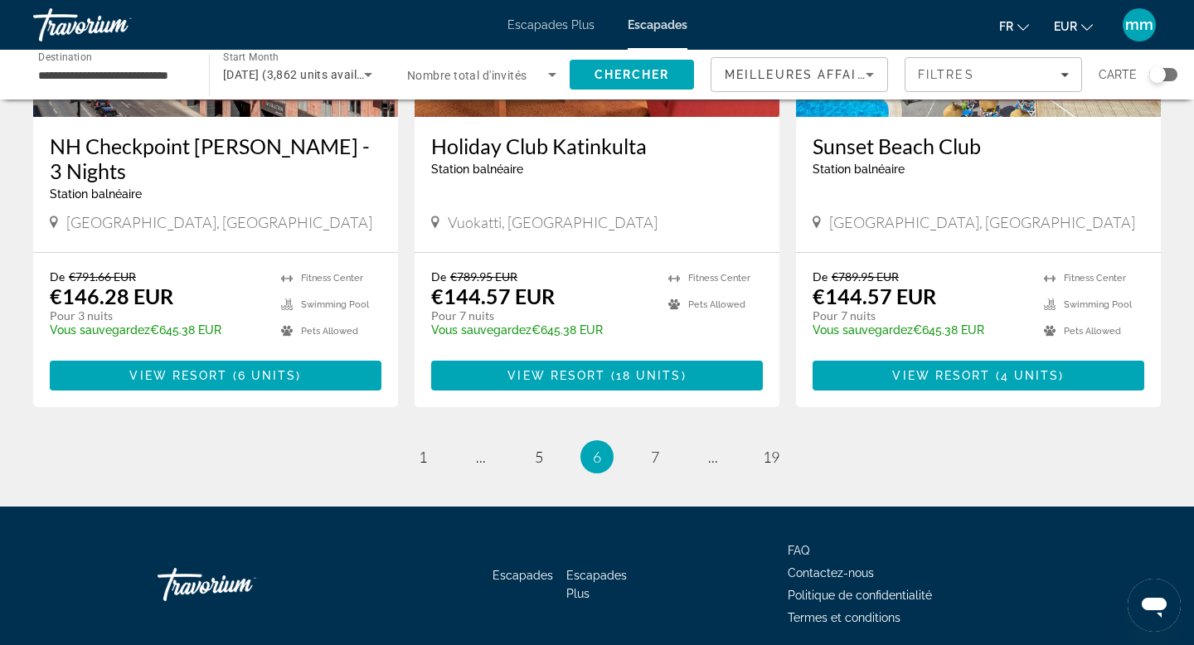
scroll to position [2041, 0]
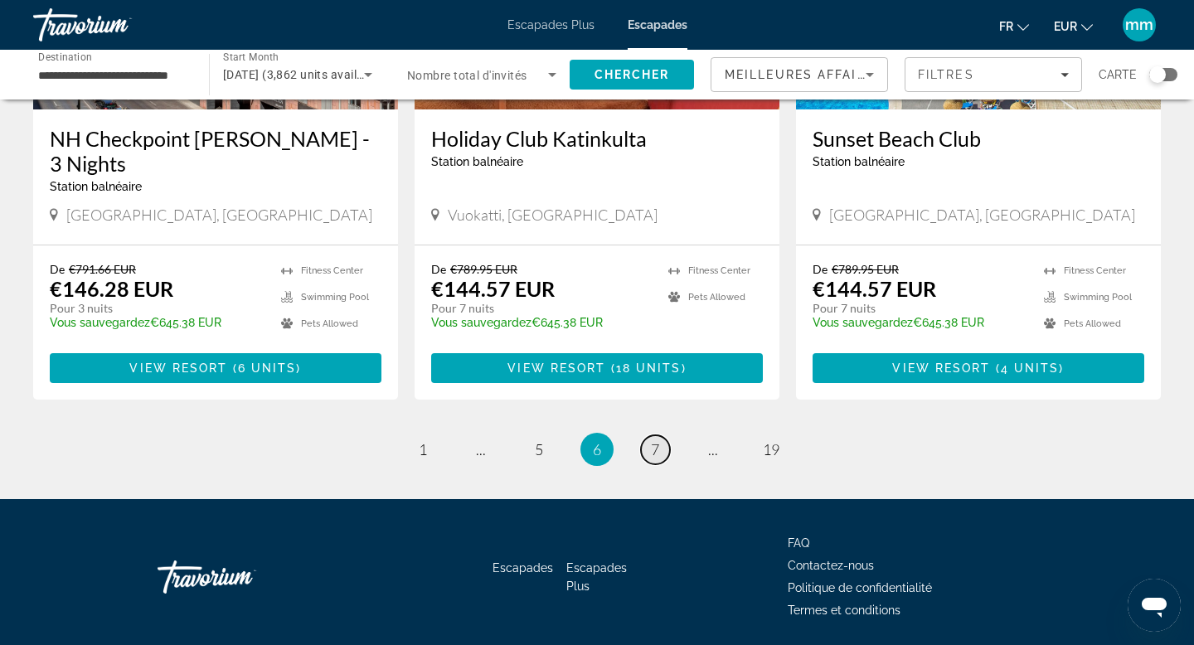
click at [650, 435] on link "page 7" at bounding box center [655, 449] width 29 height 29
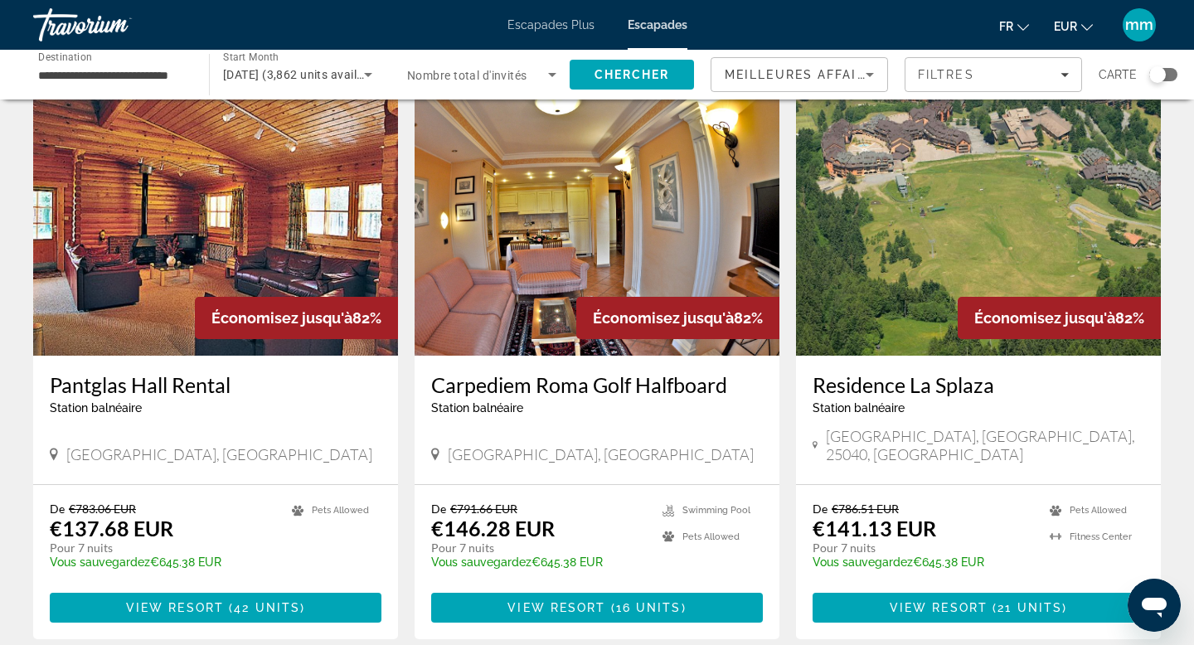
scroll to position [60, 0]
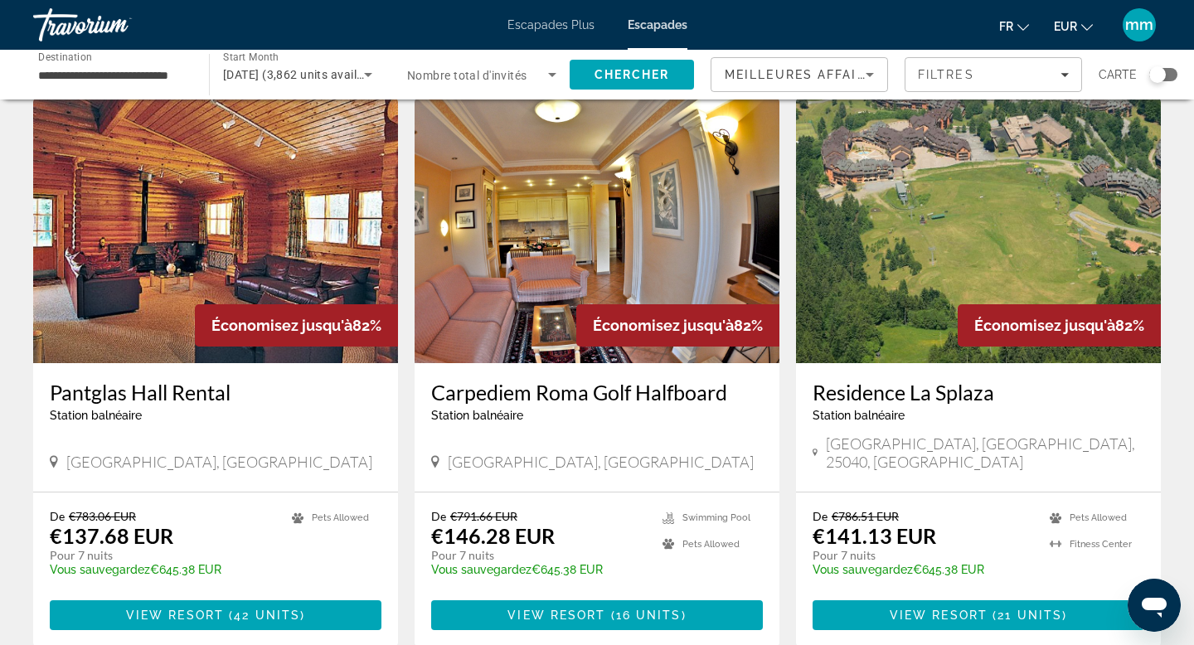
click at [563, 229] on img "Contenu principal" at bounding box center [597, 230] width 365 height 265
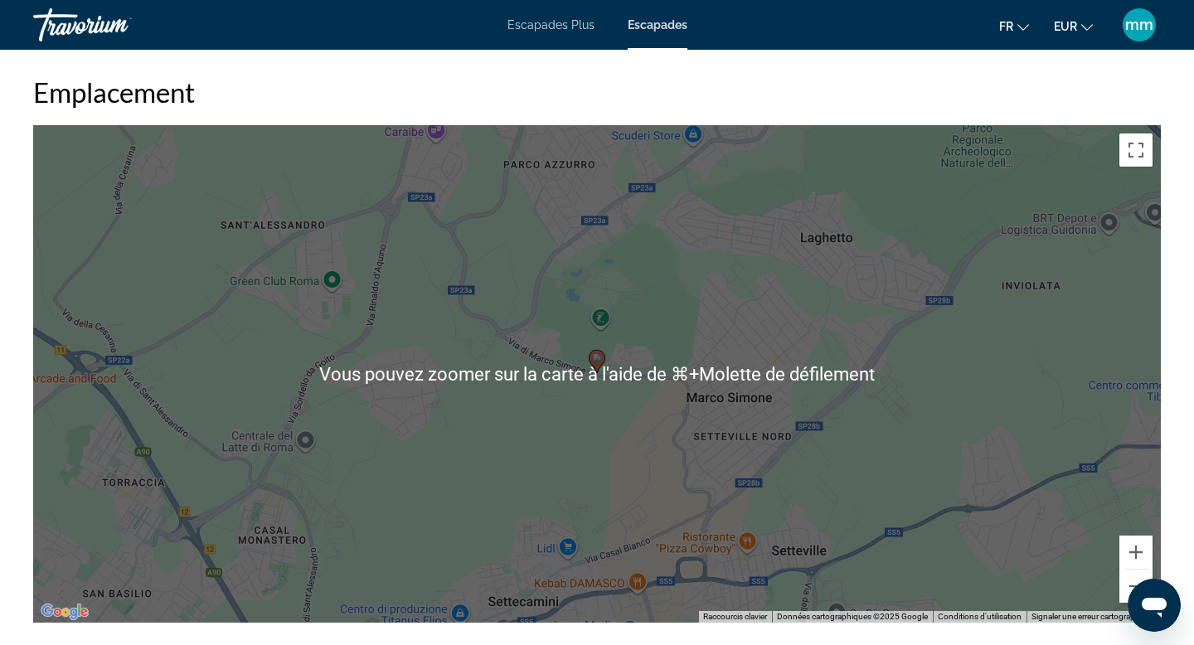
scroll to position [2220, 0]
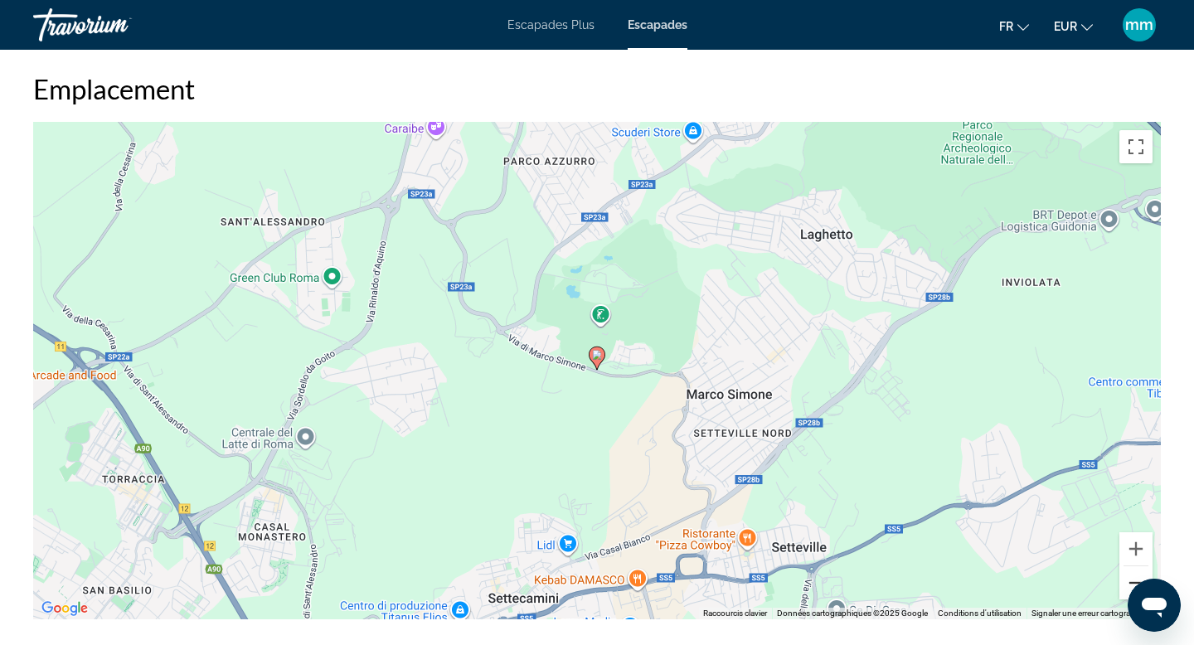
click at [1126, 580] on button "Zoom arrière" at bounding box center [1135, 582] width 33 height 33
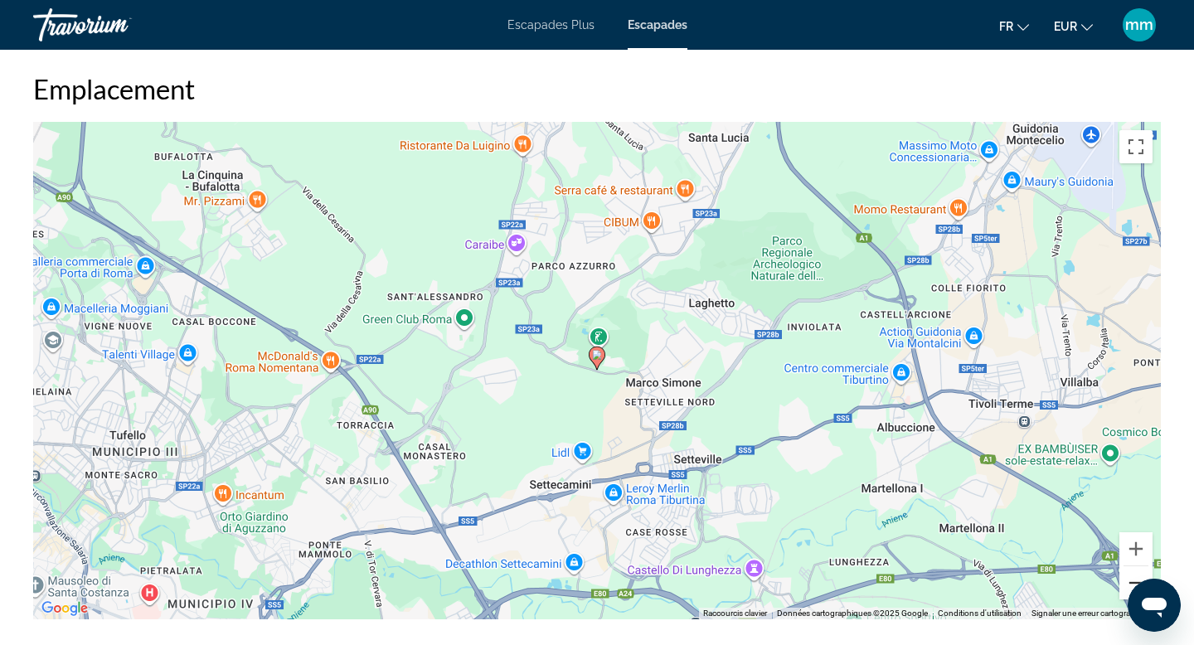
click at [1126, 580] on button "Zoom arrière" at bounding box center [1135, 582] width 33 height 33
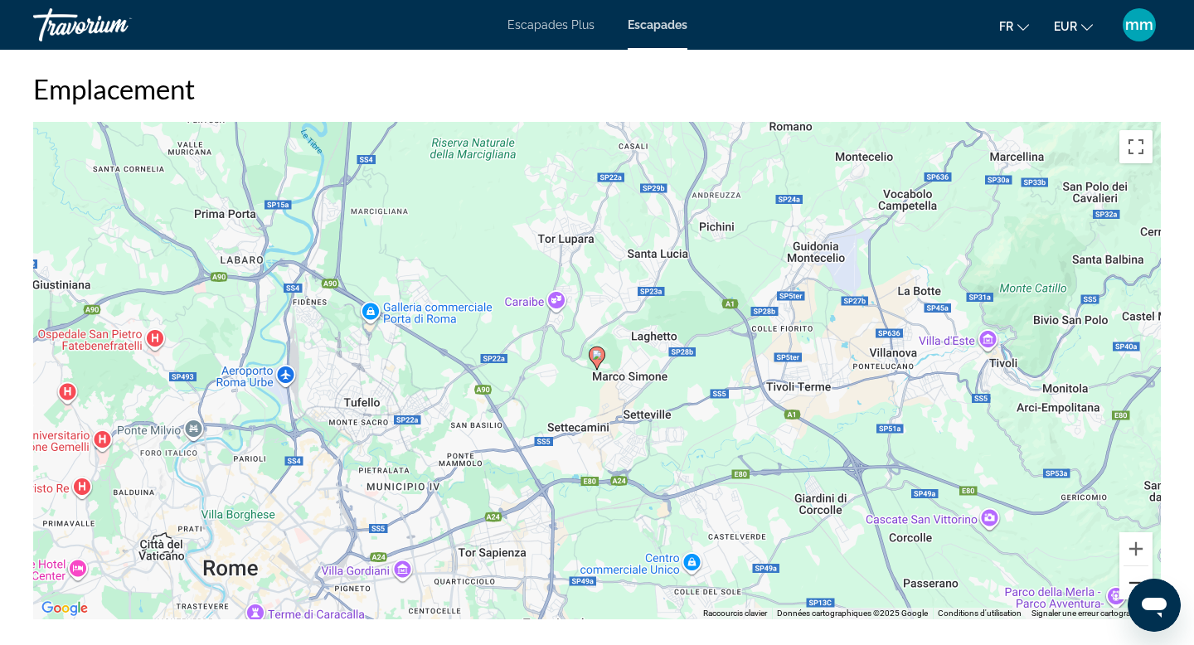
click at [1126, 580] on button "Zoom arrière" at bounding box center [1135, 582] width 33 height 33
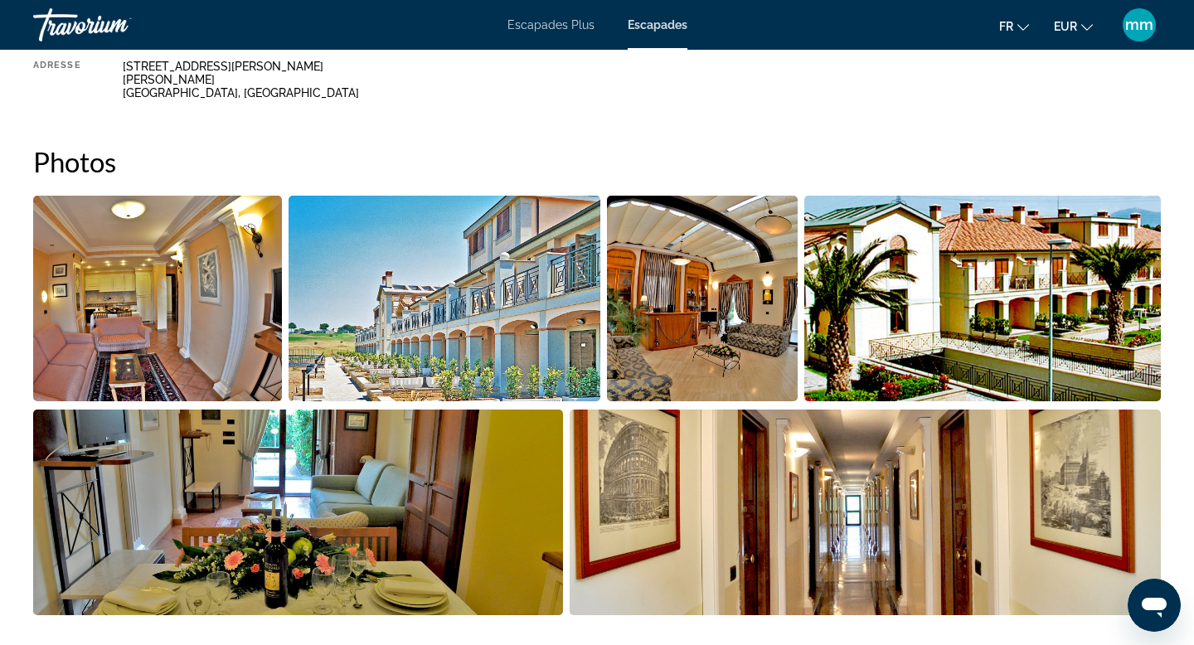
scroll to position [647, 0]
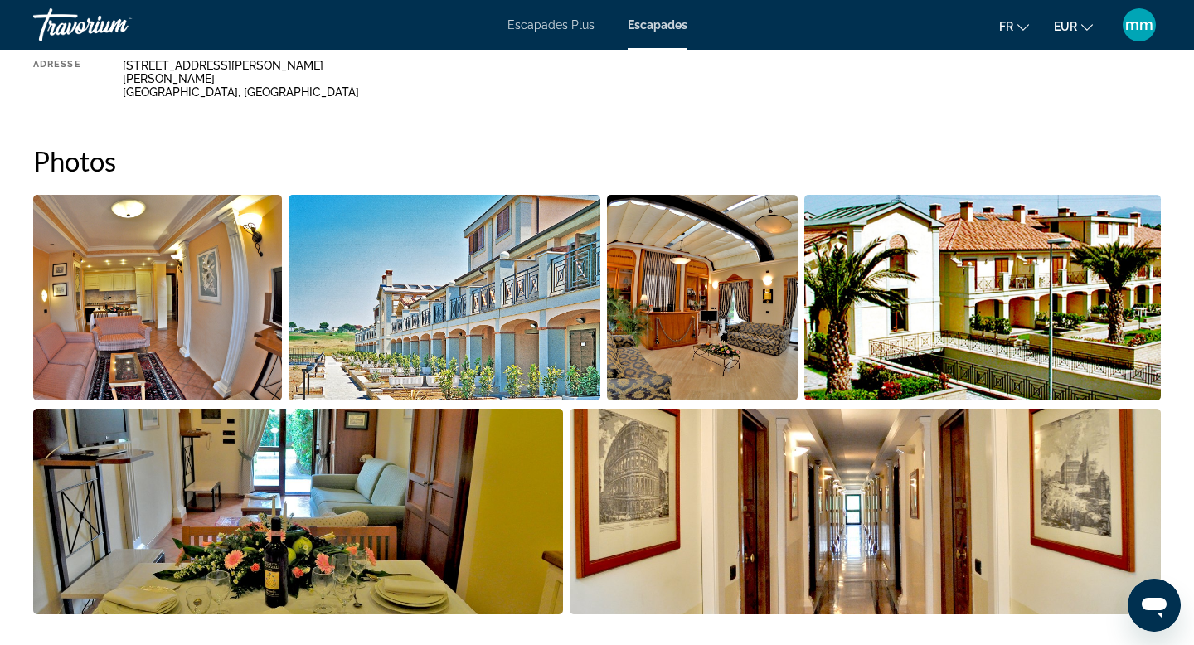
click at [247, 336] on img "Open full-screen image slider" at bounding box center [157, 298] width 249 height 206
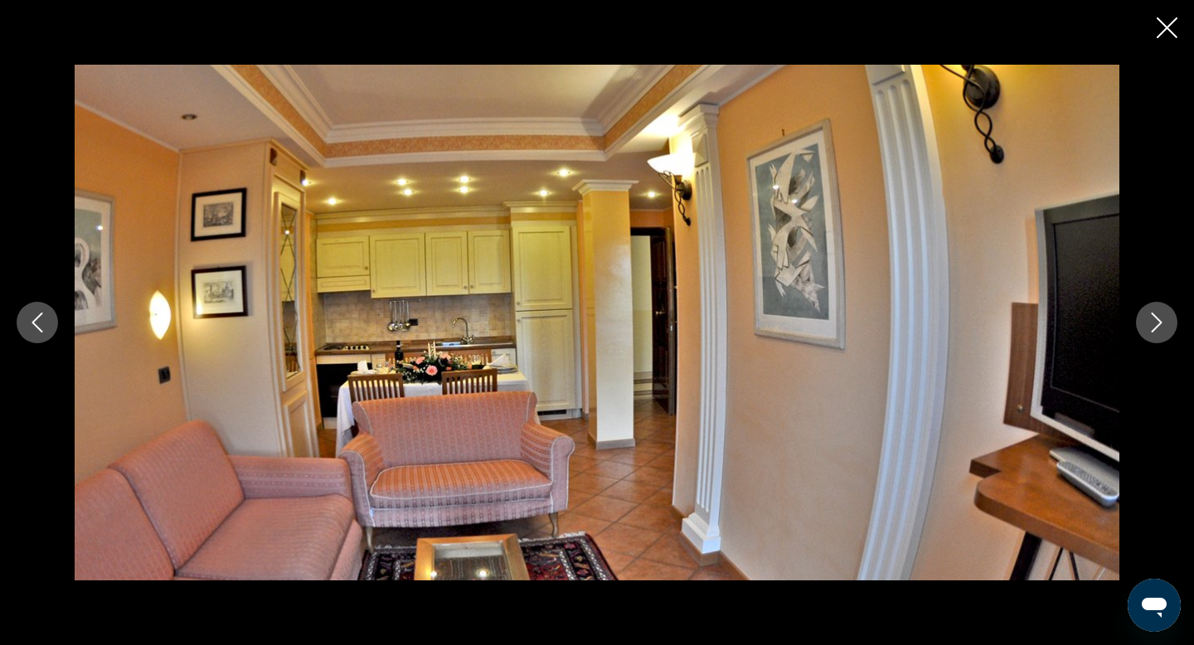
click at [1153, 327] on icon "Next image" at bounding box center [1157, 323] width 20 height 20
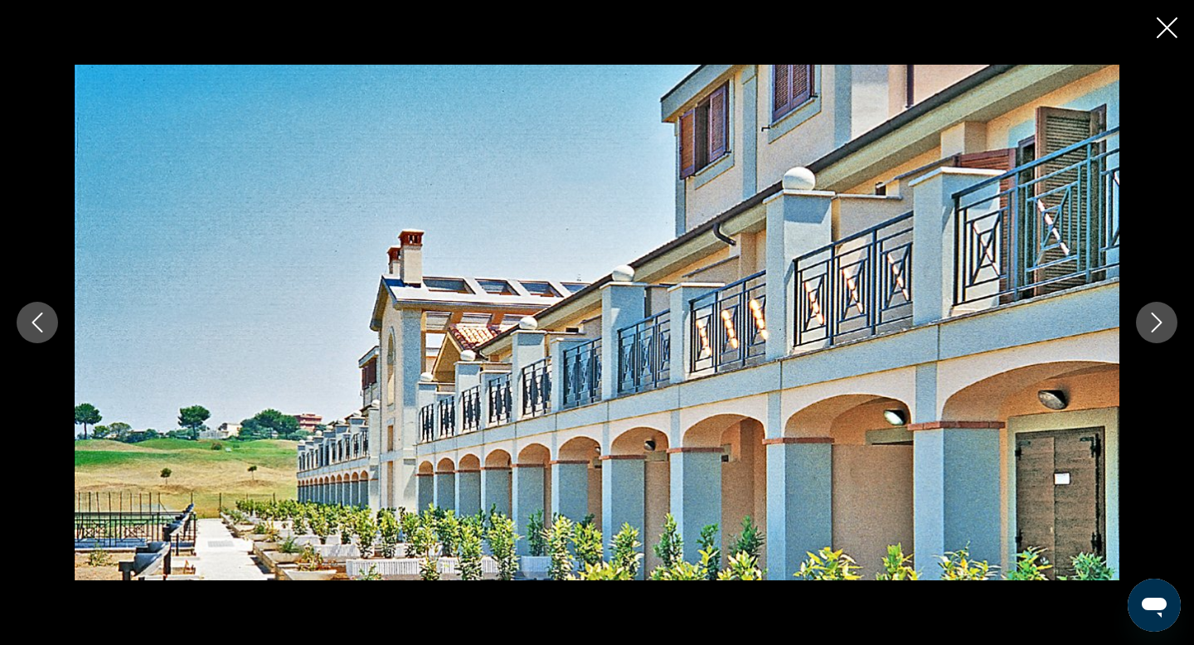
click at [1153, 327] on icon "Next image" at bounding box center [1157, 323] width 20 height 20
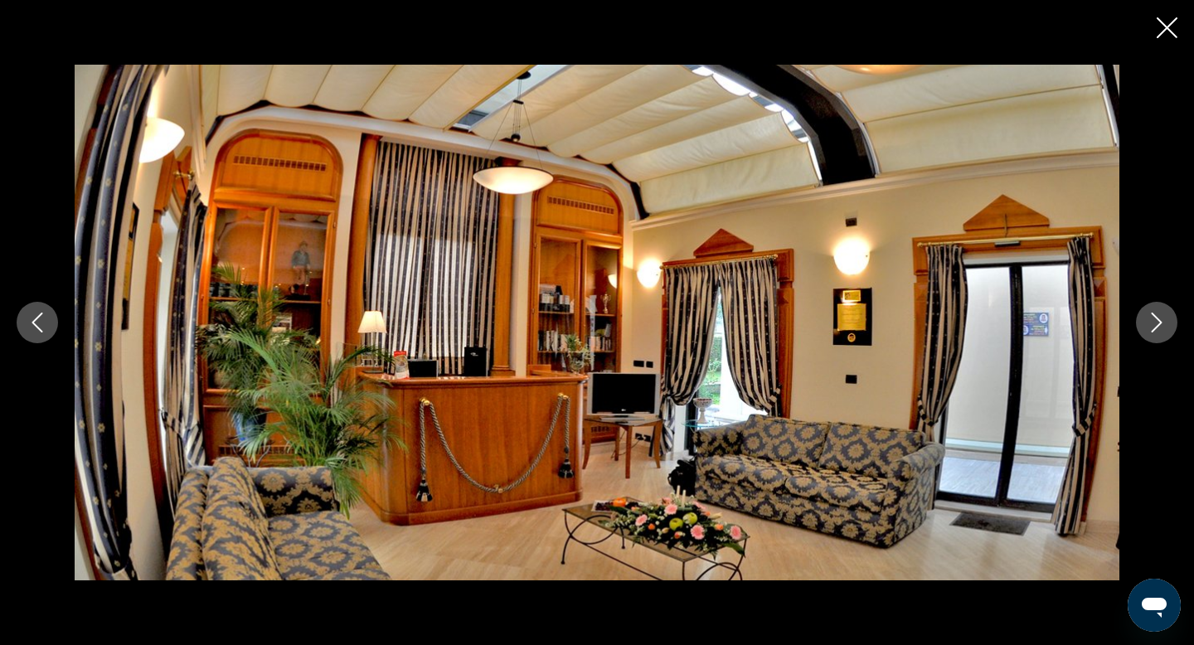
click at [1153, 327] on icon "Next image" at bounding box center [1157, 323] width 20 height 20
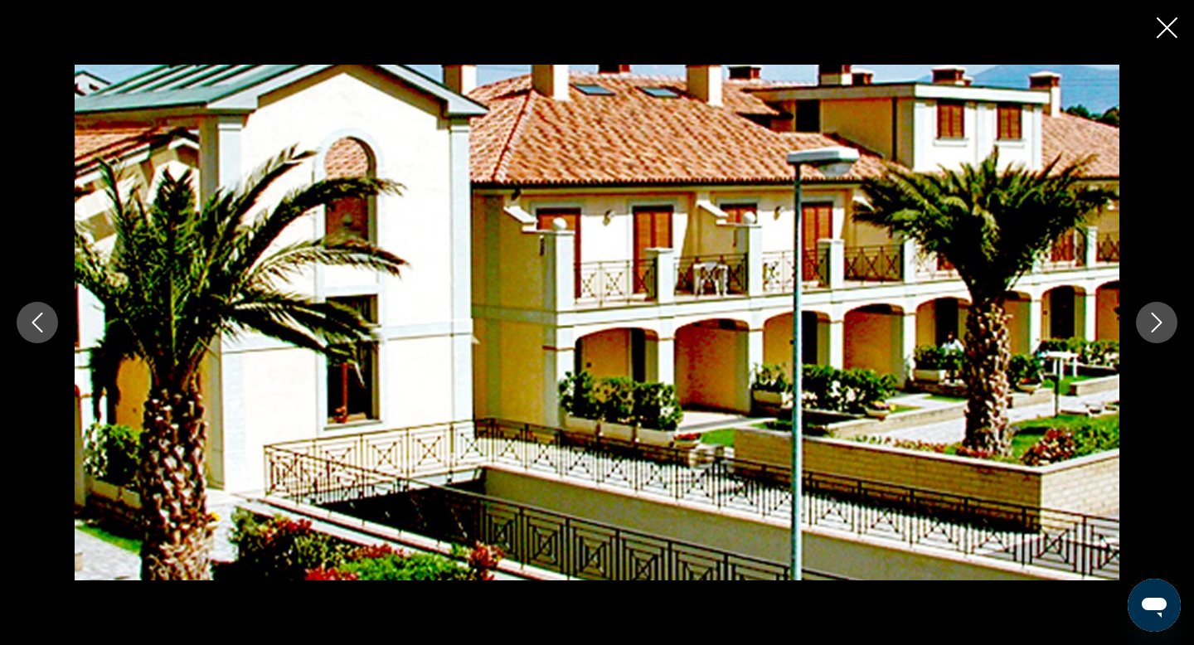
click at [1153, 327] on icon "Next image" at bounding box center [1157, 323] width 20 height 20
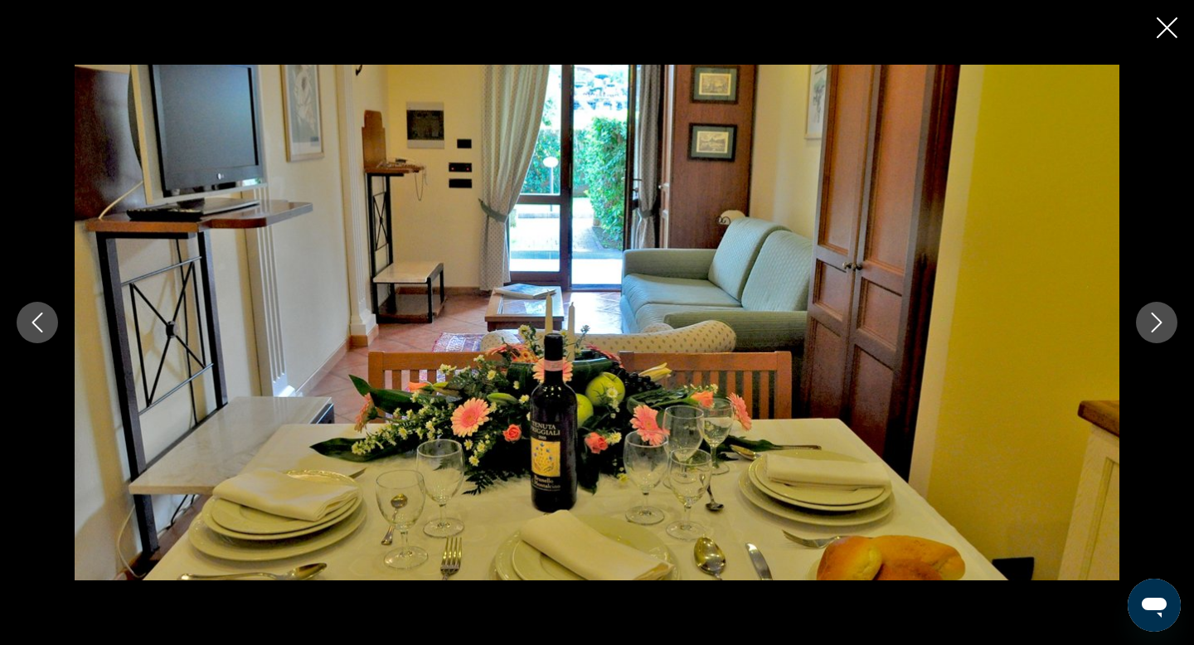
click at [1153, 327] on icon "Next image" at bounding box center [1157, 323] width 20 height 20
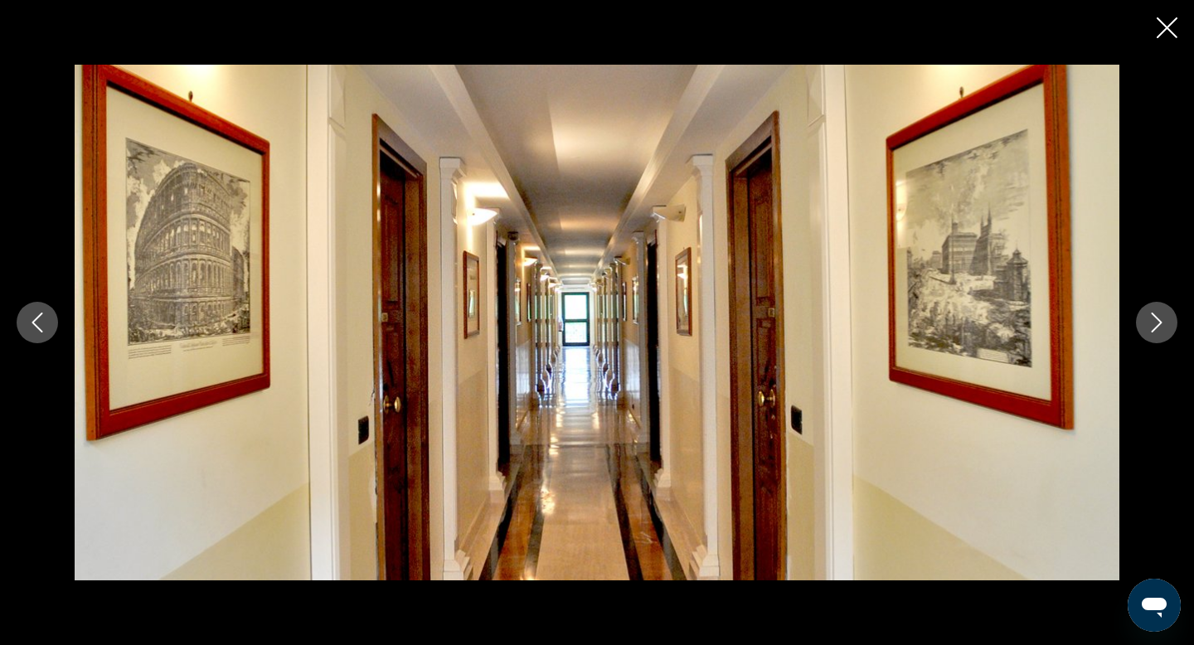
click at [1153, 327] on icon "Next image" at bounding box center [1157, 323] width 20 height 20
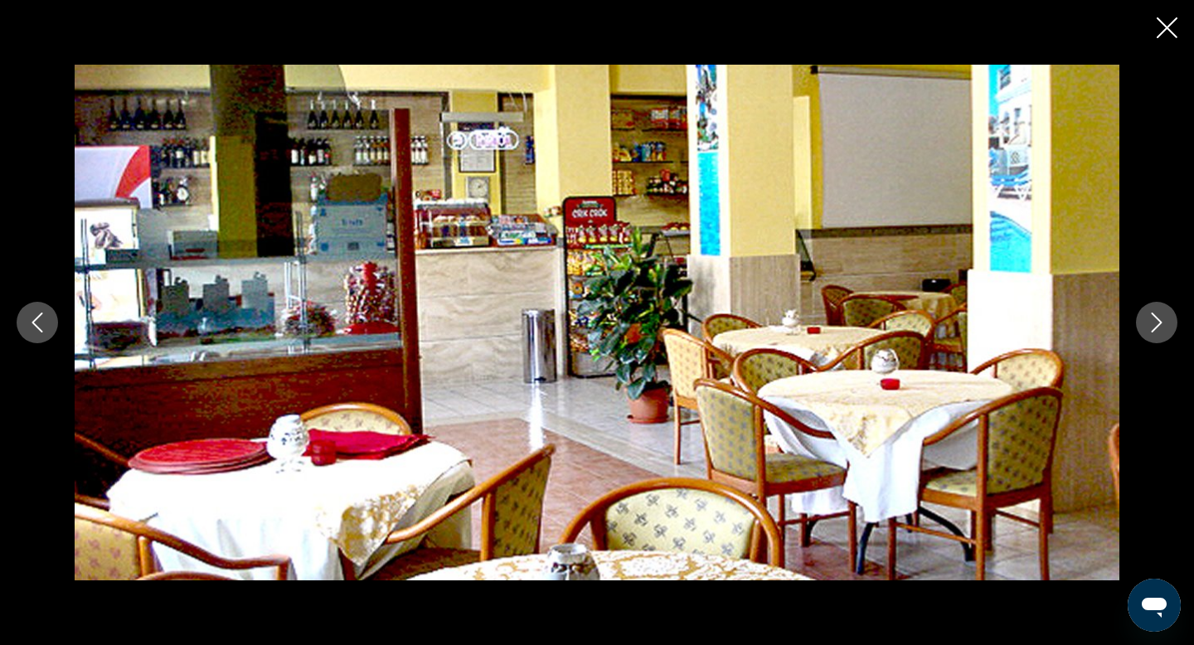
click at [1153, 327] on icon "Next image" at bounding box center [1157, 323] width 20 height 20
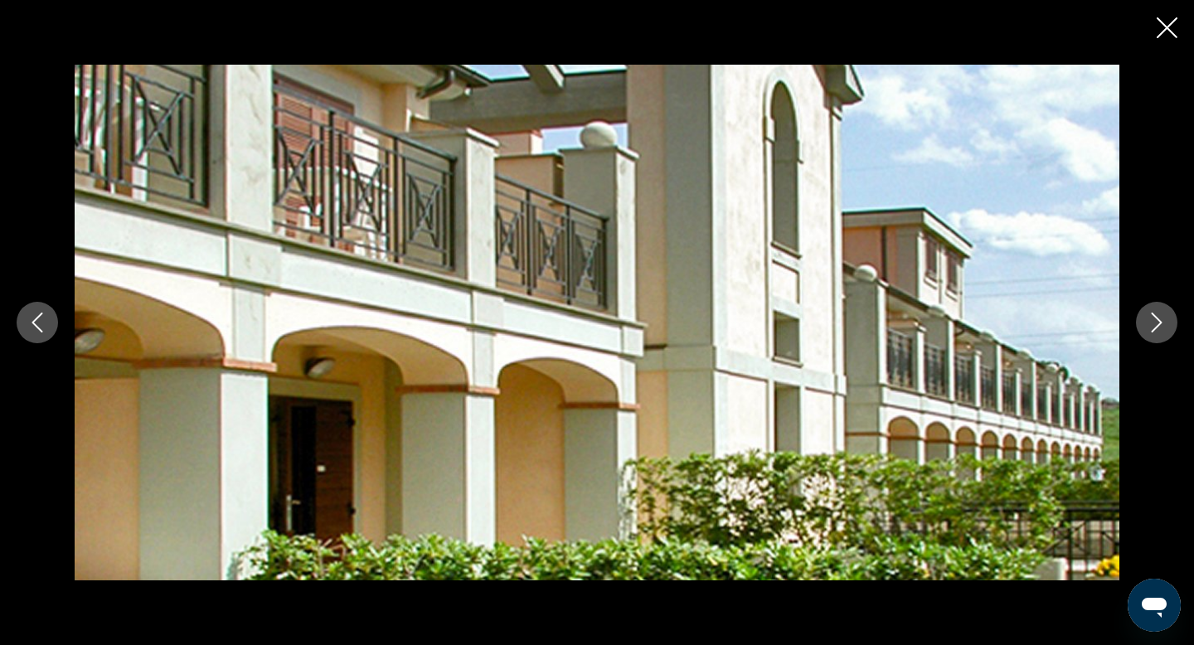
click at [1153, 327] on icon "Next image" at bounding box center [1157, 323] width 20 height 20
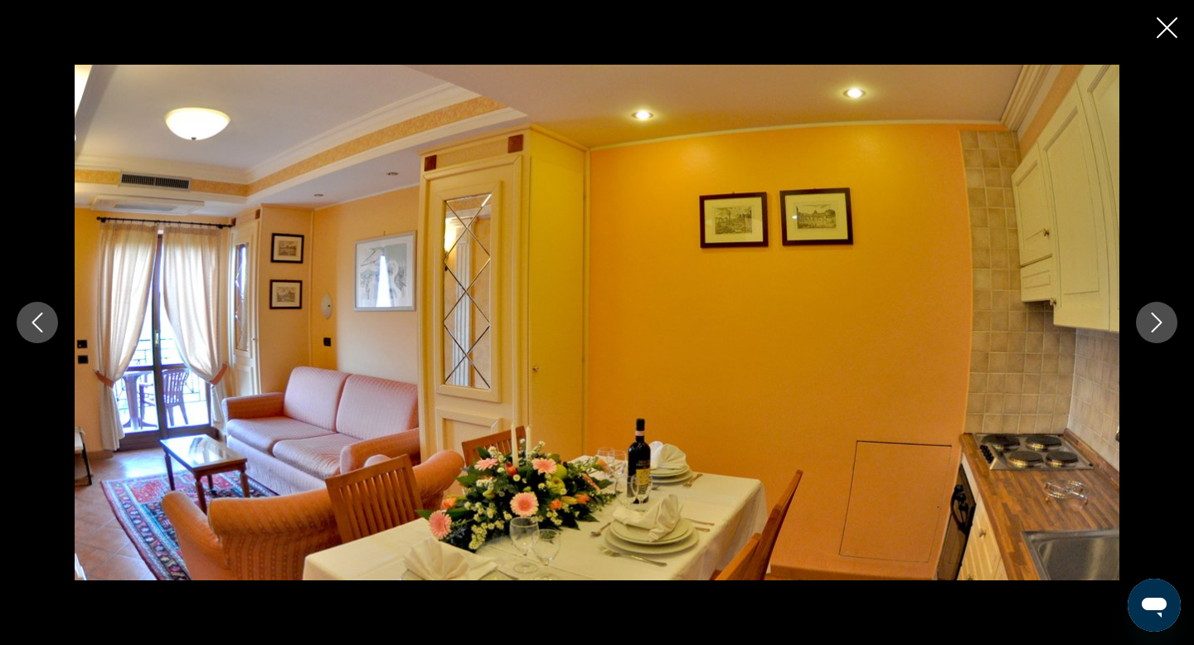
click at [1153, 327] on icon "Next image" at bounding box center [1157, 323] width 20 height 20
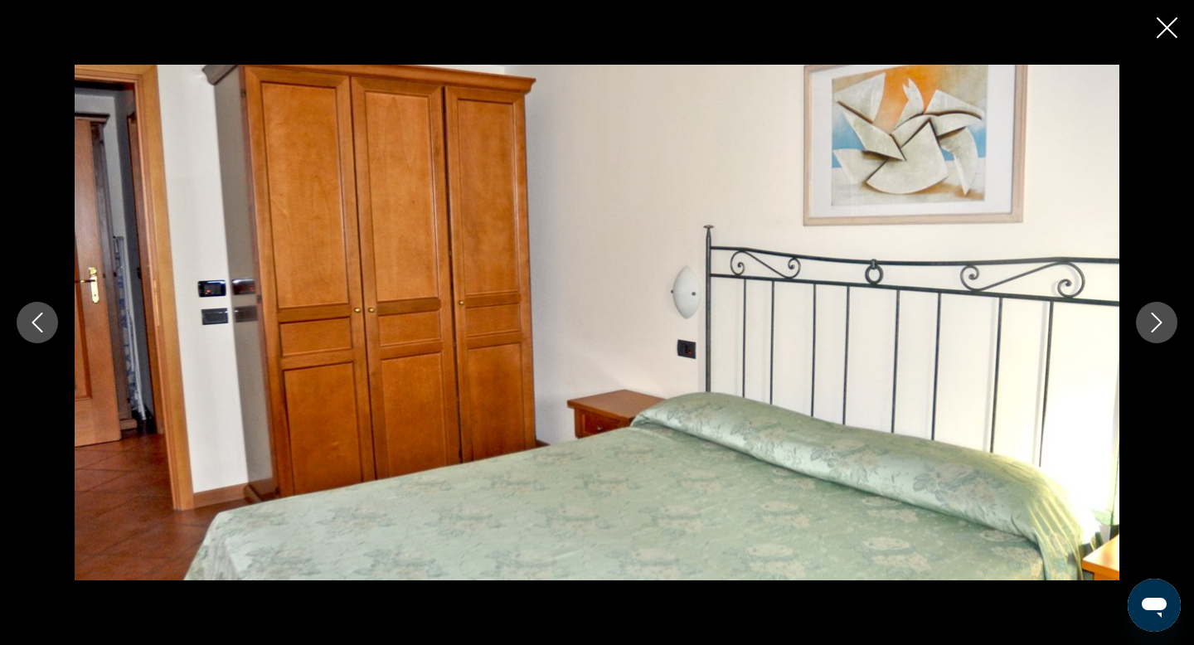
click at [1153, 327] on icon "Next image" at bounding box center [1157, 323] width 20 height 20
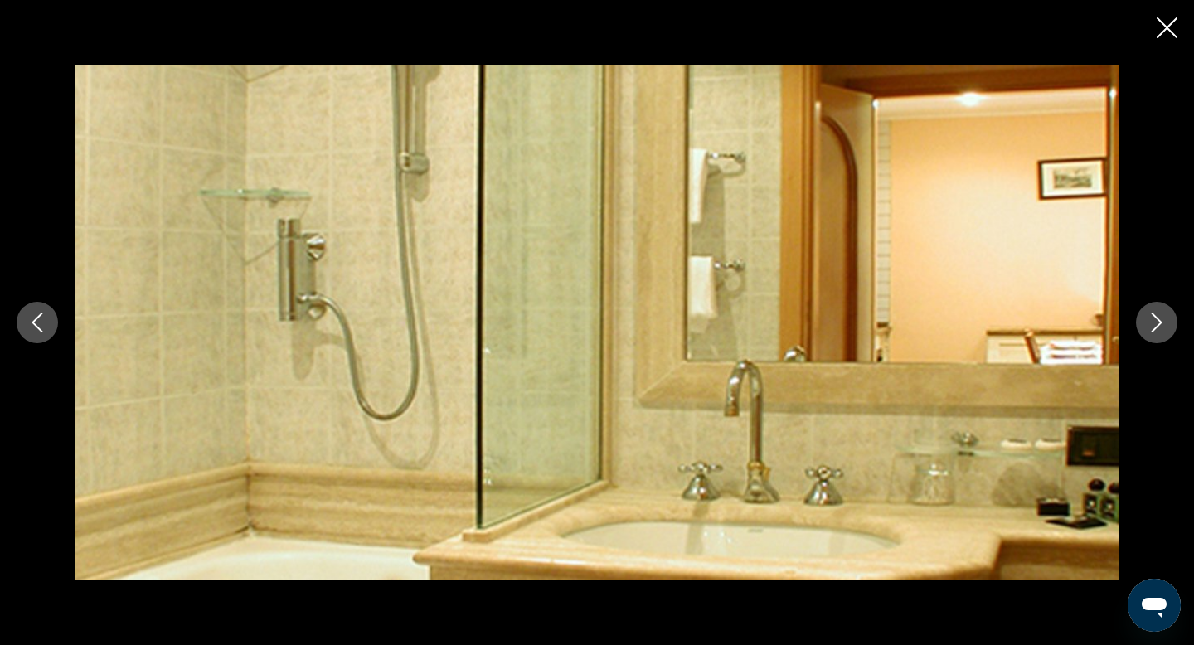
click at [1153, 327] on icon "Next image" at bounding box center [1157, 323] width 20 height 20
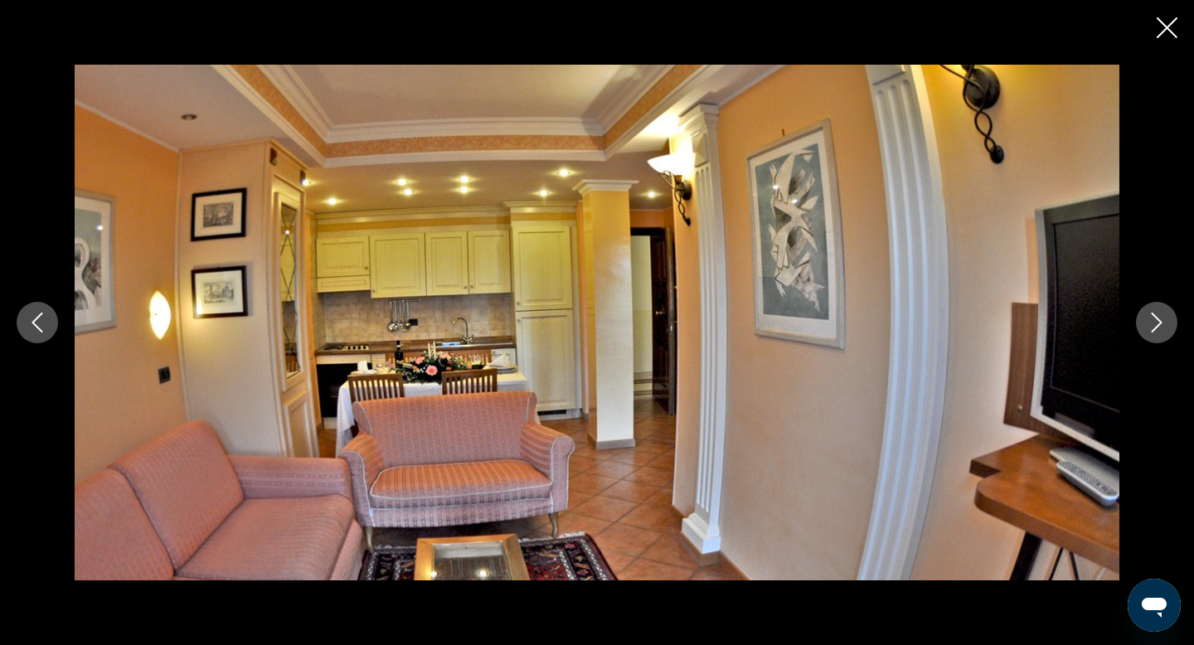
click at [1153, 327] on icon "Next image" at bounding box center [1157, 323] width 20 height 20
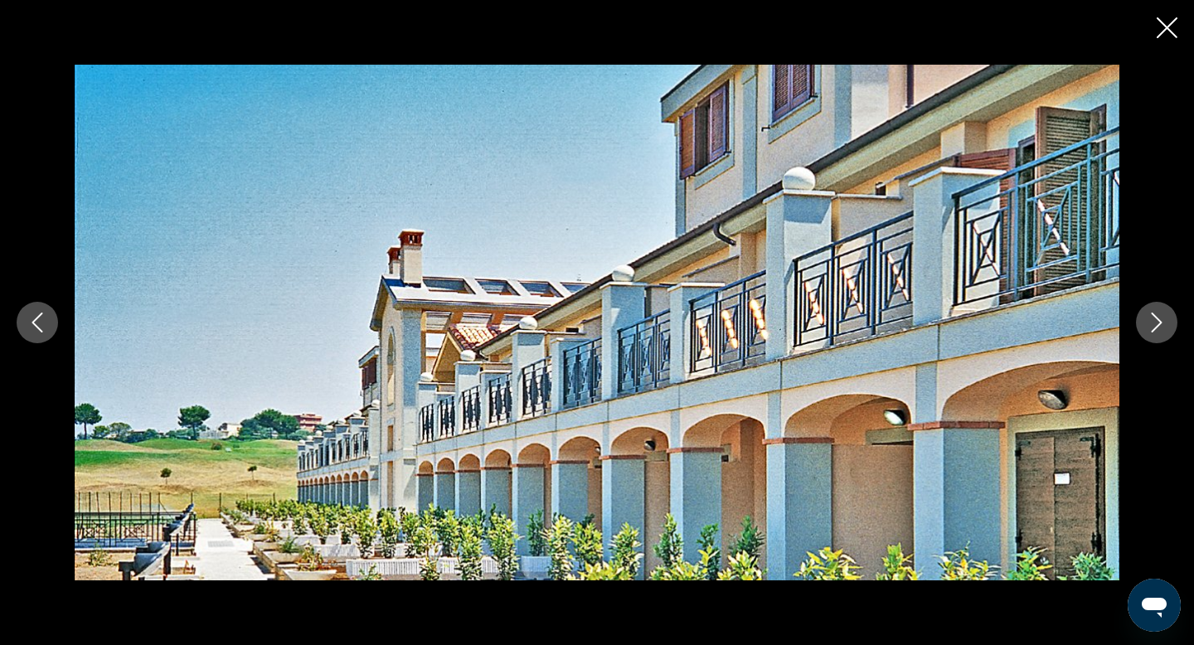
click at [1153, 327] on icon "Next image" at bounding box center [1157, 323] width 20 height 20
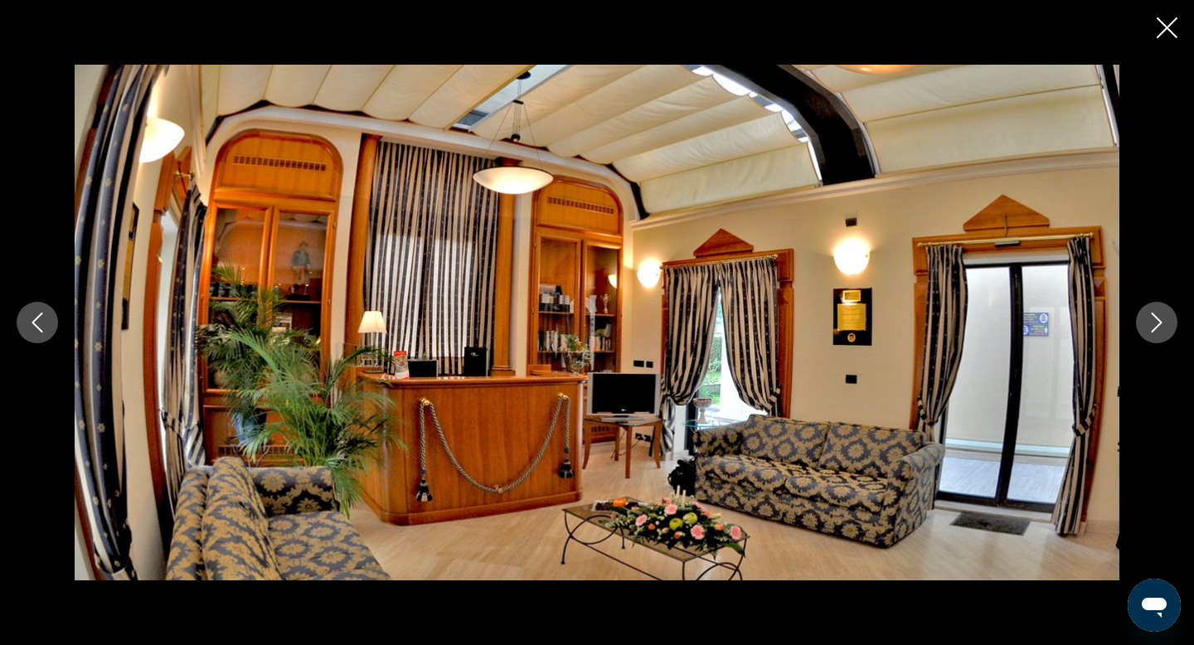
click at [1167, 26] on icon "Close slideshow" at bounding box center [1167, 27] width 21 height 21
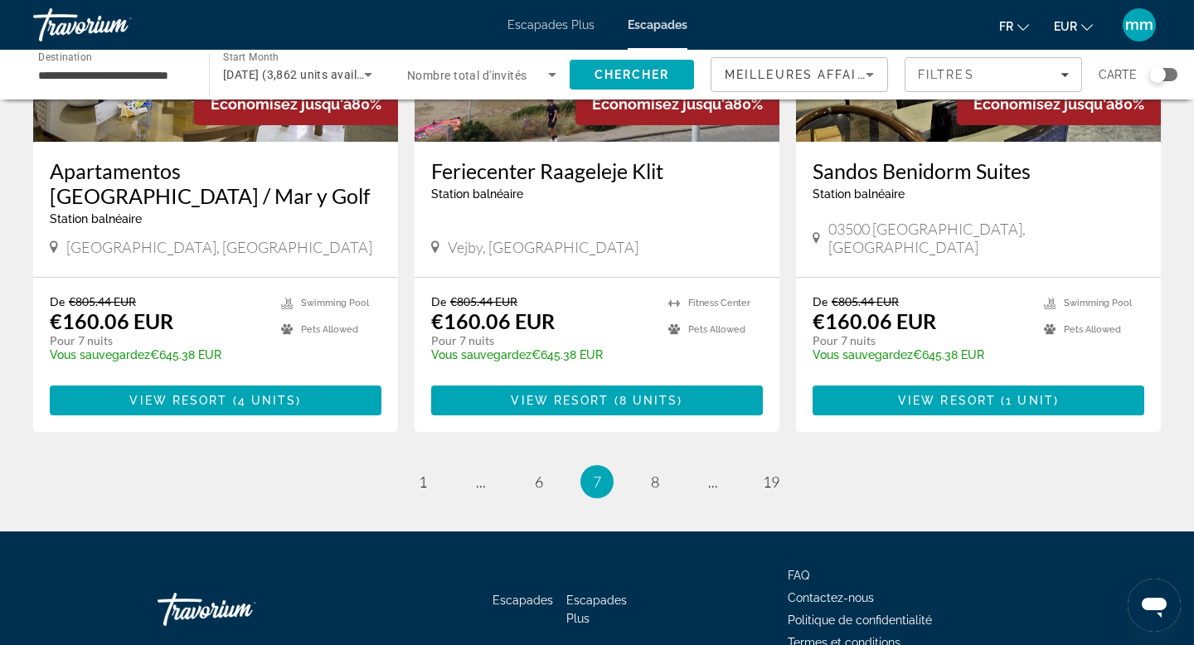
scroll to position [2087, 0]
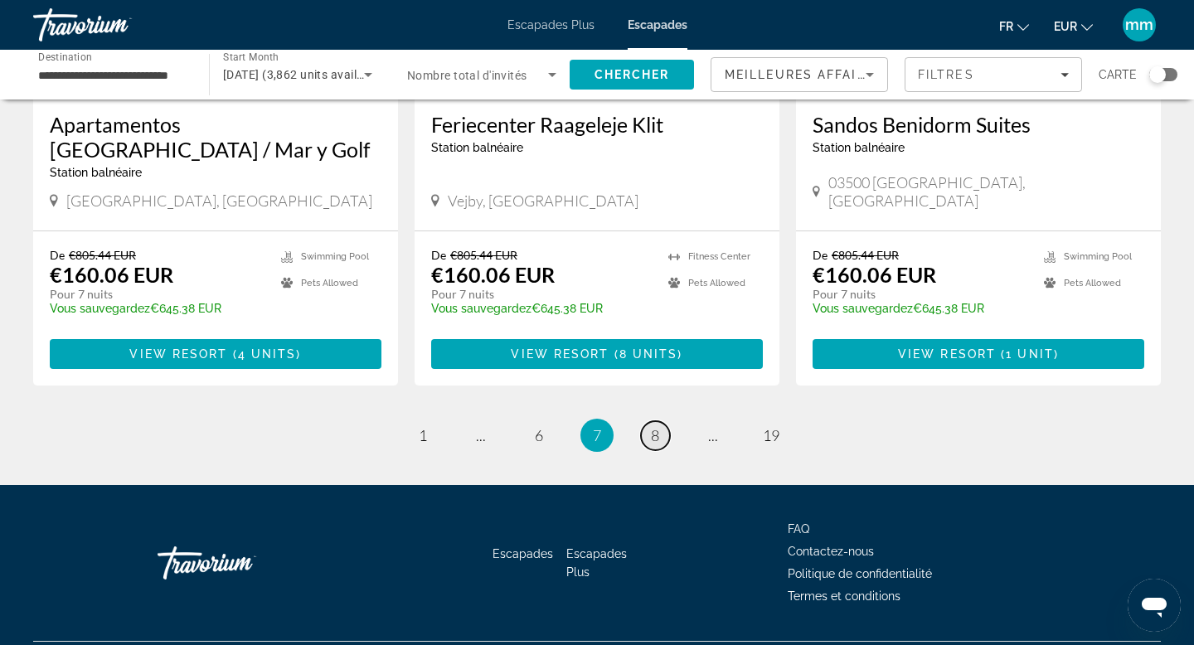
click at [652, 426] on span "8" at bounding box center [655, 435] width 8 height 18
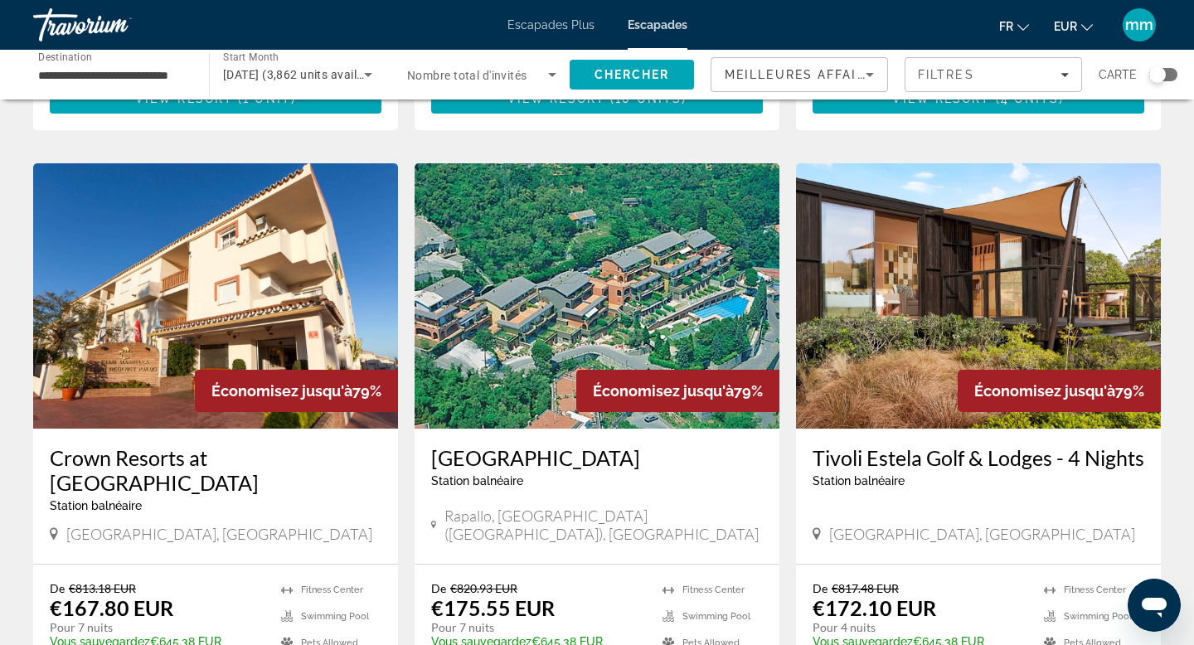
scroll to position [603, 0]
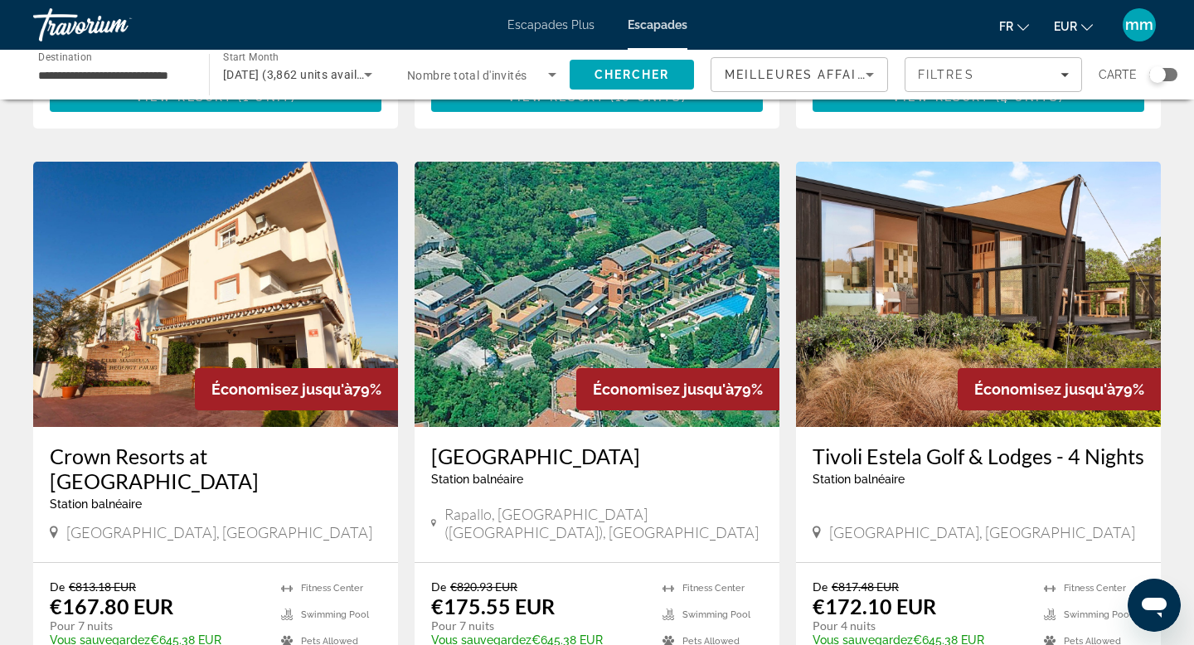
click at [608, 211] on img "Contenu principal" at bounding box center [597, 294] width 365 height 265
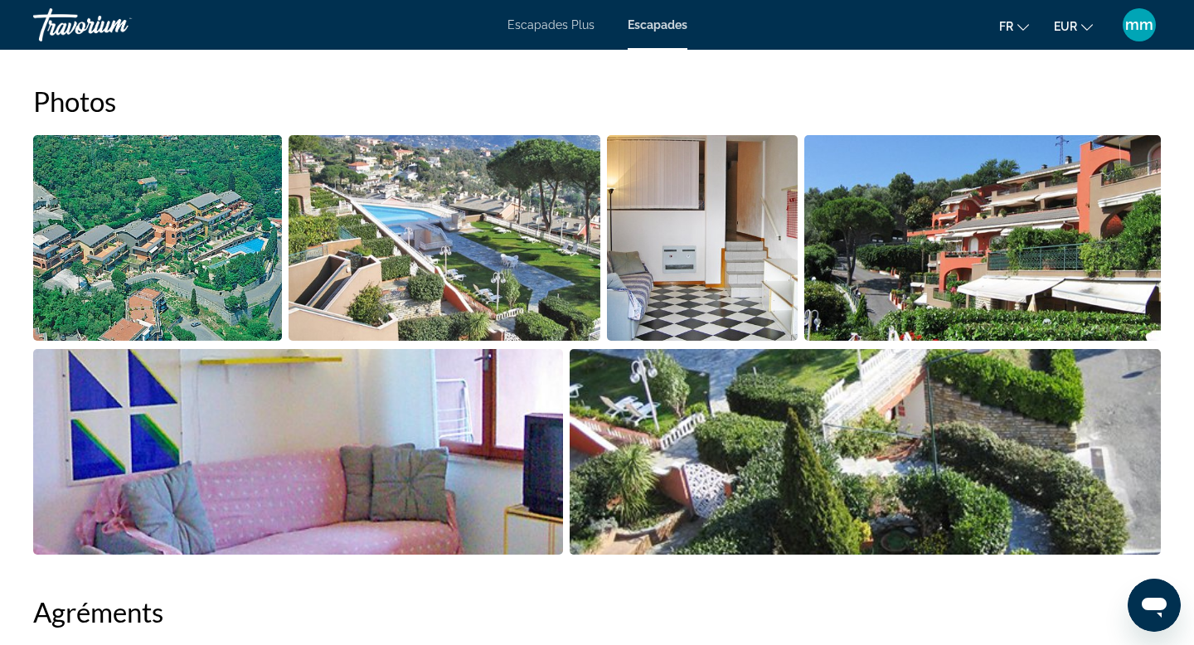
scroll to position [756, 0]
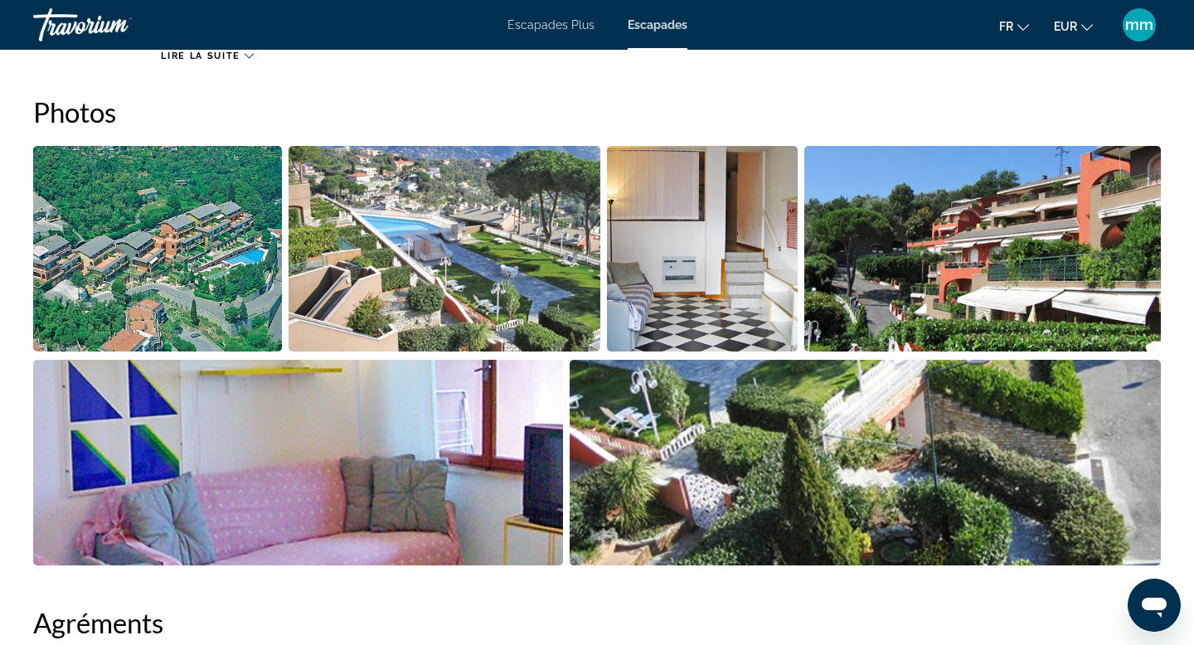
click at [191, 225] on img "Open full-screen image slider" at bounding box center [157, 249] width 249 height 206
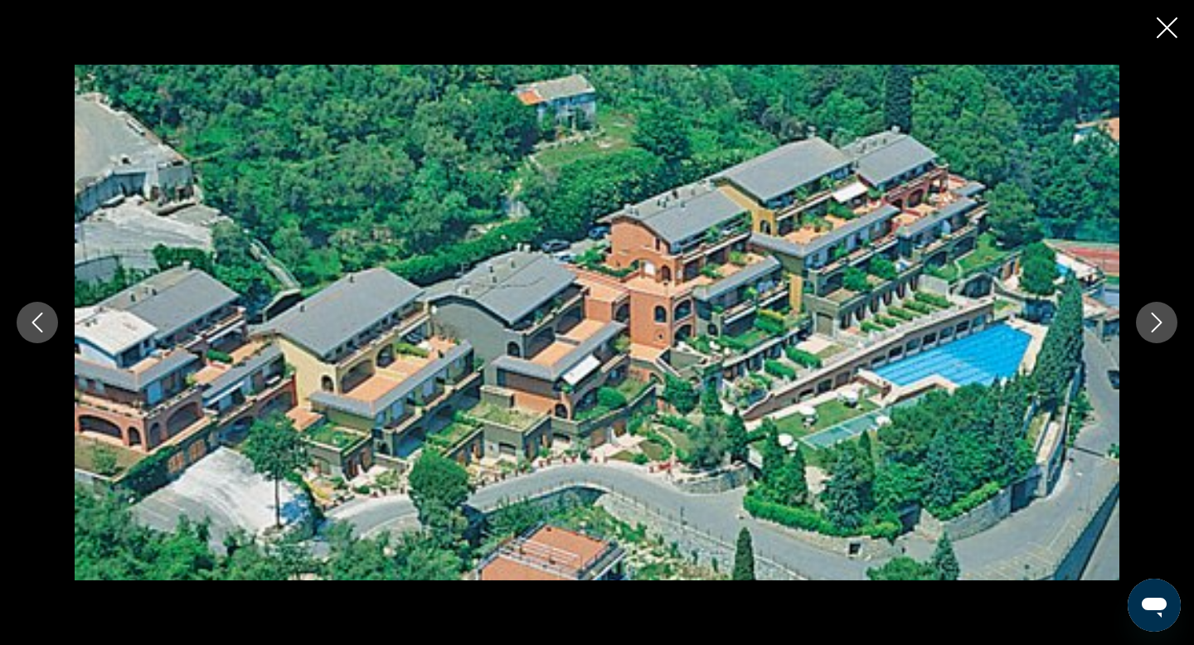
click at [1159, 317] on icon "Next image" at bounding box center [1157, 323] width 20 height 20
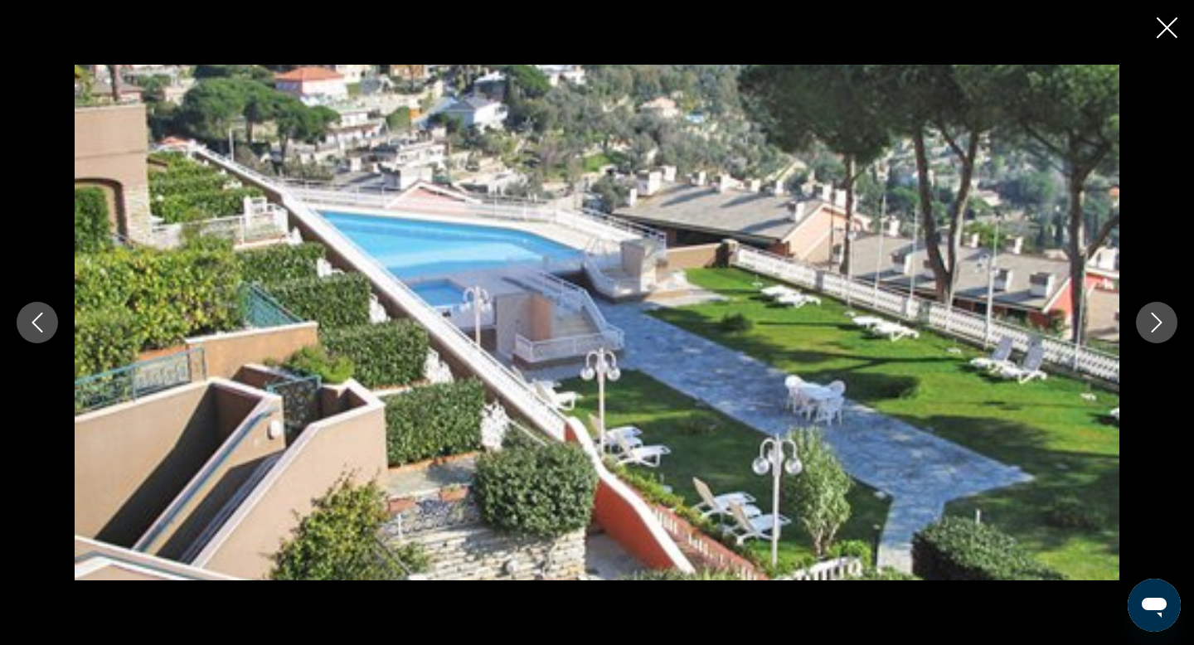
click at [1159, 317] on icon "Next image" at bounding box center [1157, 323] width 20 height 20
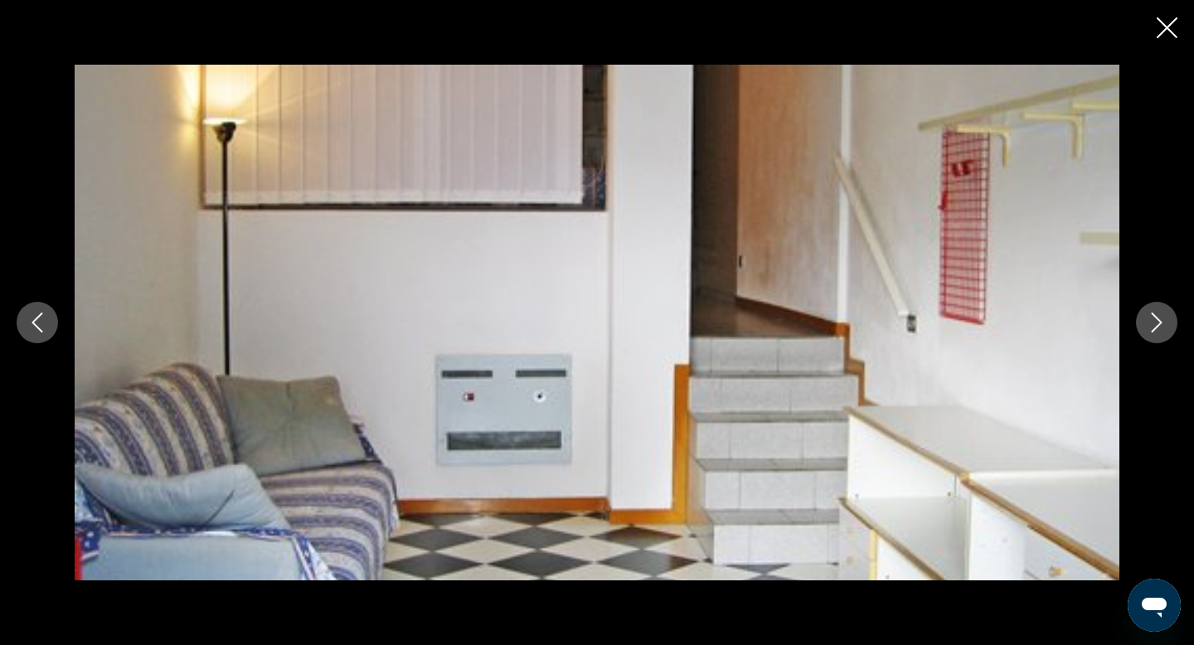
click at [1159, 317] on icon "Next image" at bounding box center [1157, 323] width 20 height 20
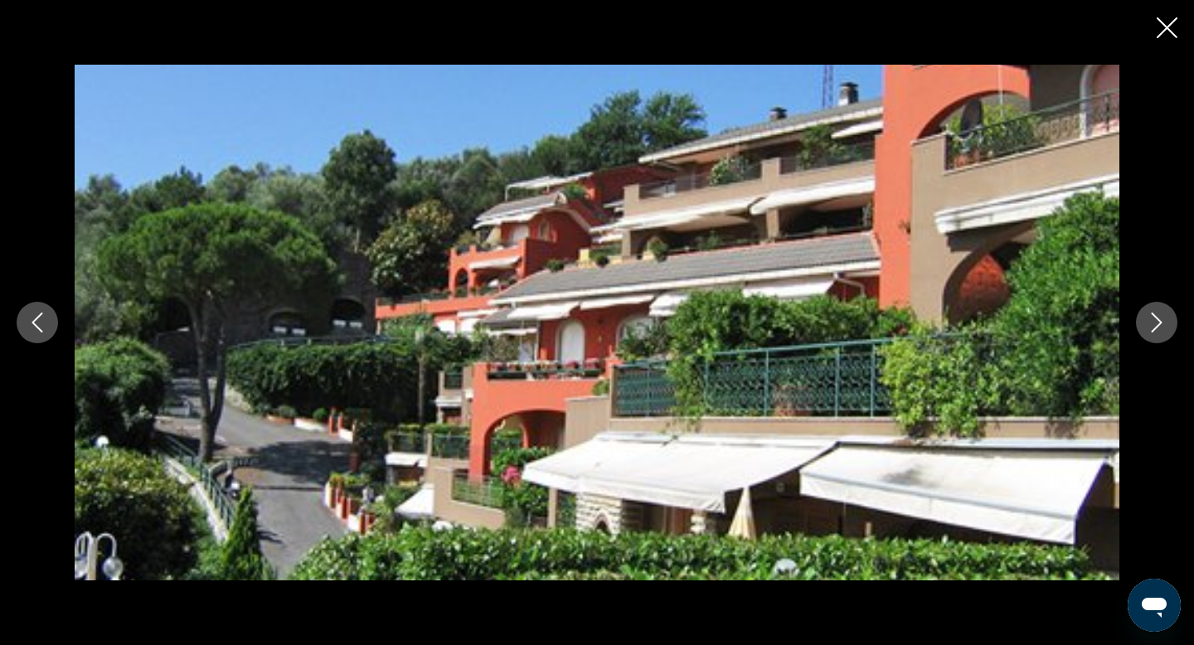
click at [1159, 317] on icon "Next image" at bounding box center [1157, 323] width 20 height 20
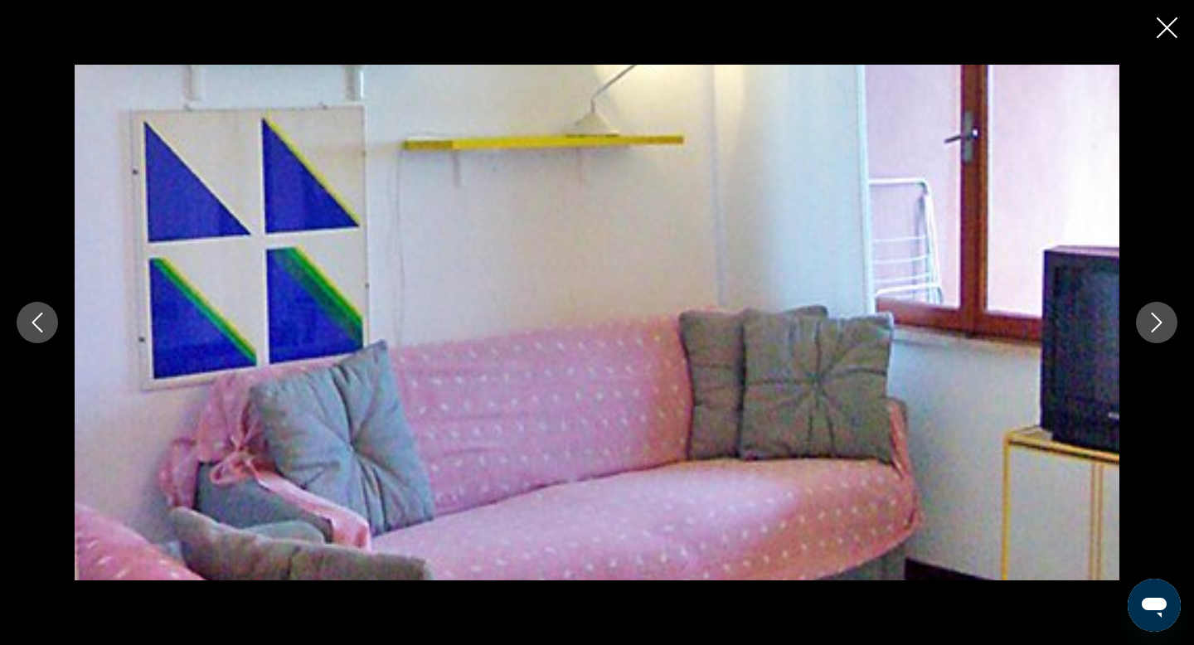
click at [1159, 317] on icon "Next image" at bounding box center [1157, 323] width 20 height 20
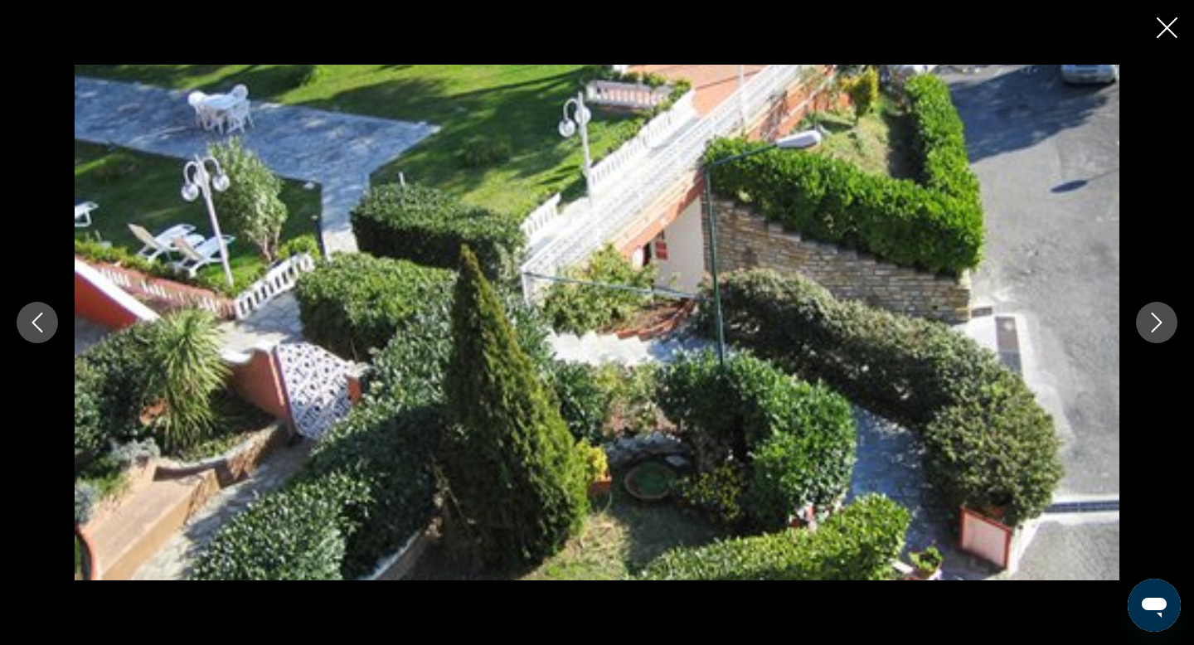
click at [1159, 317] on icon "Next image" at bounding box center [1157, 323] width 20 height 20
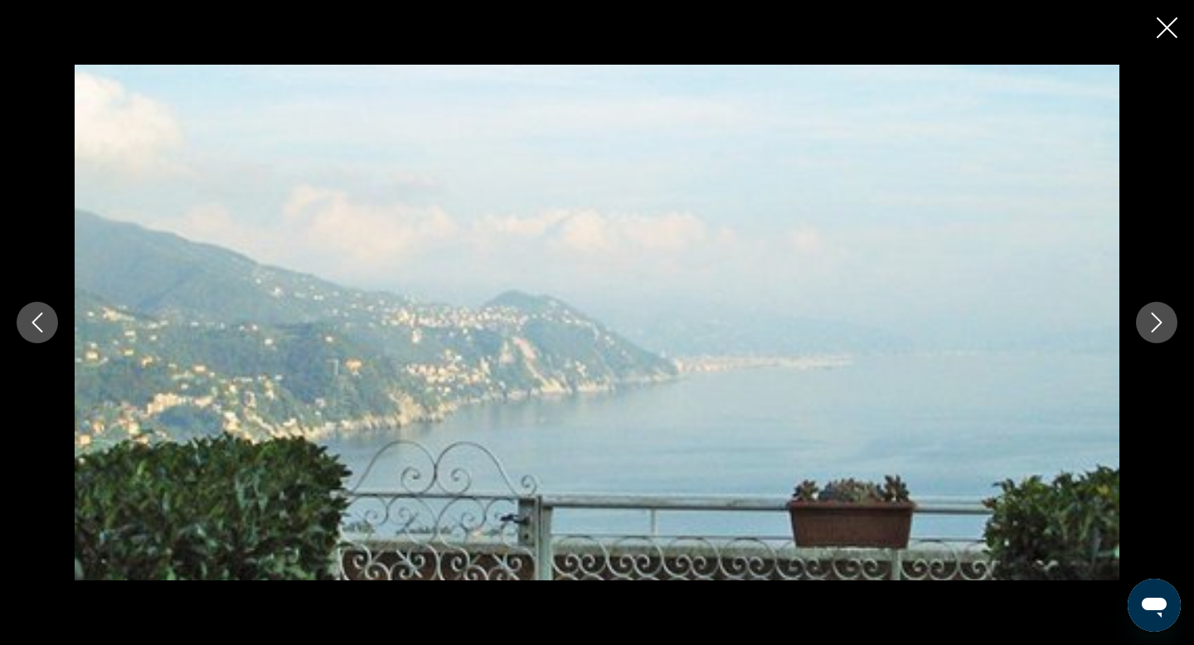
click at [1159, 317] on icon "Next image" at bounding box center [1157, 323] width 20 height 20
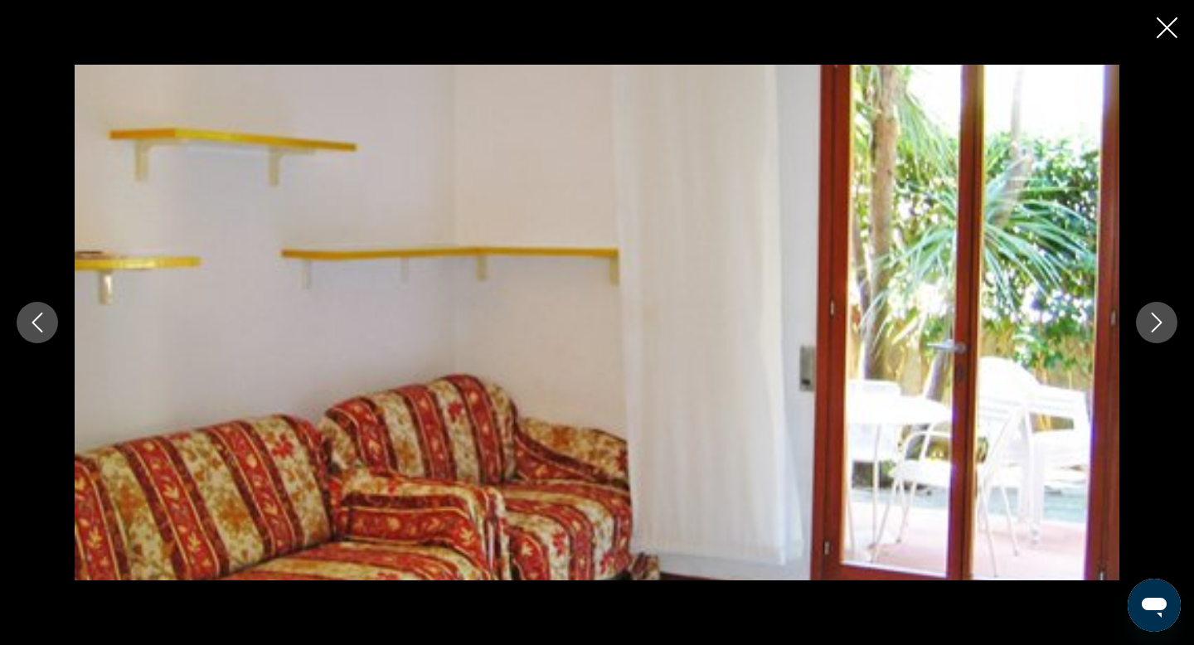
click at [1159, 317] on icon "Next image" at bounding box center [1157, 323] width 20 height 20
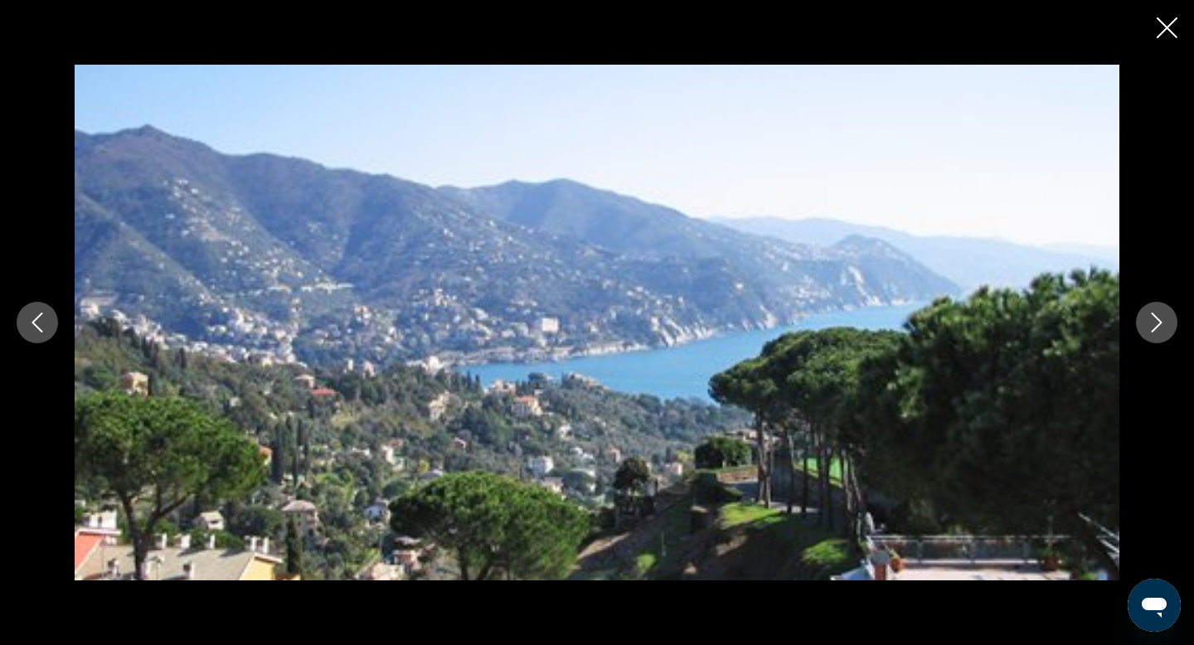
click at [1159, 317] on icon "Next image" at bounding box center [1157, 323] width 20 height 20
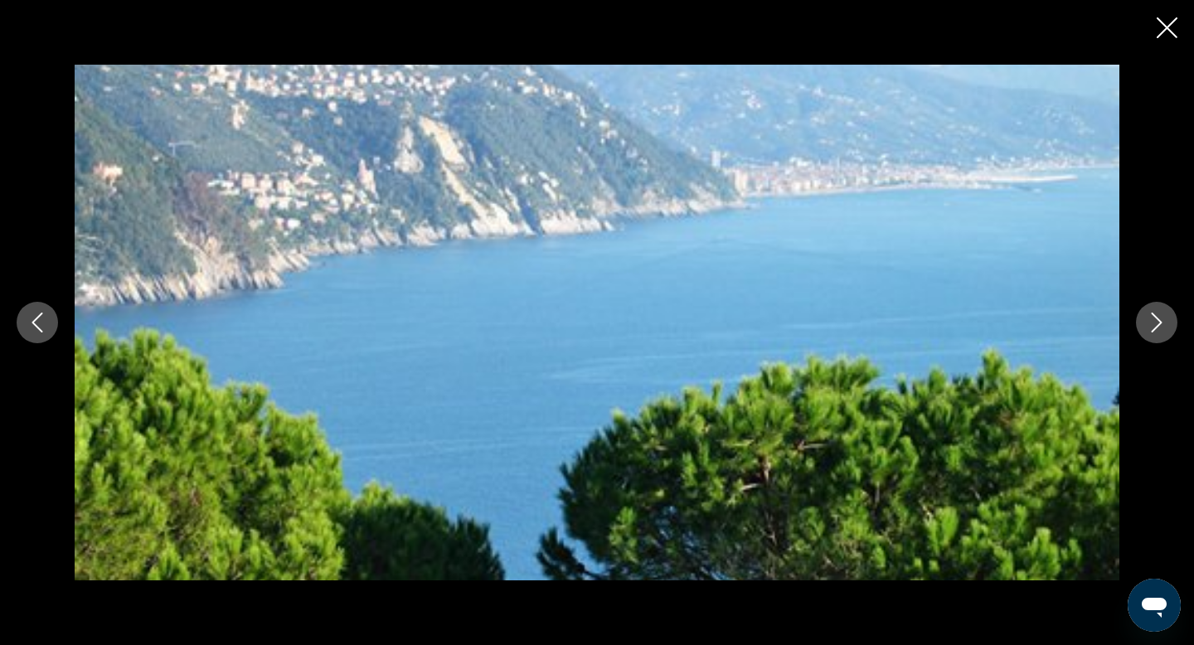
click at [1159, 317] on icon "Next image" at bounding box center [1157, 323] width 20 height 20
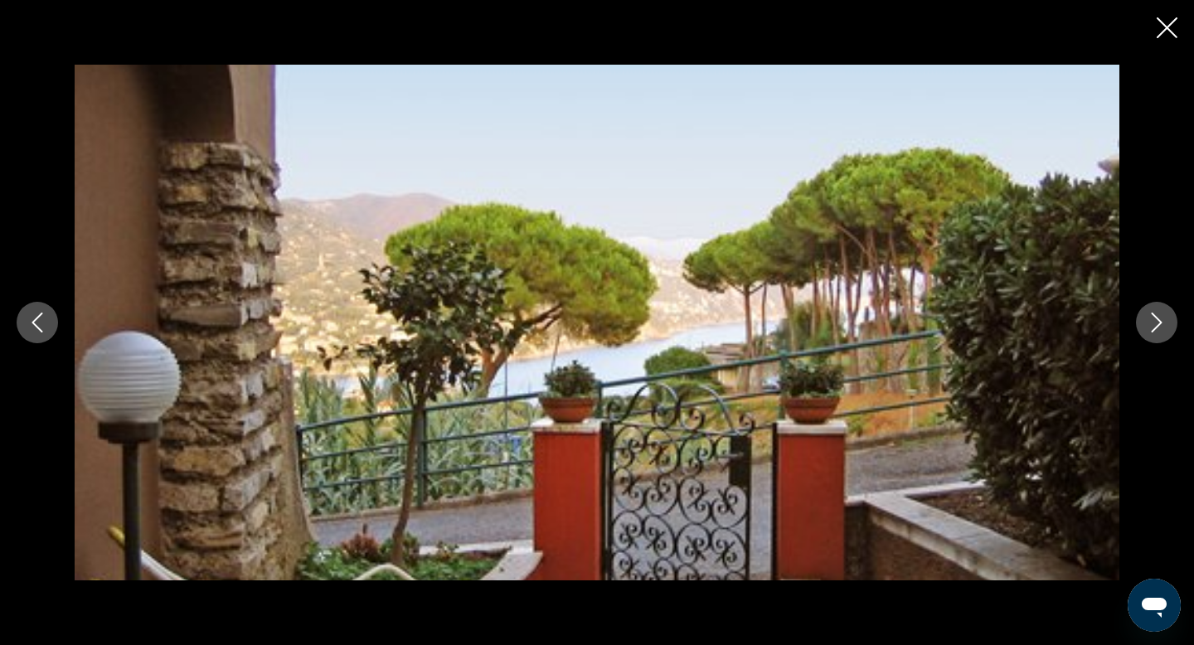
click at [1159, 317] on icon "Next image" at bounding box center [1157, 323] width 20 height 20
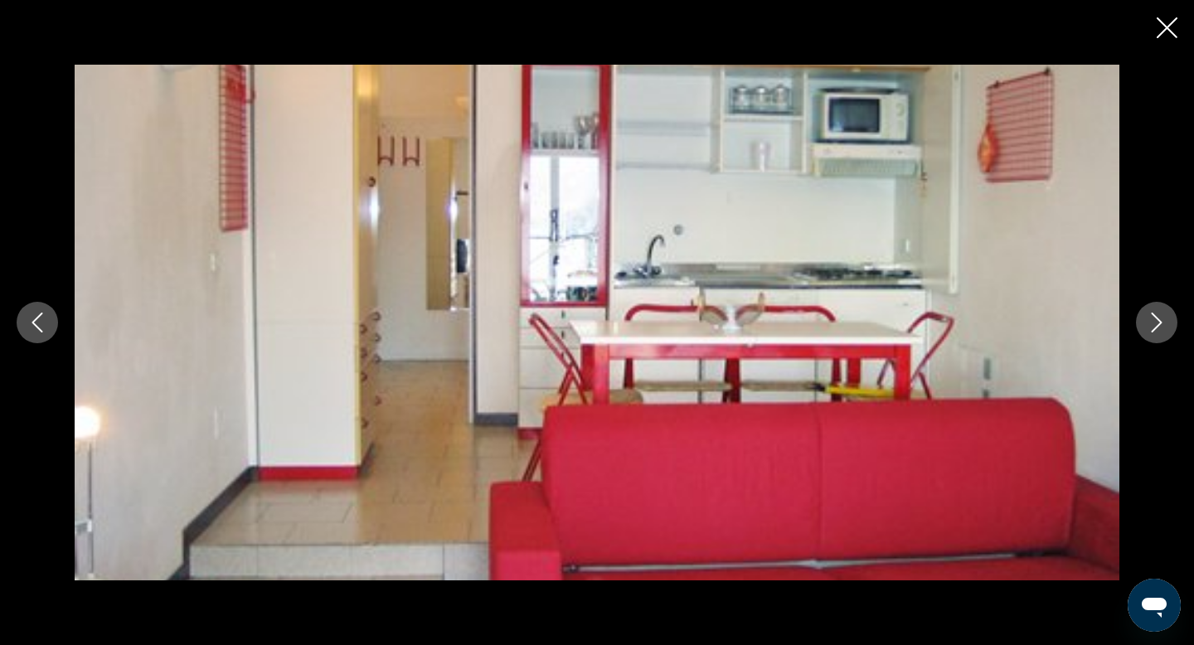
click at [1159, 317] on icon "Next image" at bounding box center [1157, 323] width 20 height 20
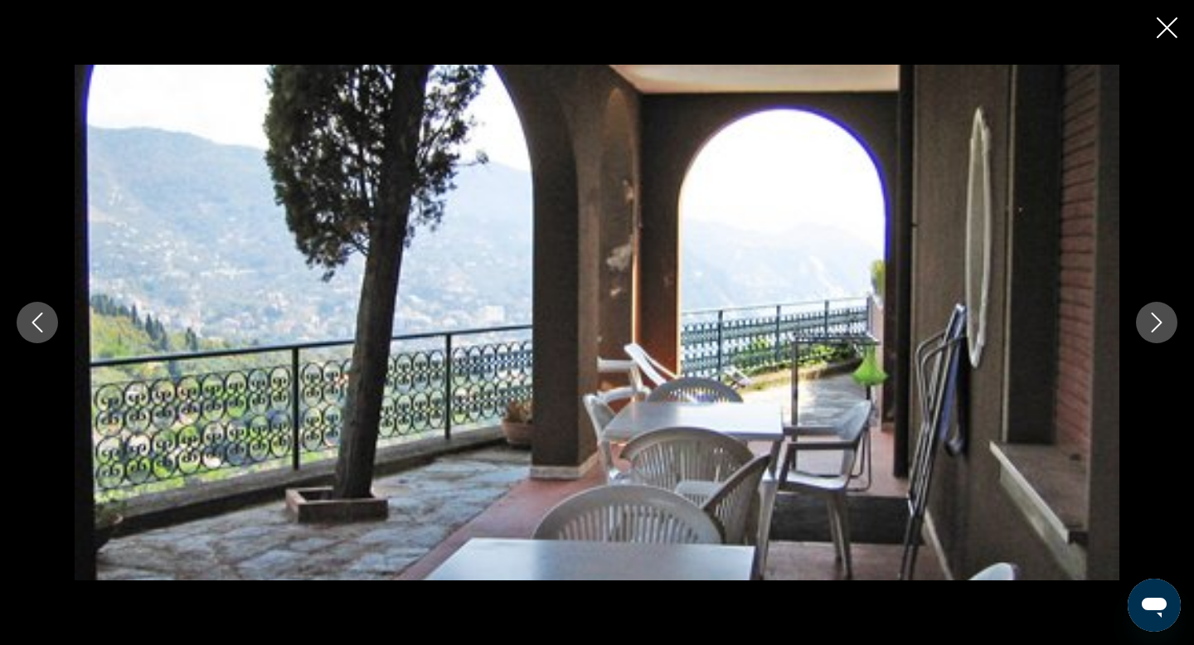
click at [1159, 317] on icon "Next image" at bounding box center [1157, 323] width 20 height 20
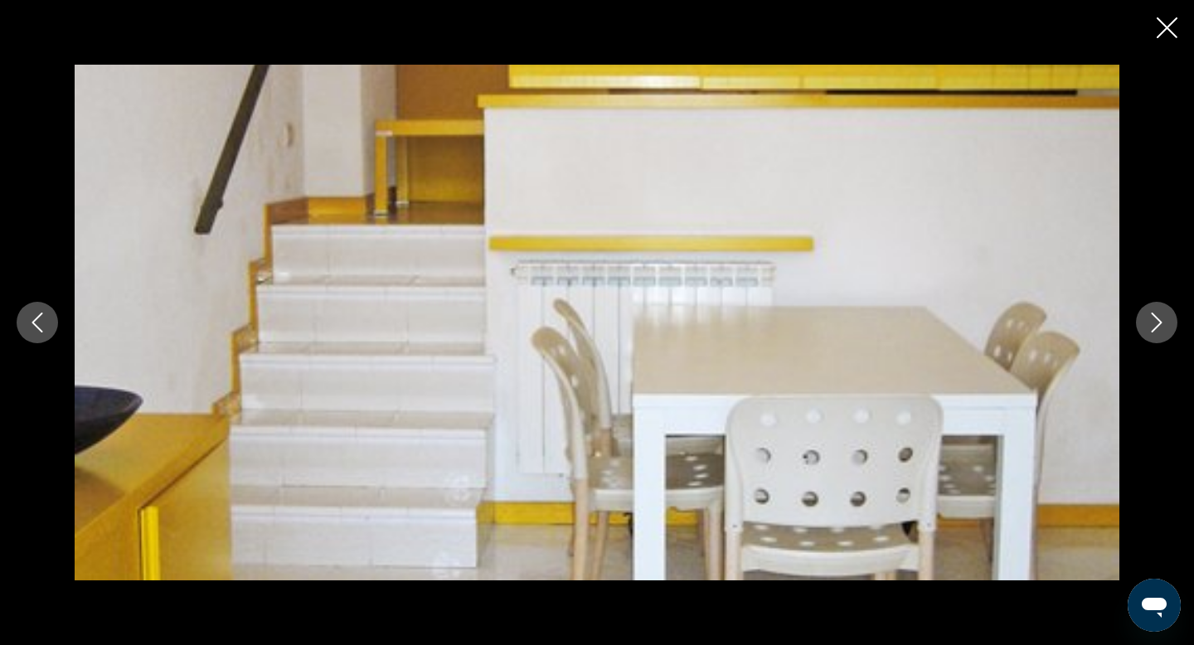
click at [1159, 318] on icon "Next image" at bounding box center [1157, 323] width 20 height 20
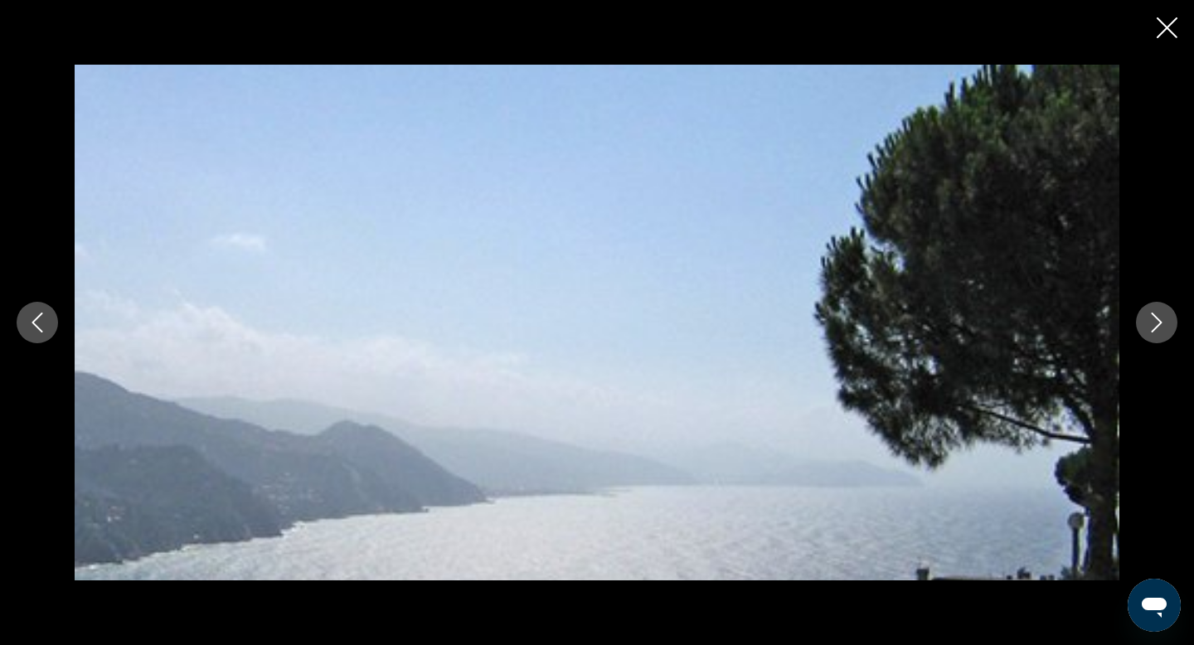
click at [1159, 318] on icon "Next image" at bounding box center [1157, 323] width 20 height 20
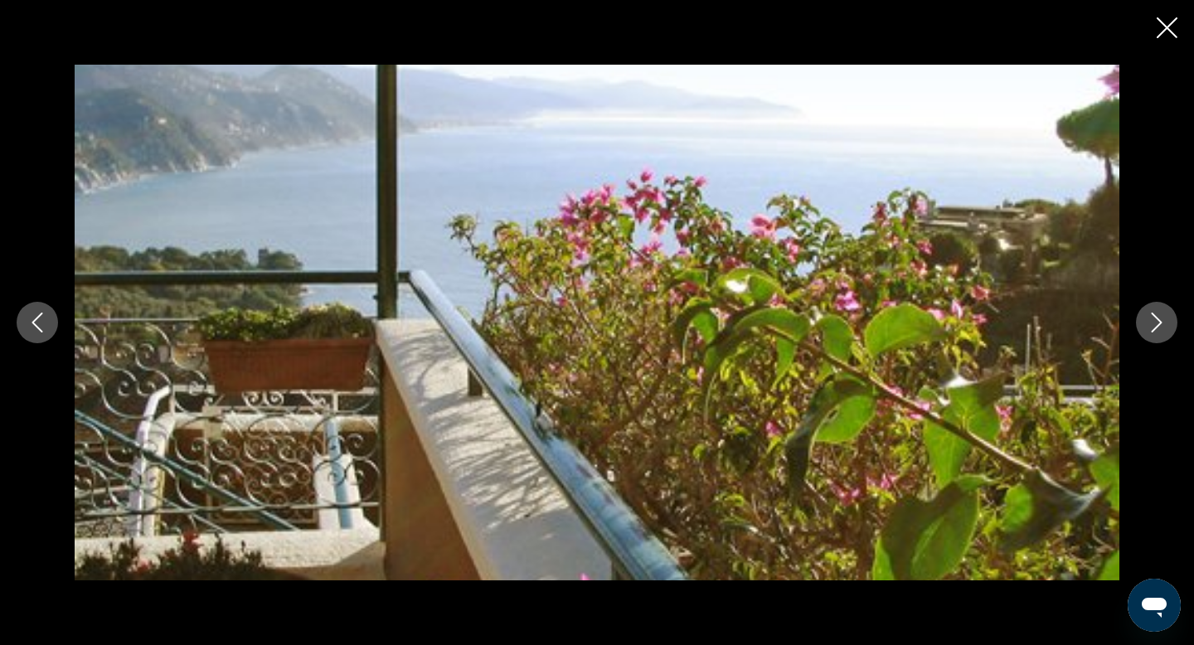
click at [1159, 318] on icon "Next image" at bounding box center [1157, 323] width 20 height 20
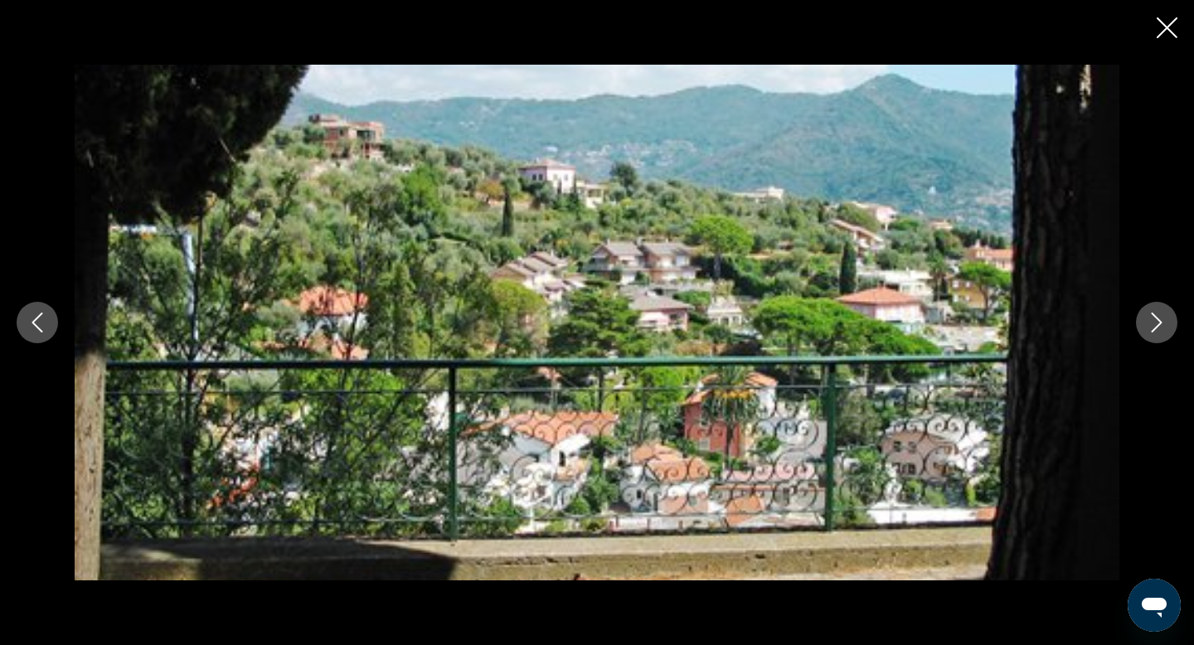
click at [1159, 318] on icon "Next image" at bounding box center [1157, 323] width 20 height 20
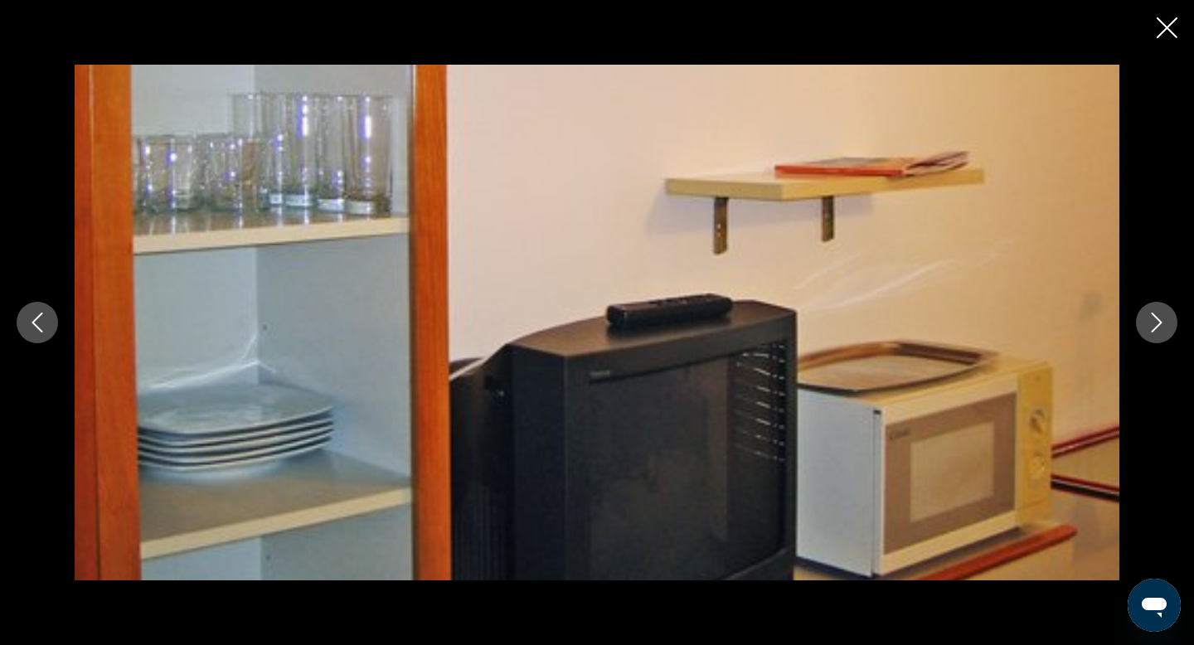
click at [1159, 318] on icon "Next image" at bounding box center [1157, 323] width 20 height 20
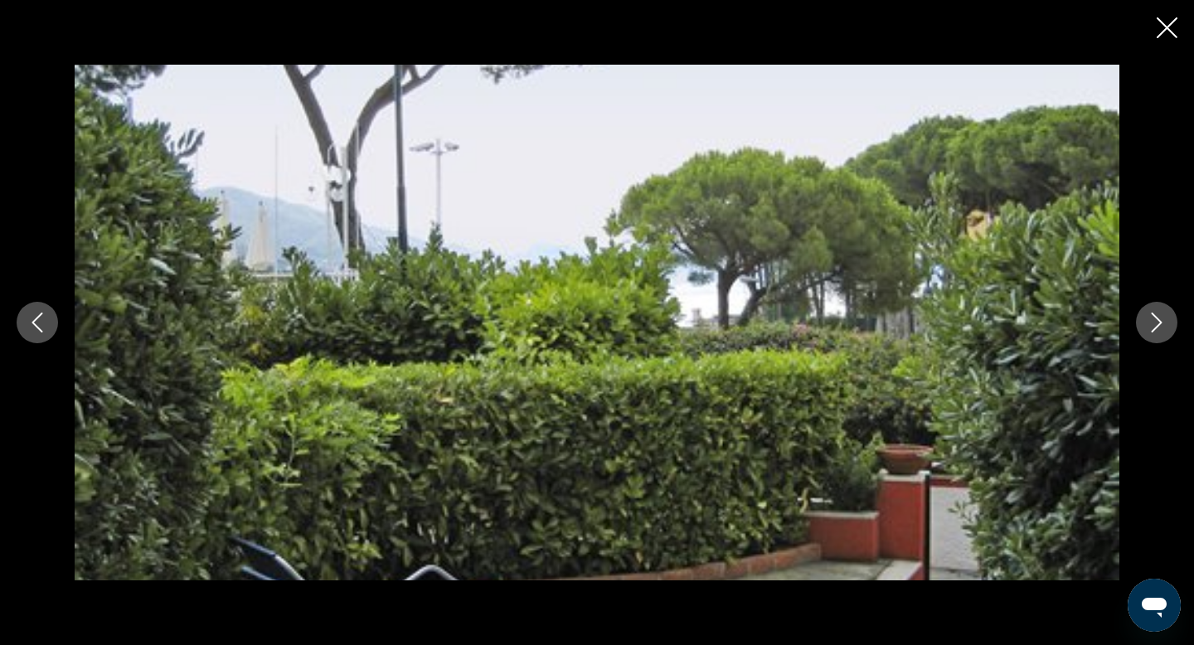
click at [1159, 318] on icon "Next image" at bounding box center [1157, 323] width 20 height 20
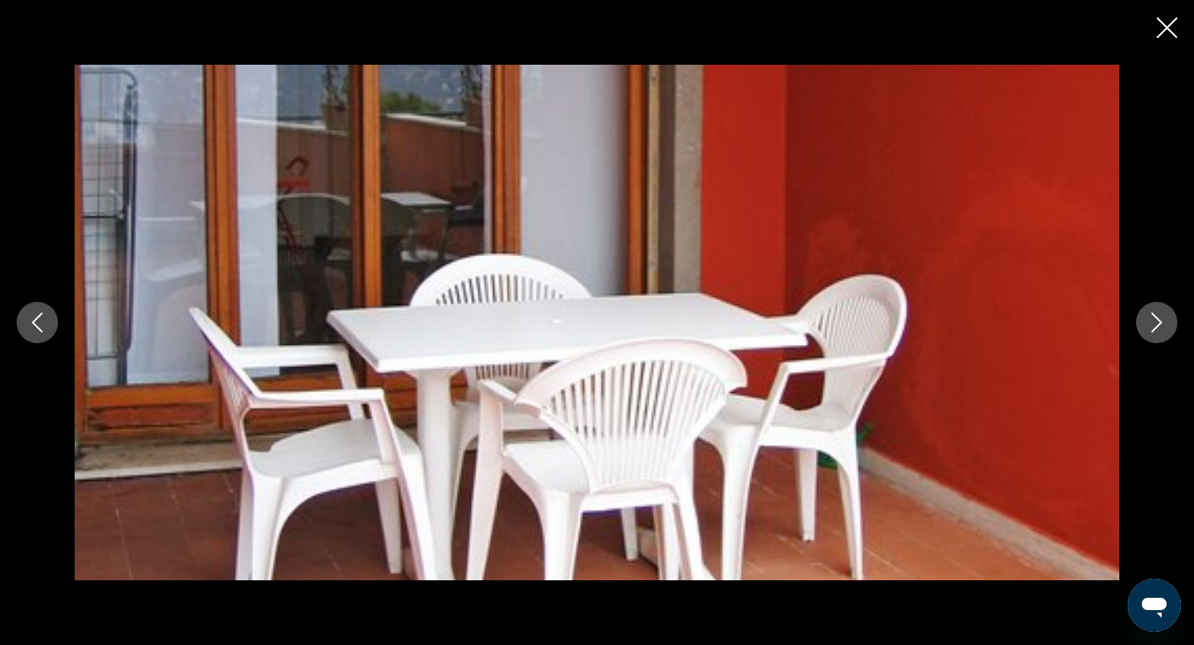
click at [1159, 318] on icon "Next image" at bounding box center [1157, 323] width 20 height 20
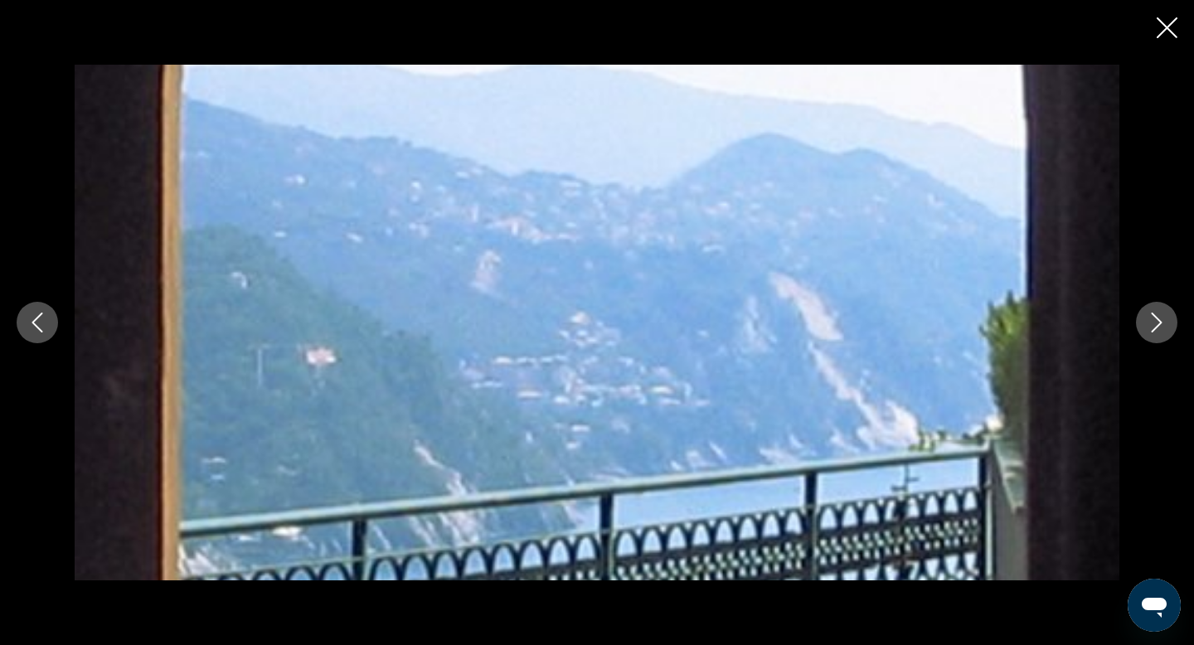
click at [1159, 318] on icon "Next image" at bounding box center [1157, 323] width 20 height 20
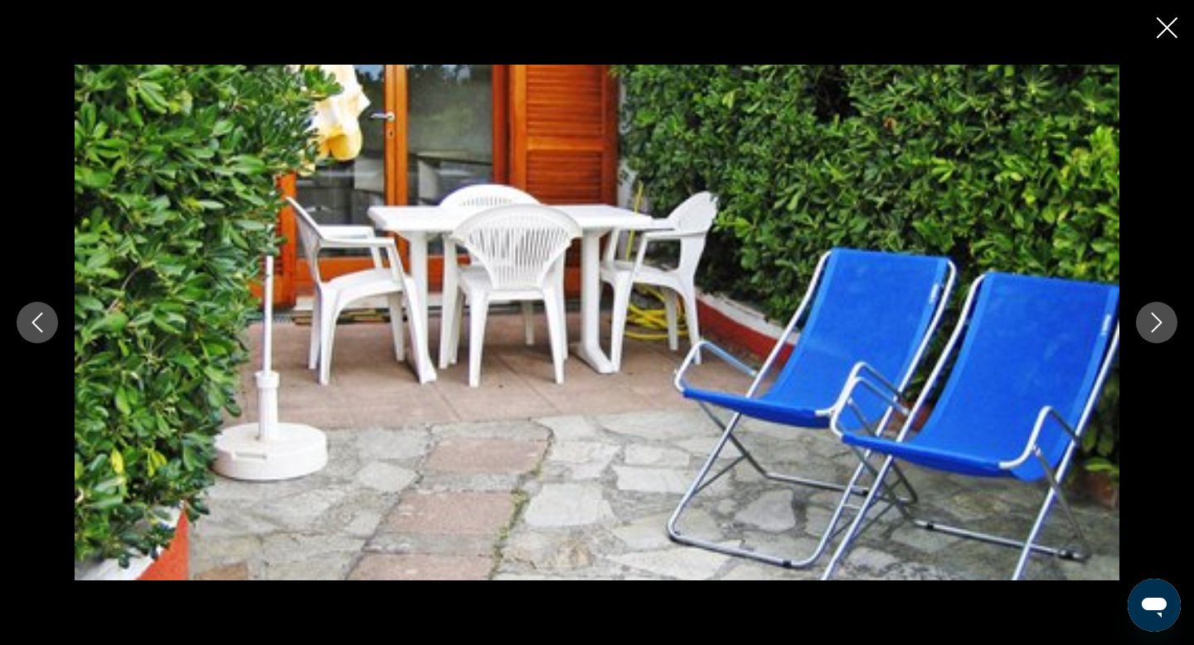
click at [1159, 318] on icon "Next image" at bounding box center [1157, 323] width 20 height 20
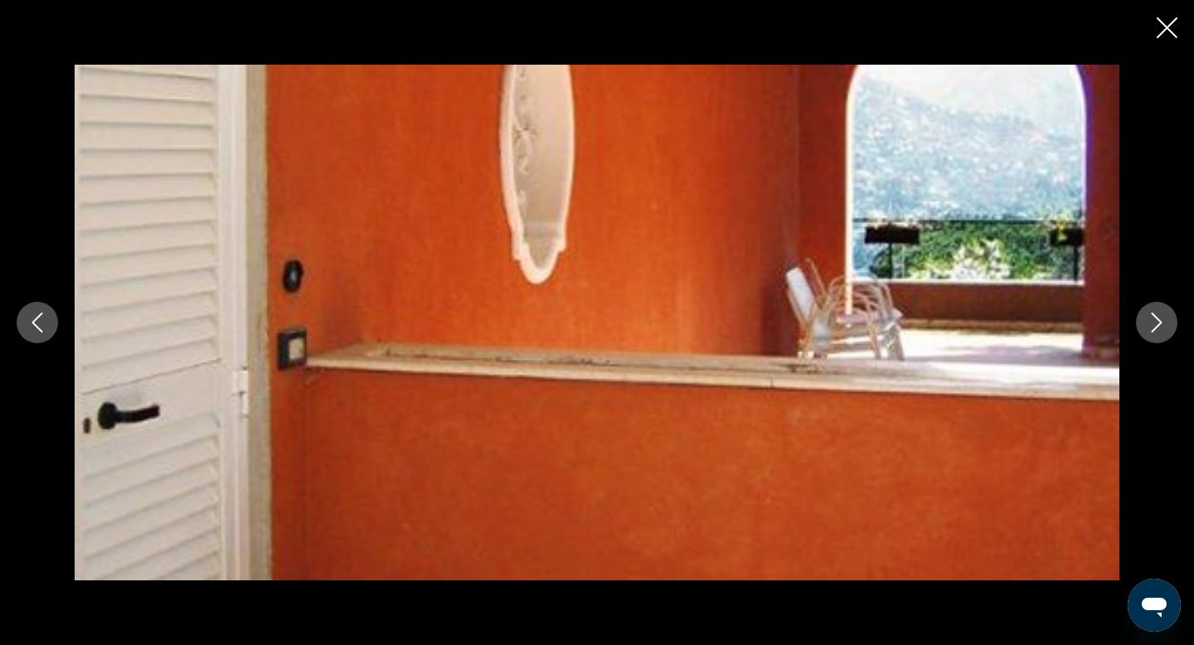
click at [1159, 318] on icon "Next image" at bounding box center [1157, 323] width 20 height 20
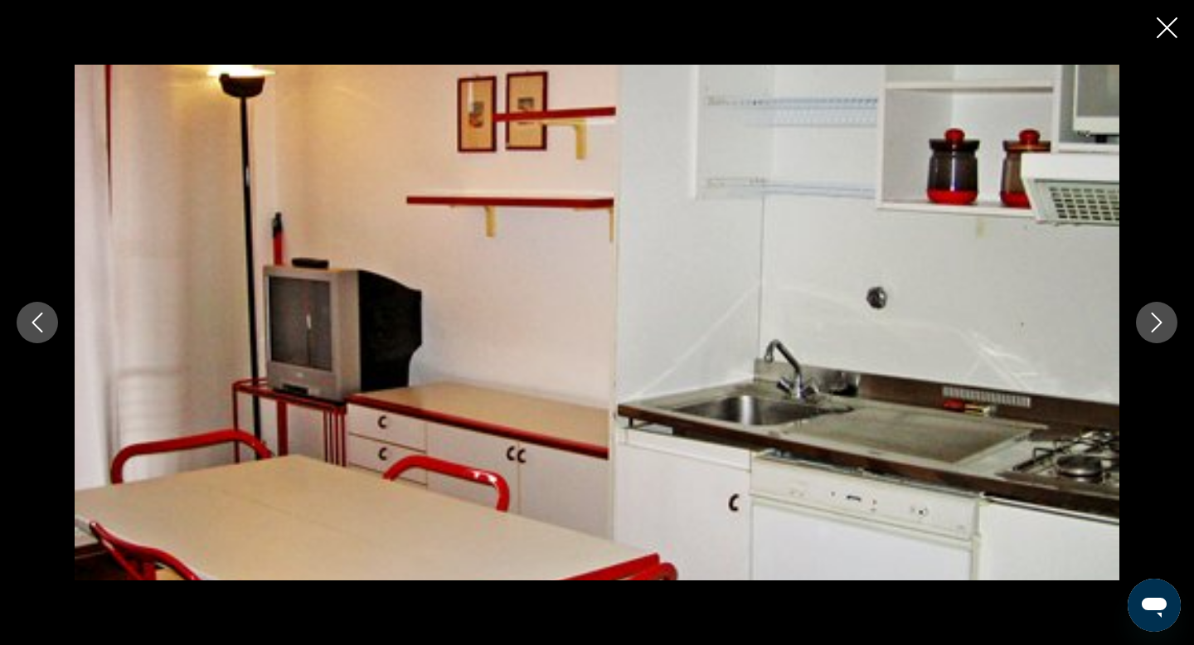
click at [1159, 318] on icon "Next image" at bounding box center [1157, 323] width 20 height 20
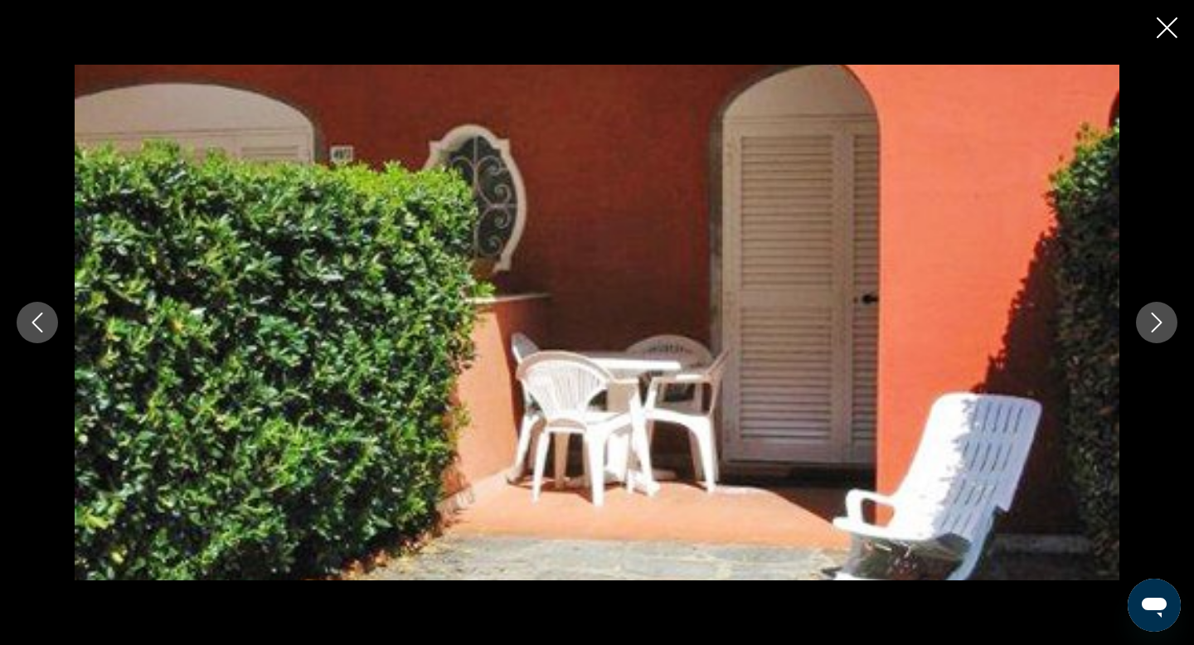
click at [1159, 318] on icon "Next image" at bounding box center [1157, 323] width 20 height 20
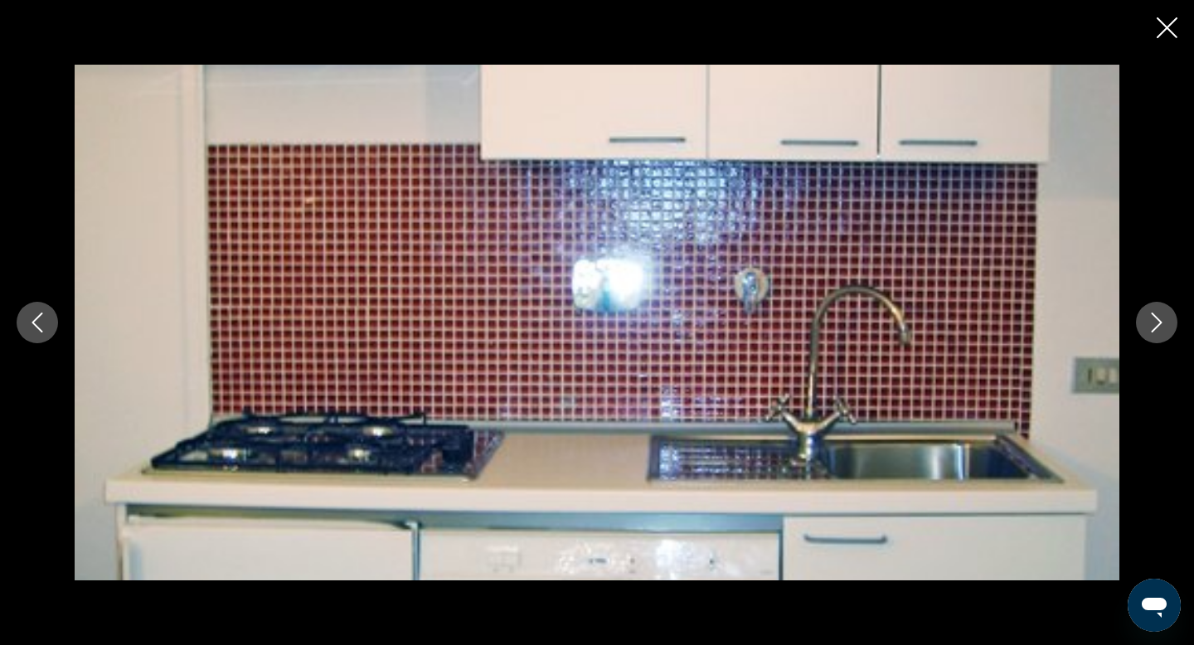
click at [1159, 319] on icon "Next image" at bounding box center [1157, 323] width 20 height 20
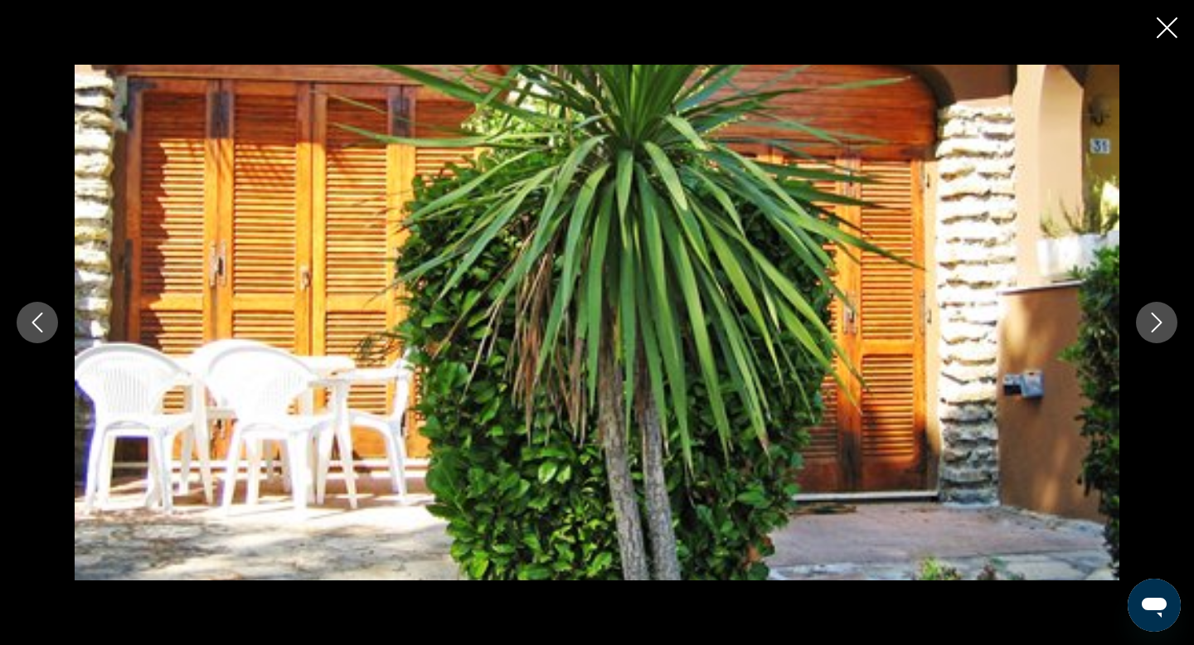
click at [1159, 319] on icon "Next image" at bounding box center [1157, 323] width 20 height 20
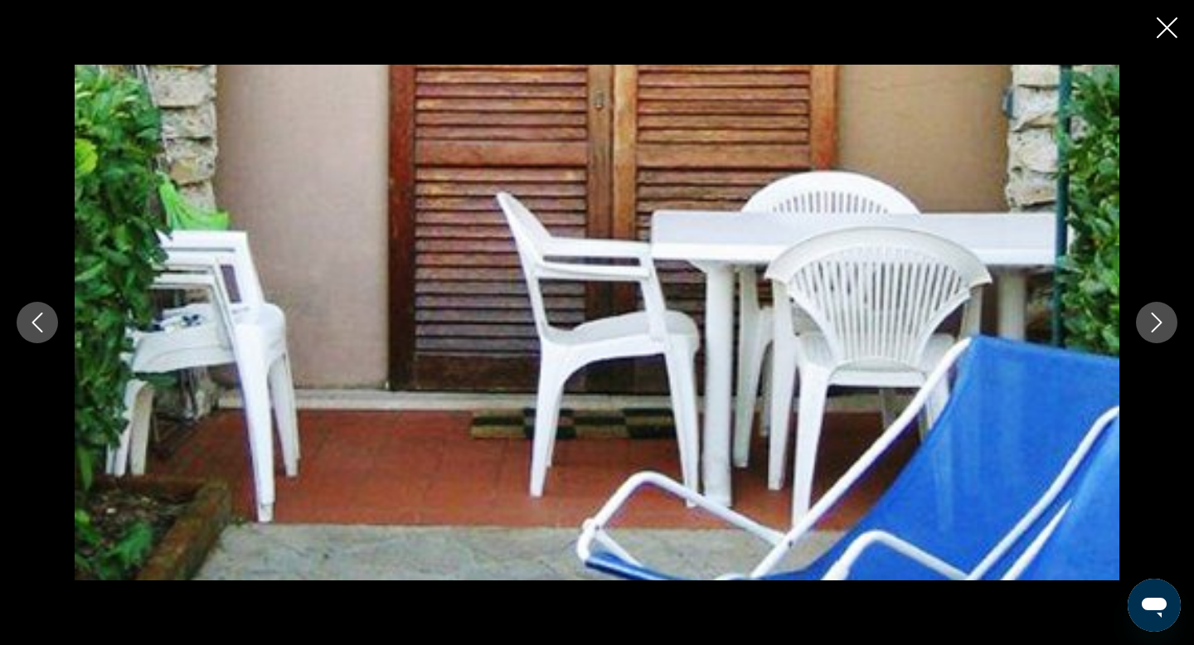
click at [1159, 320] on icon "Next image" at bounding box center [1157, 323] width 11 height 20
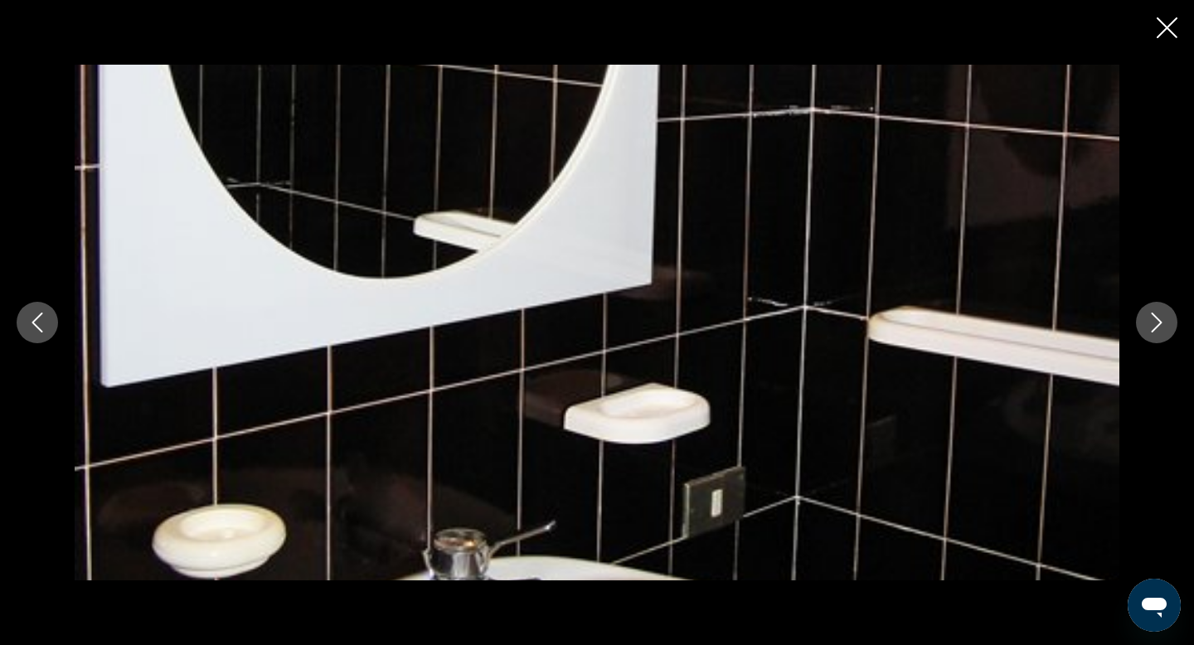
click at [1159, 320] on icon "Next image" at bounding box center [1157, 323] width 11 height 20
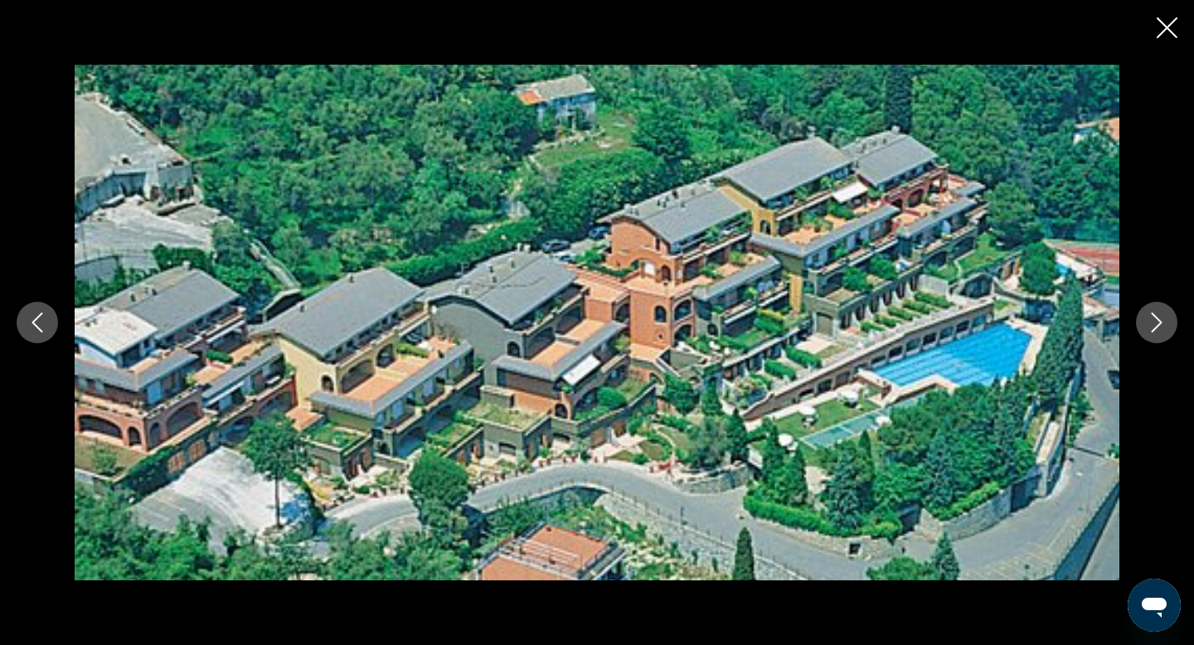
click at [1159, 321] on icon "Next image" at bounding box center [1157, 323] width 11 height 20
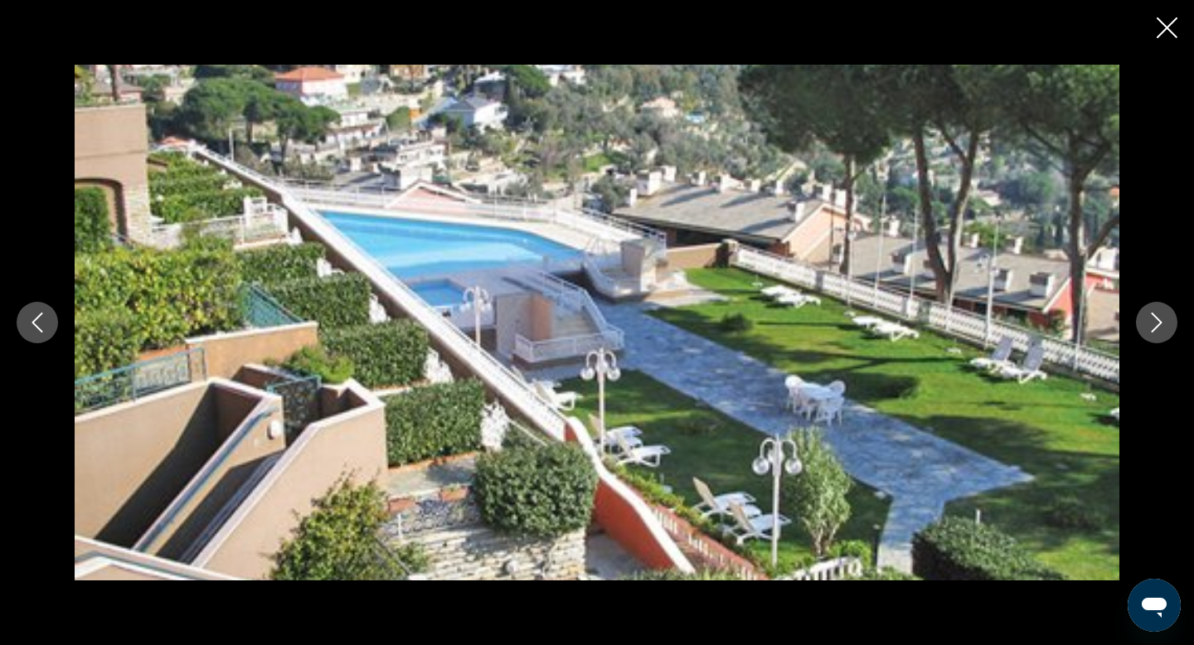
click at [1166, 24] on icon "Close slideshow" at bounding box center [1167, 27] width 21 height 21
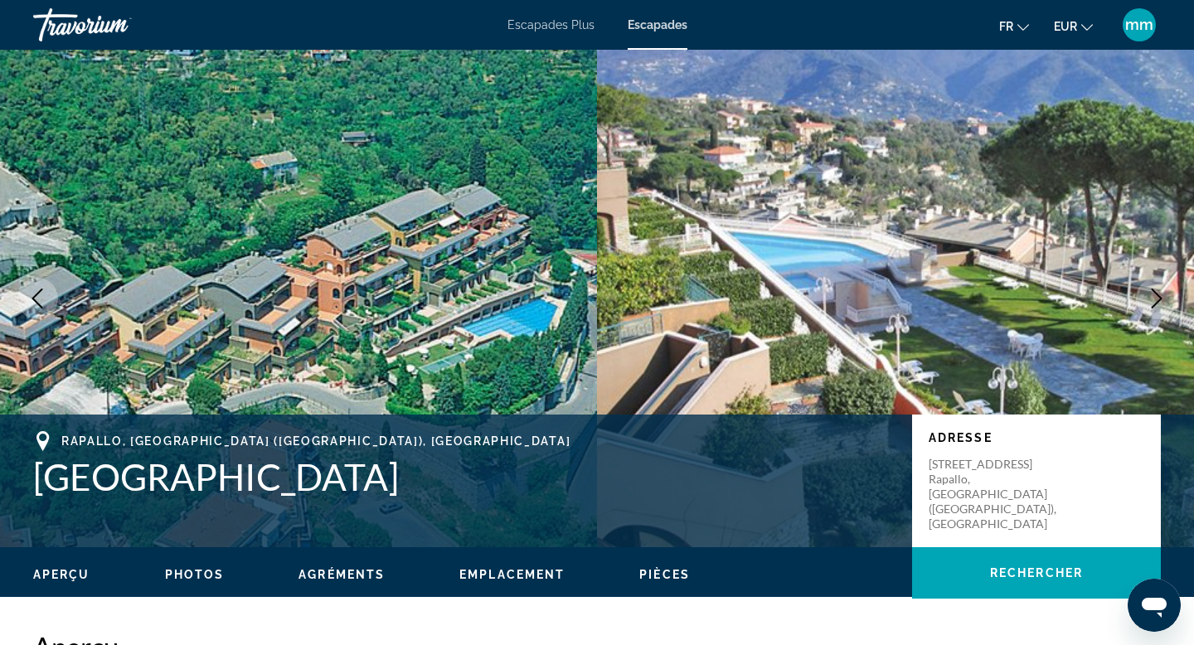
scroll to position [16, 0]
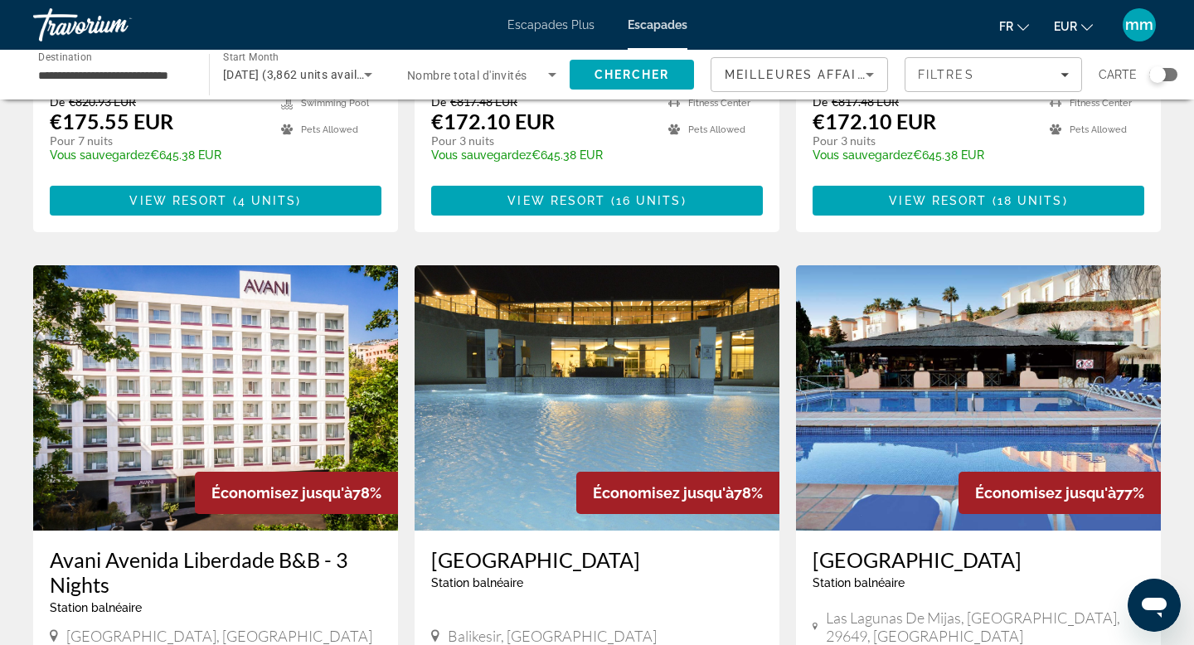
scroll to position [1682, 0]
